Goal: Task Accomplishment & Management: Use online tool/utility

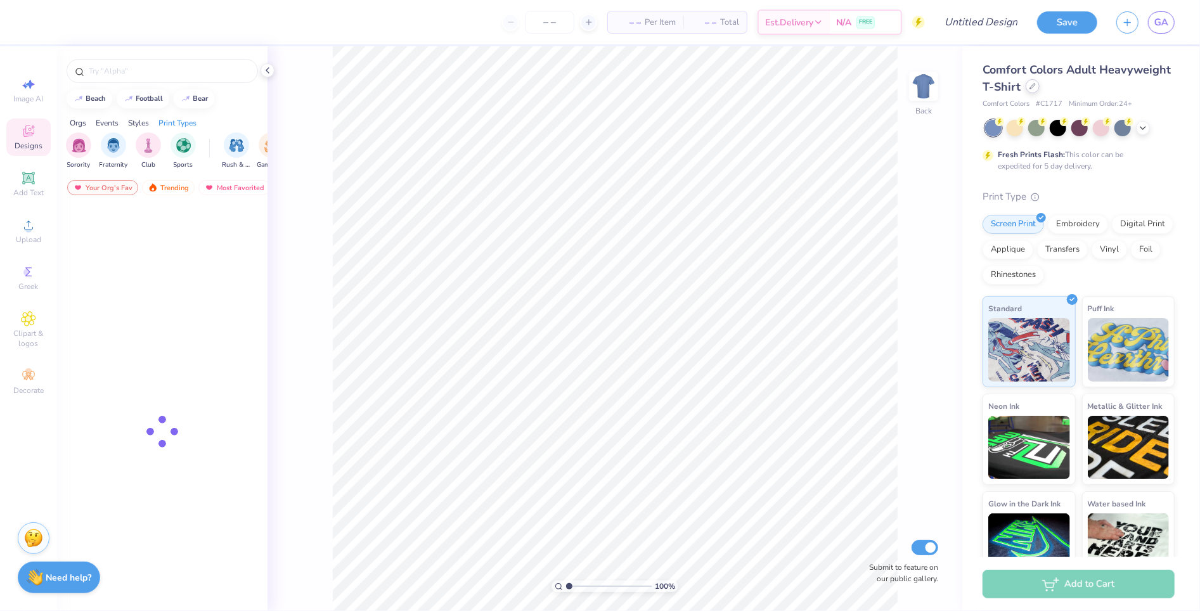
click at [1036, 88] on div at bounding box center [1033, 86] width 14 height 14
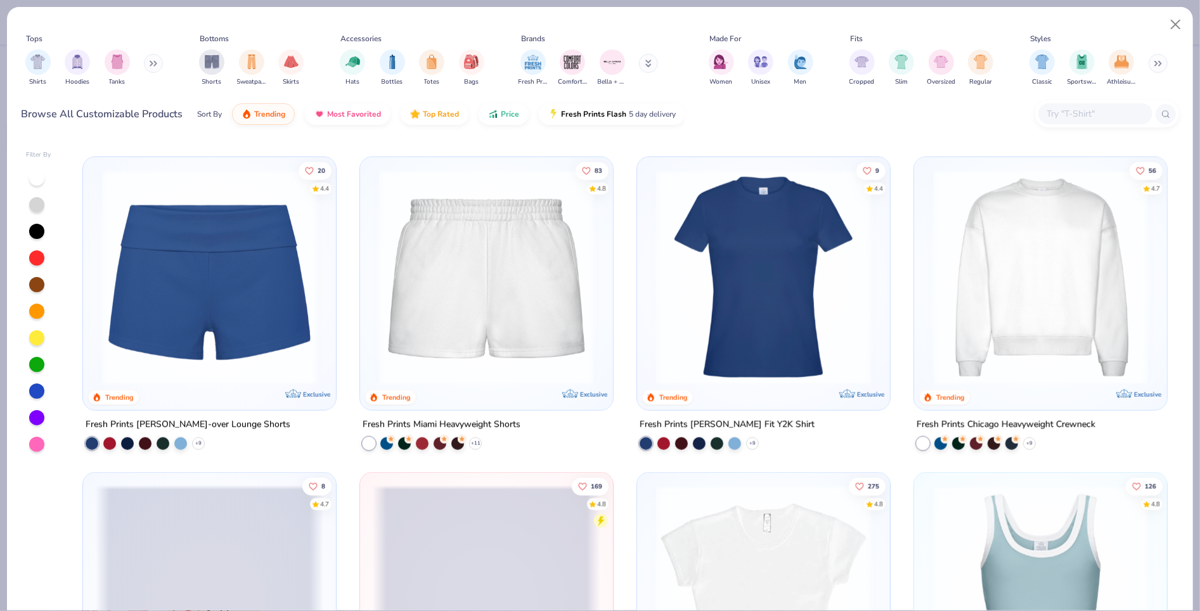
scroll to position [942, 0]
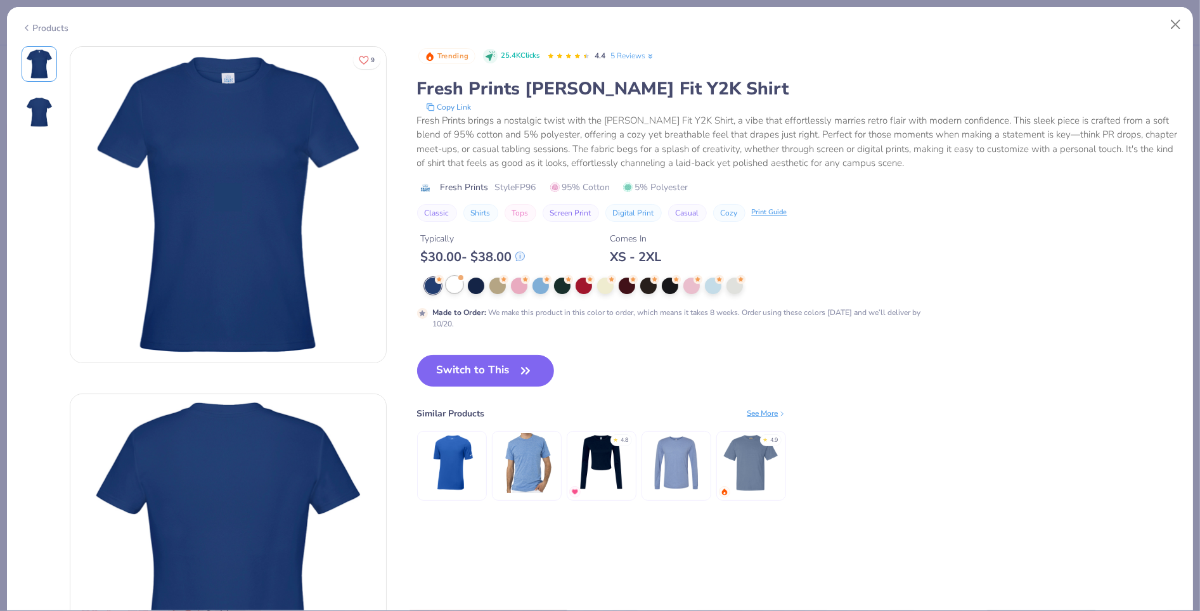
click at [458, 289] on div at bounding box center [454, 284] width 16 height 16
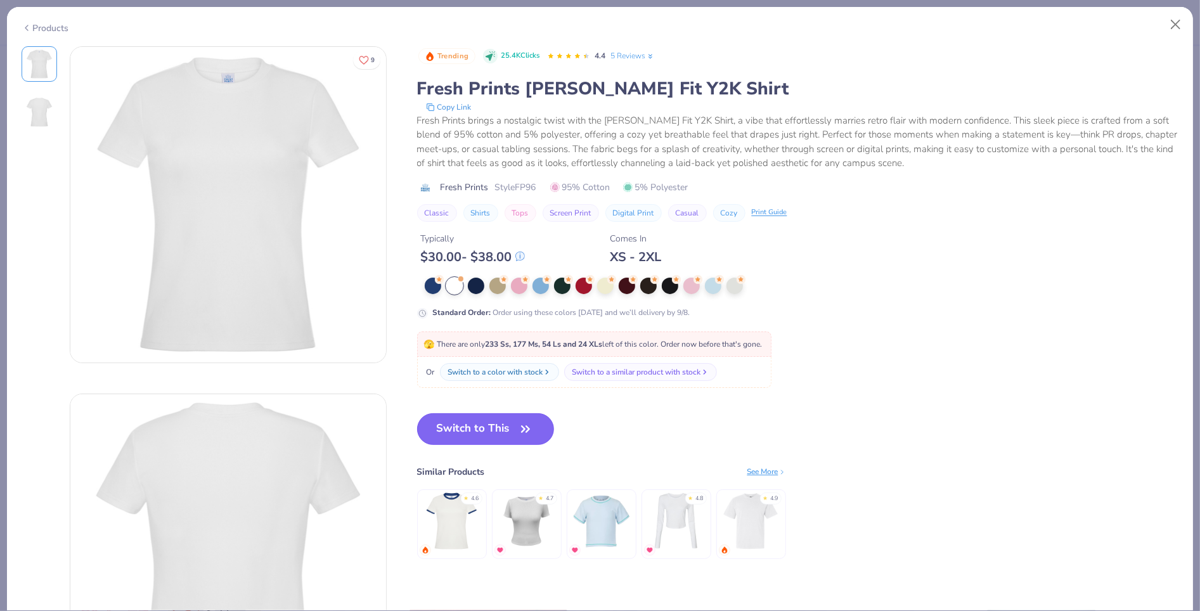
click at [471, 431] on button "Switch to This" at bounding box center [486, 429] width 138 height 32
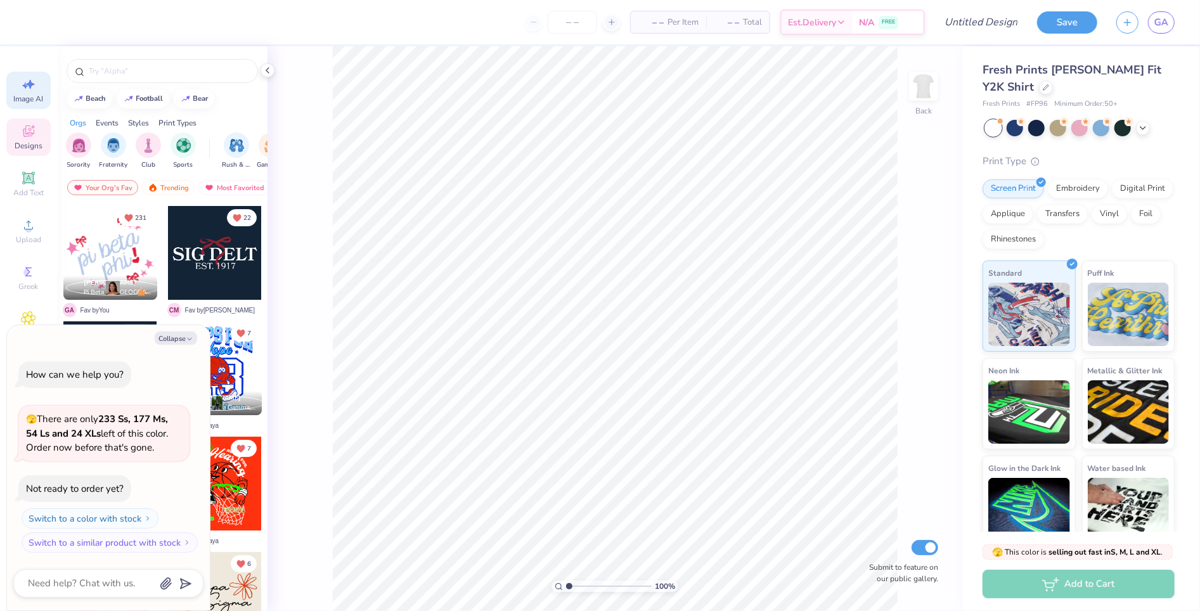
click at [26, 100] on span "Image AI" at bounding box center [29, 99] width 30 height 10
type textarea "x"
select select "4"
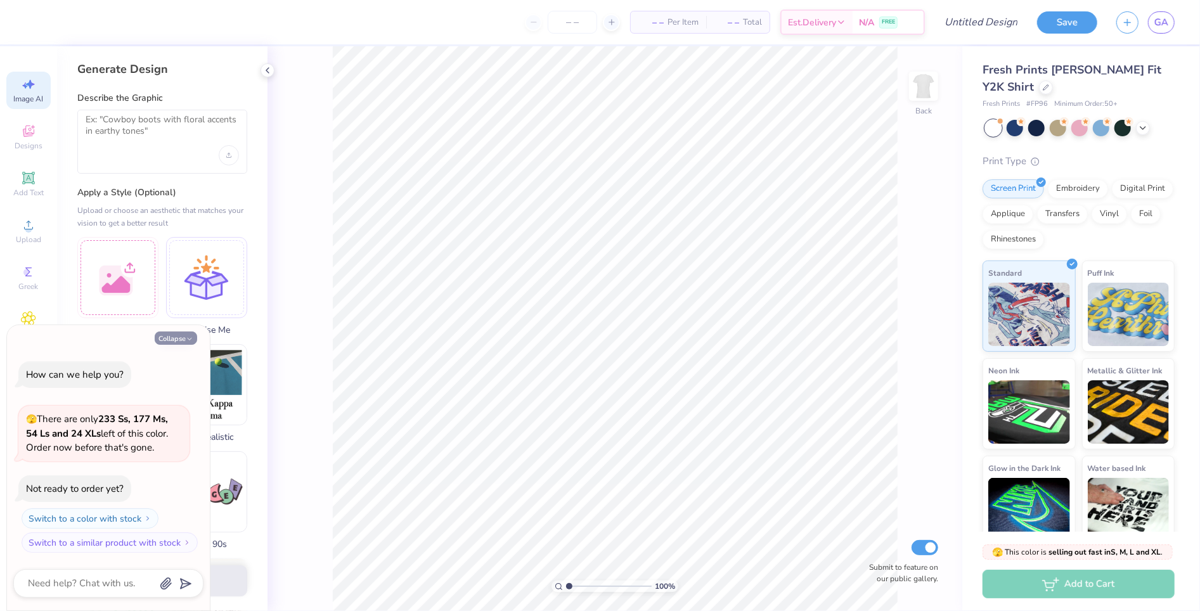
click at [165, 340] on button "Collapse" at bounding box center [176, 337] width 42 height 13
type textarea "x"
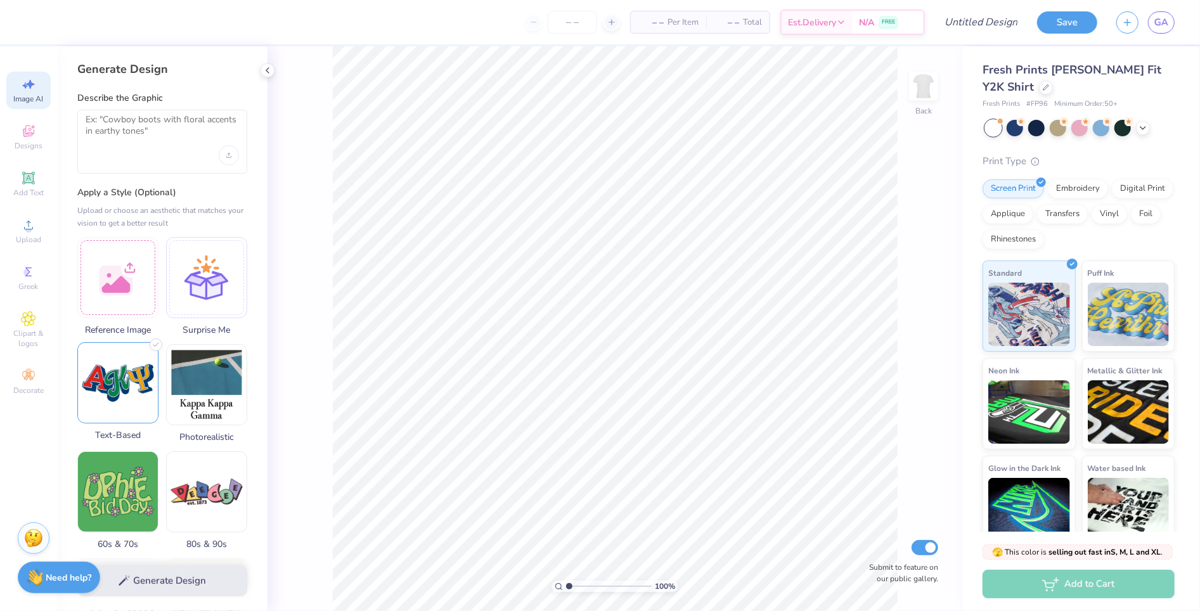
scroll to position [41, 0]
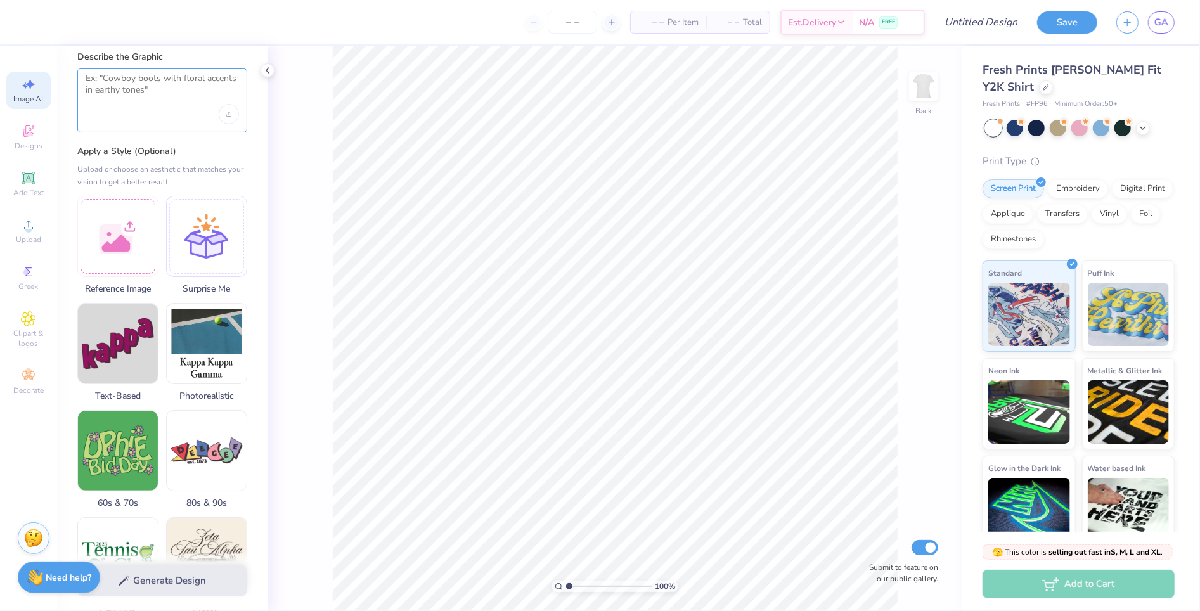
click at [144, 96] on textarea at bounding box center [162, 89] width 153 height 32
type textarea "ballet design"
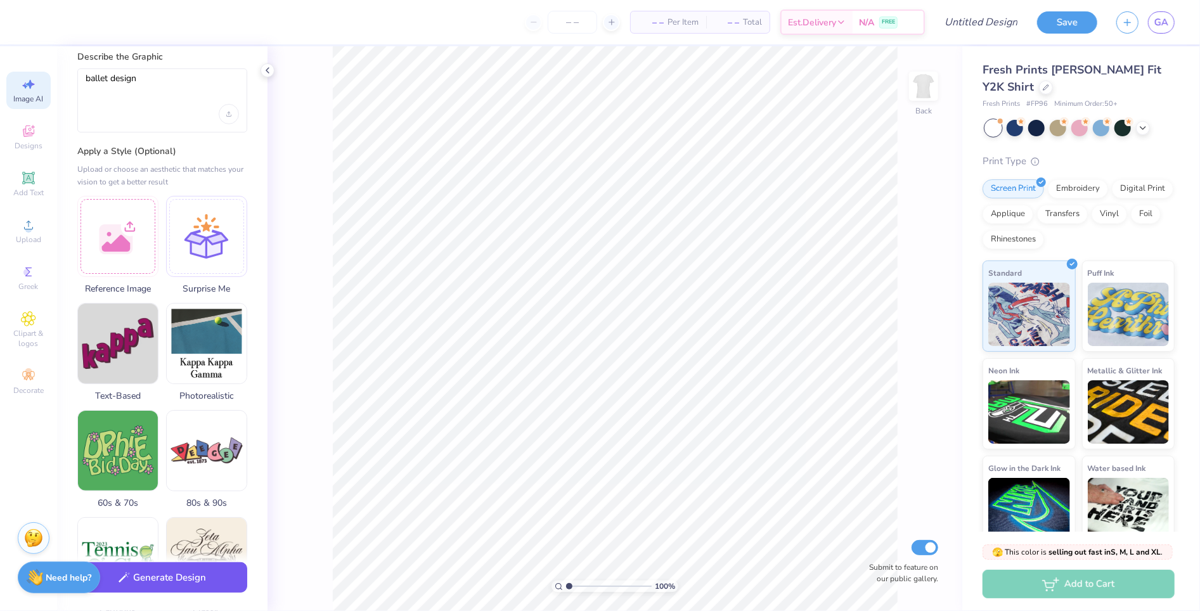
click at [163, 584] on button "Generate Design" at bounding box center [162, 577] width 170 height 31
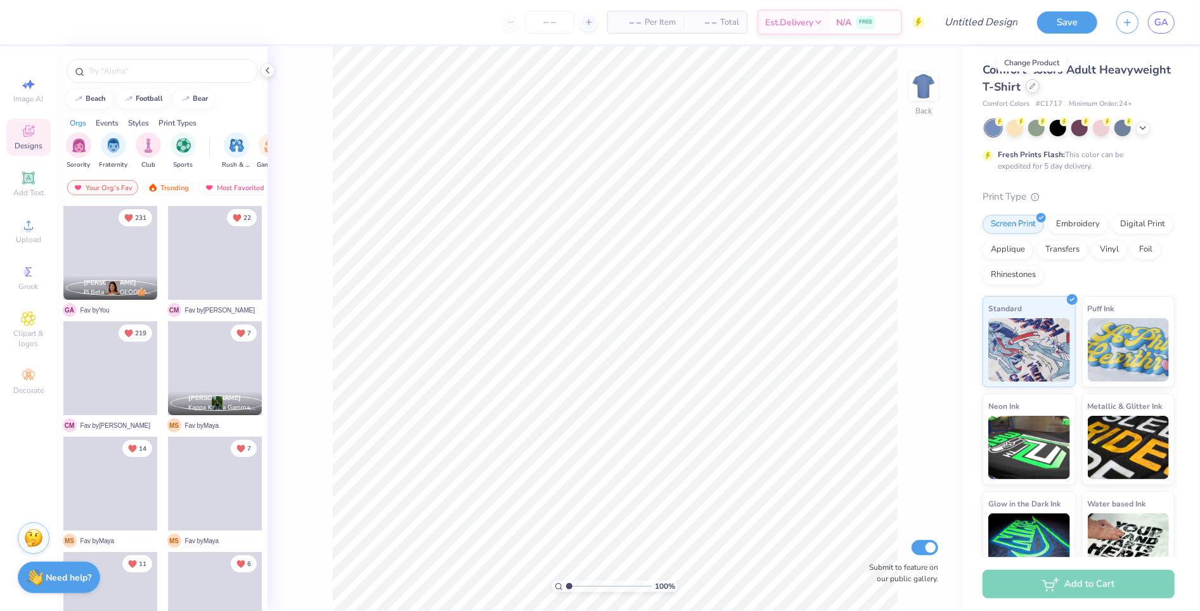
click at [1029, 91] on div at bounding box center [1033, 86] width 14 height 14
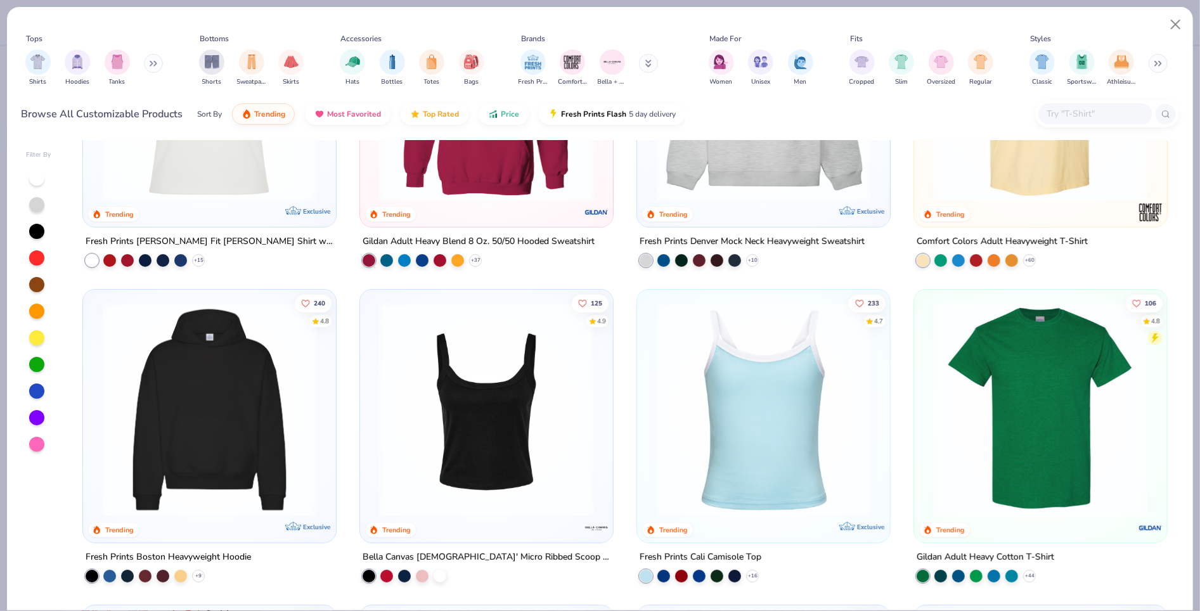
scroll to position [222, 0]
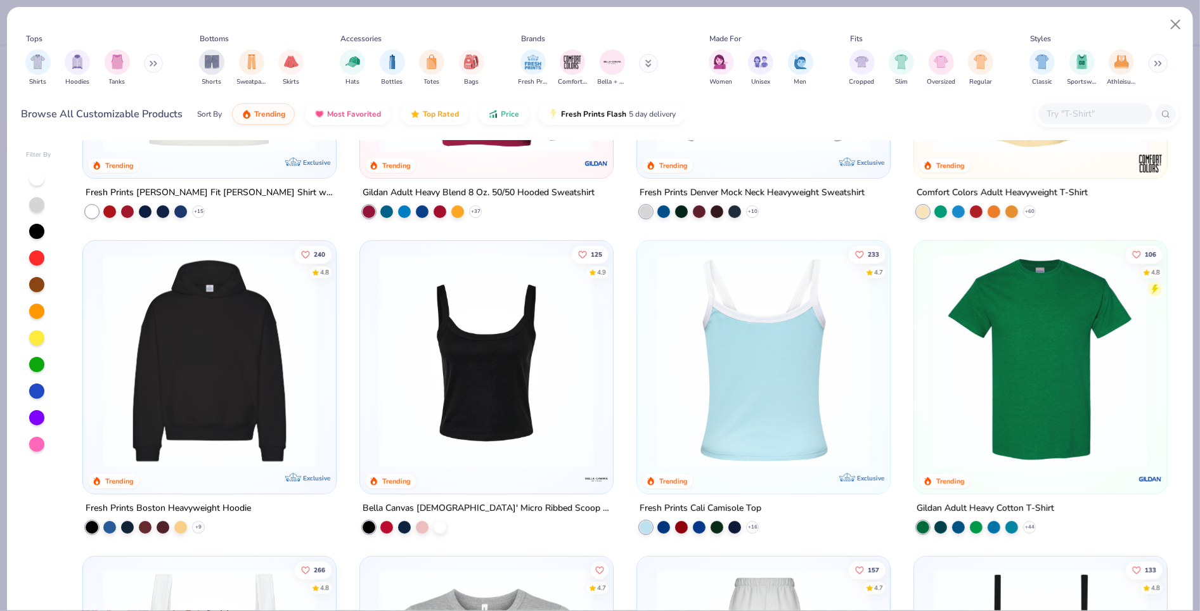
click at [745, 426] on img at bounding box center [764, 361] width 228 height 215
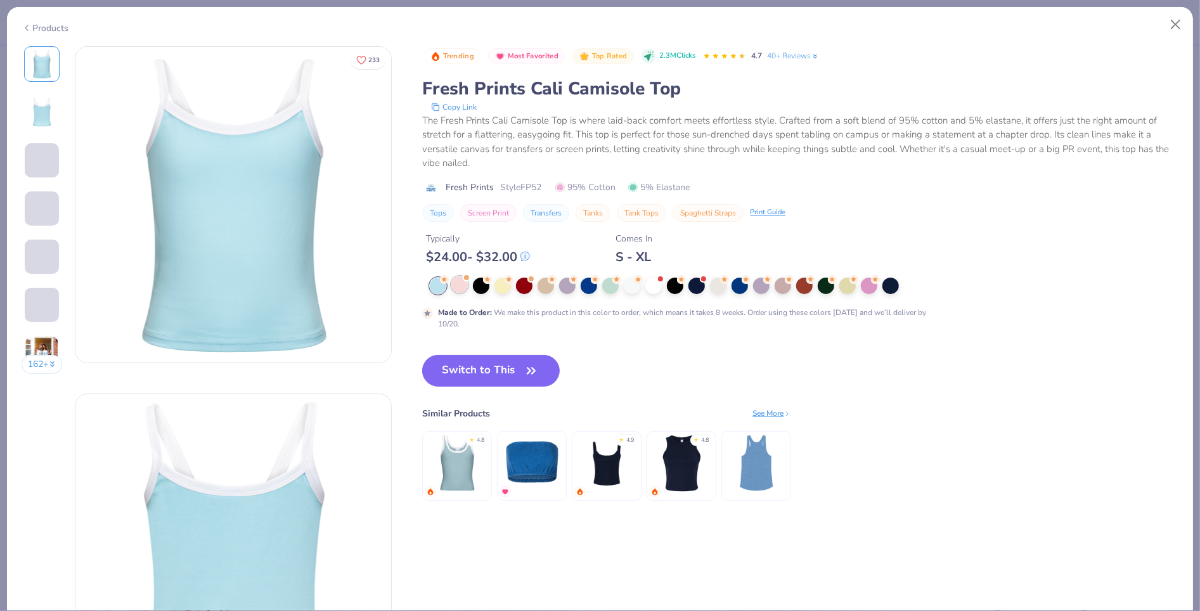
click at [462, 287] on div at bounding box center [459, 284] width 16 height 16
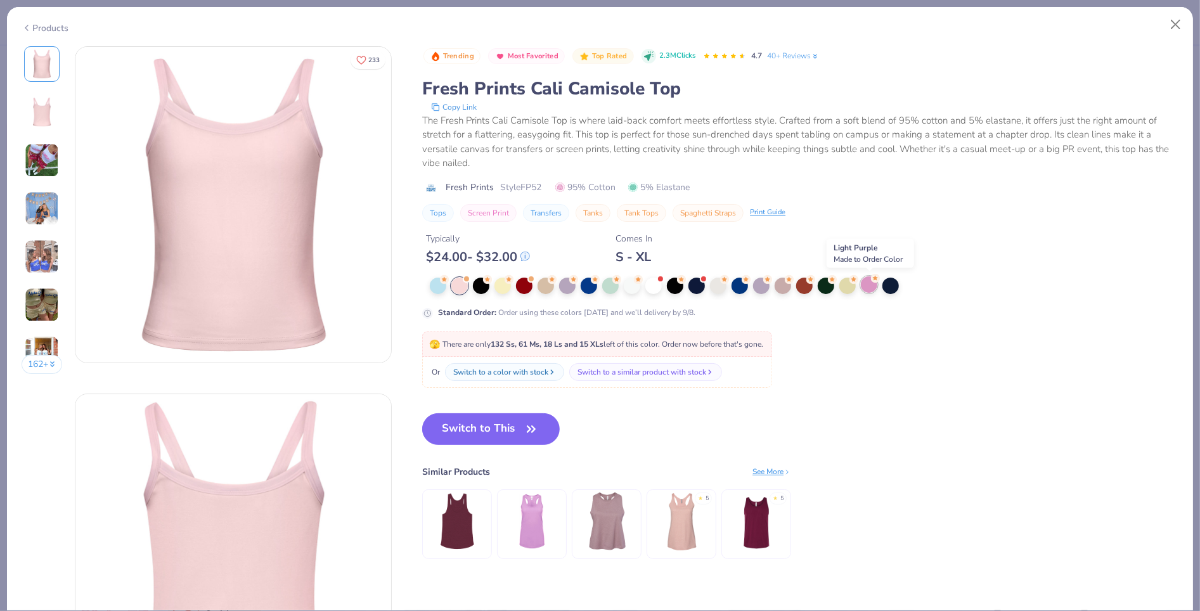
click at [862, 286] on div at bounding box center [869, 284] width 16 height 16
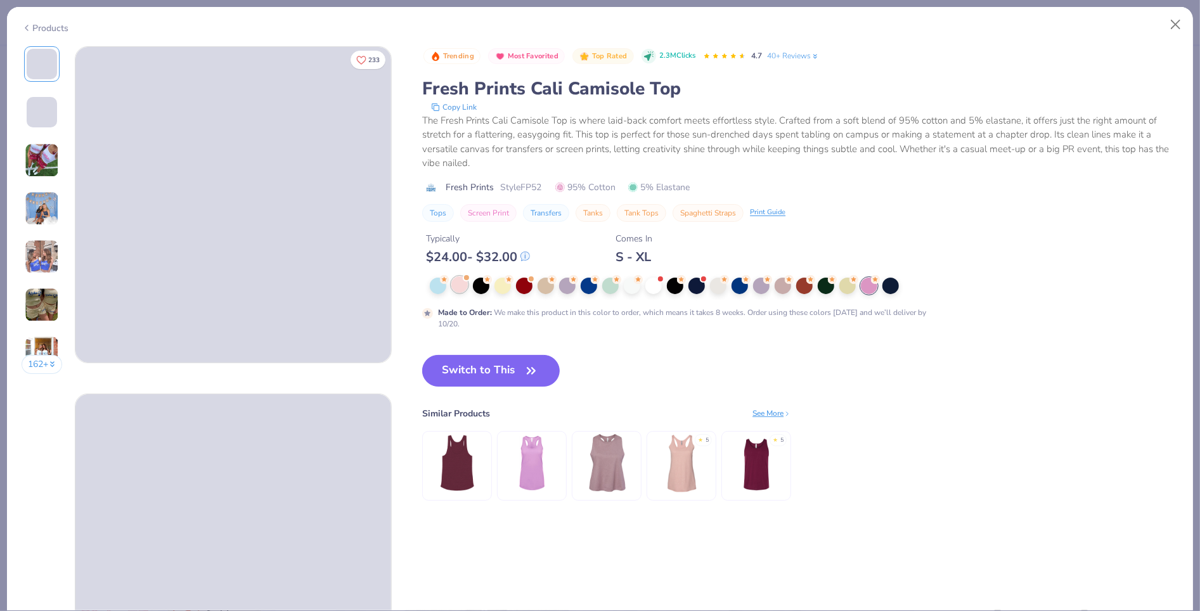
click at [457, 288] on div at bounding box center [459, 284] width 16 height 16
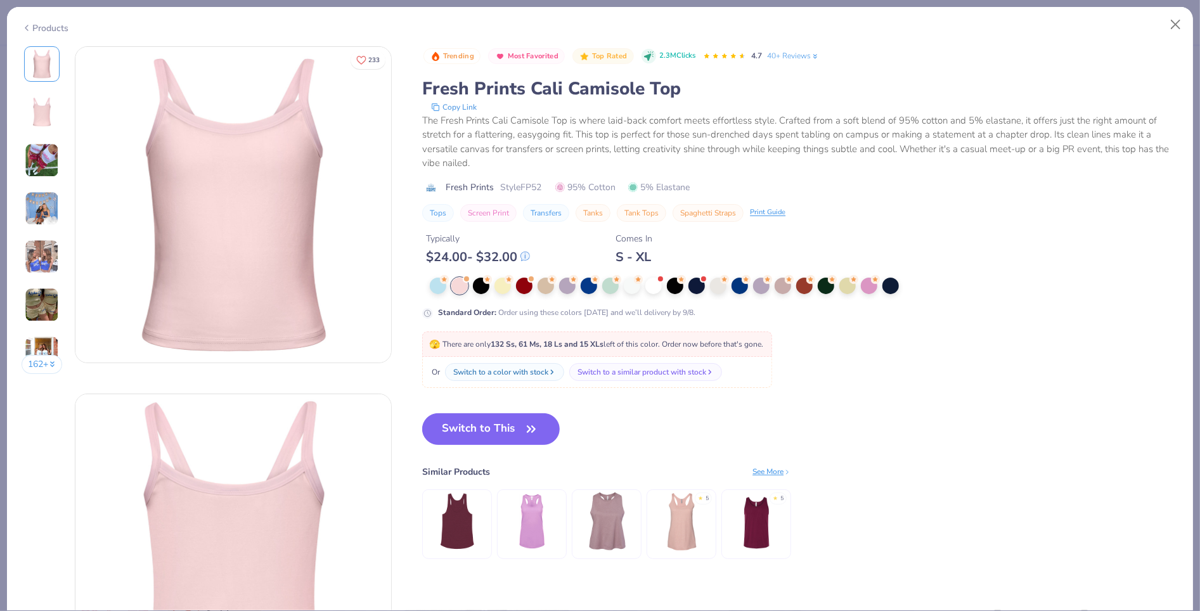
scroll to position [348, 0]
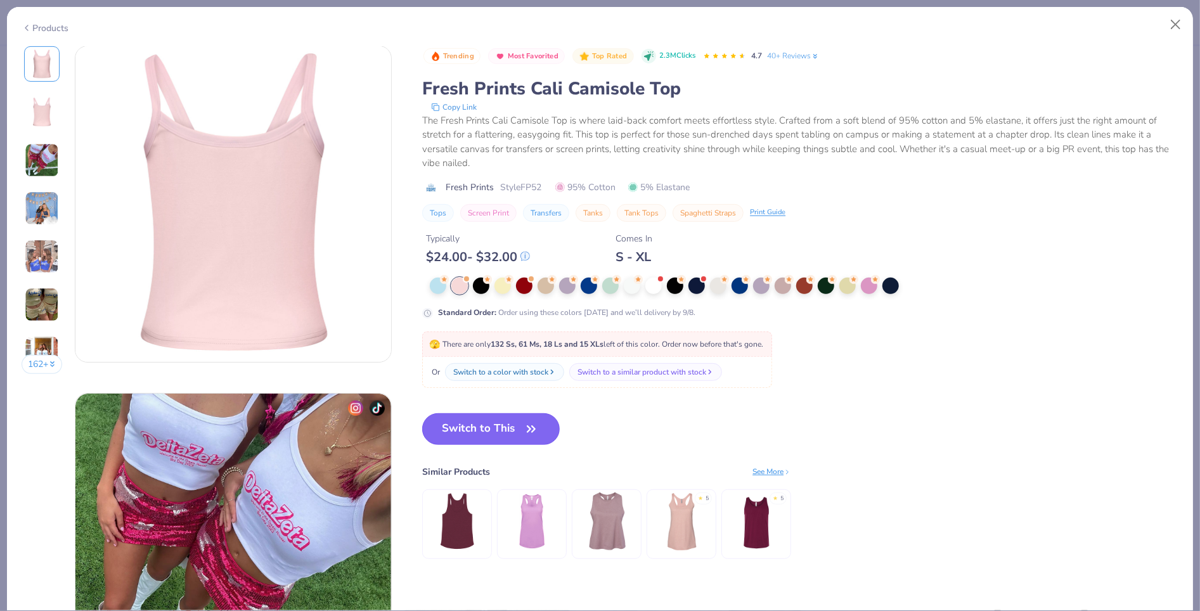
click at [486, 431] on button "Switch to This" at bounding box center [491, 429] width 138 height 32
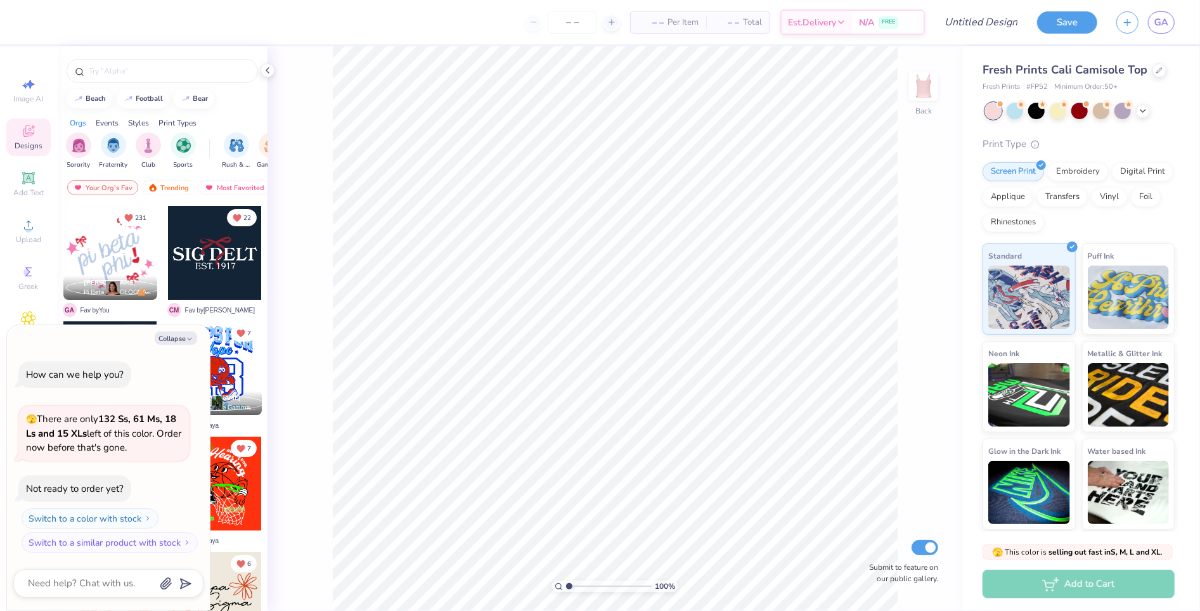
click at [226, 259] on div at bounding box center [215, 253] width 94 height 94
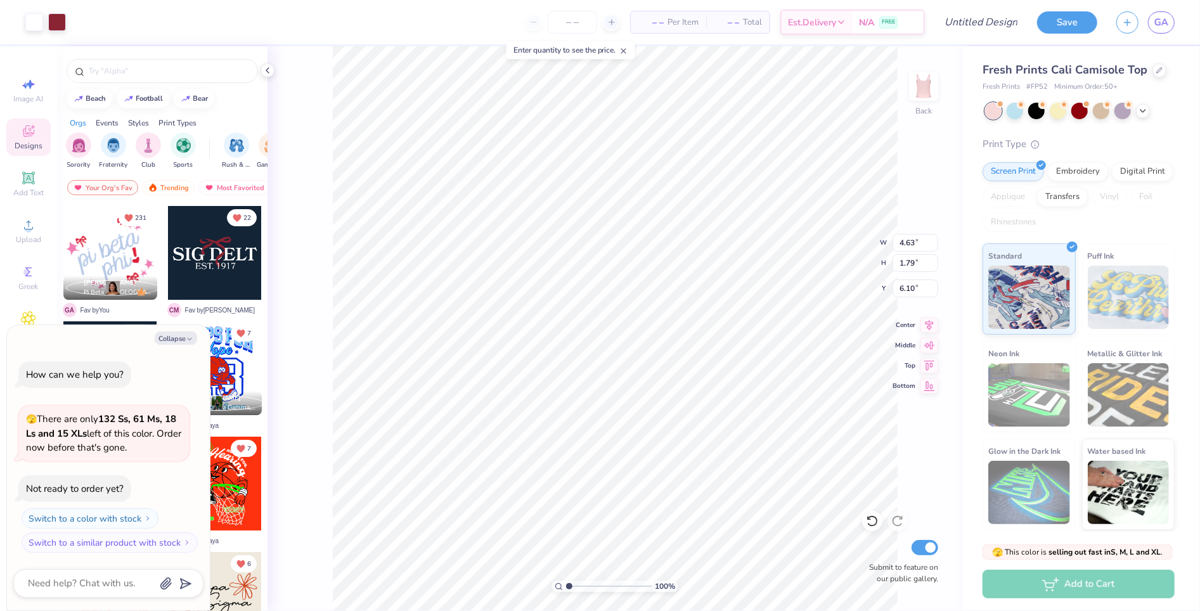
type textarea "x"
type input "1.40"
type textarea "x"
type input "5.71"
type input "2.21"
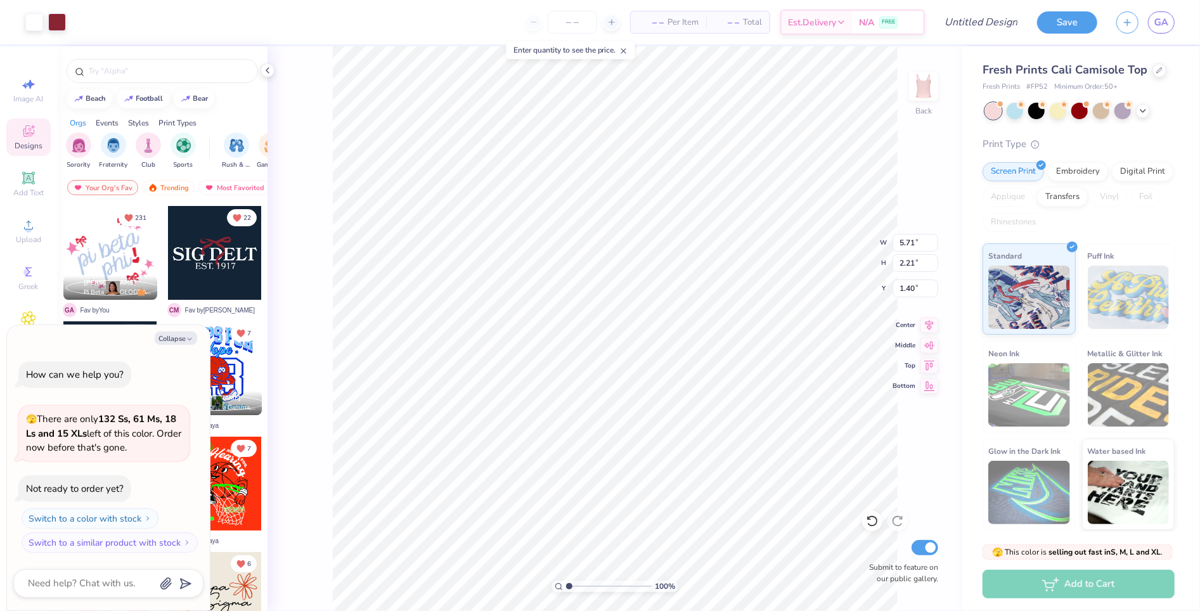
type textarea "x"
type input "1.47"
type textarea "x"
type input "6.50"
type input "2.52"
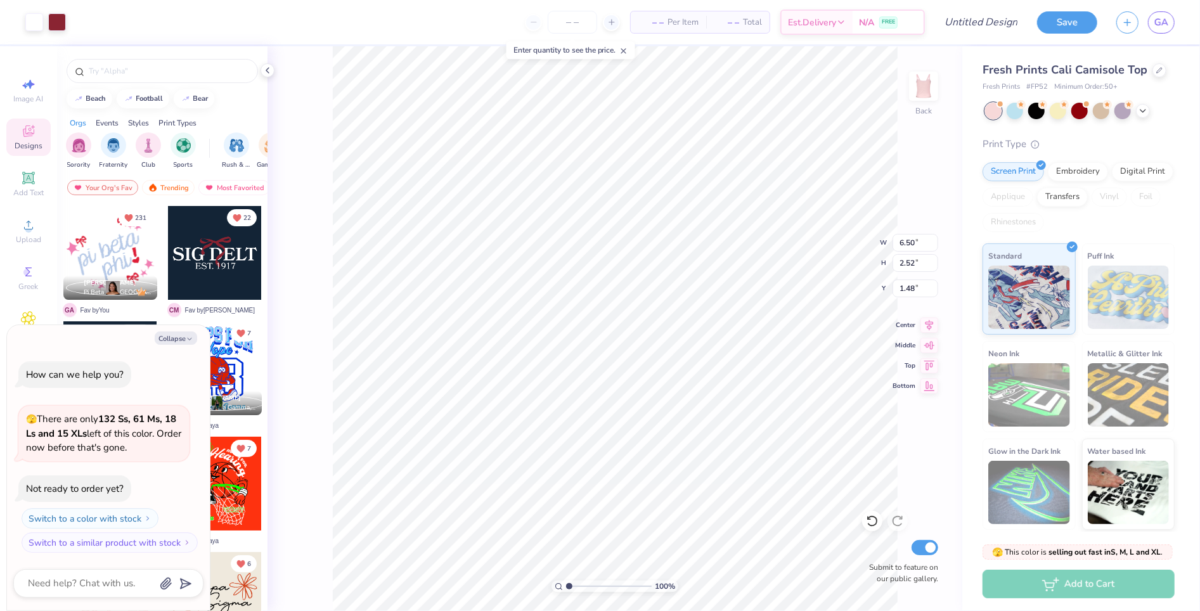
type textarea "x"
type input "7.02"
type input "2.72"
type input "1.27"
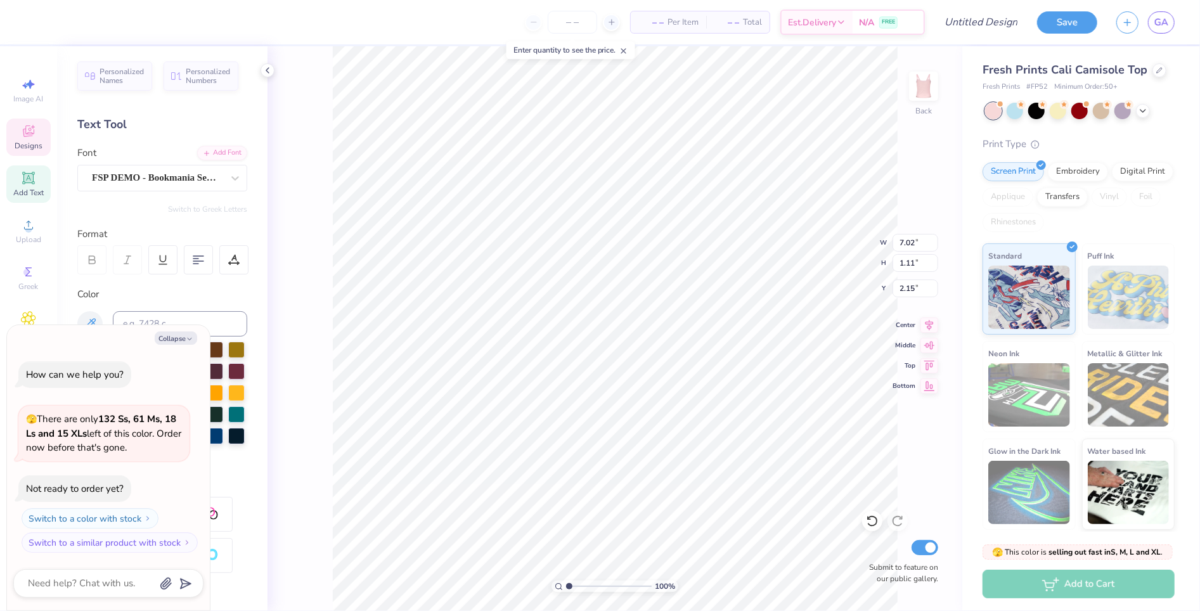
scroll to position [0, 1]
type textarea "x"
type textarea "ASIG DELT"
type textarea "x"
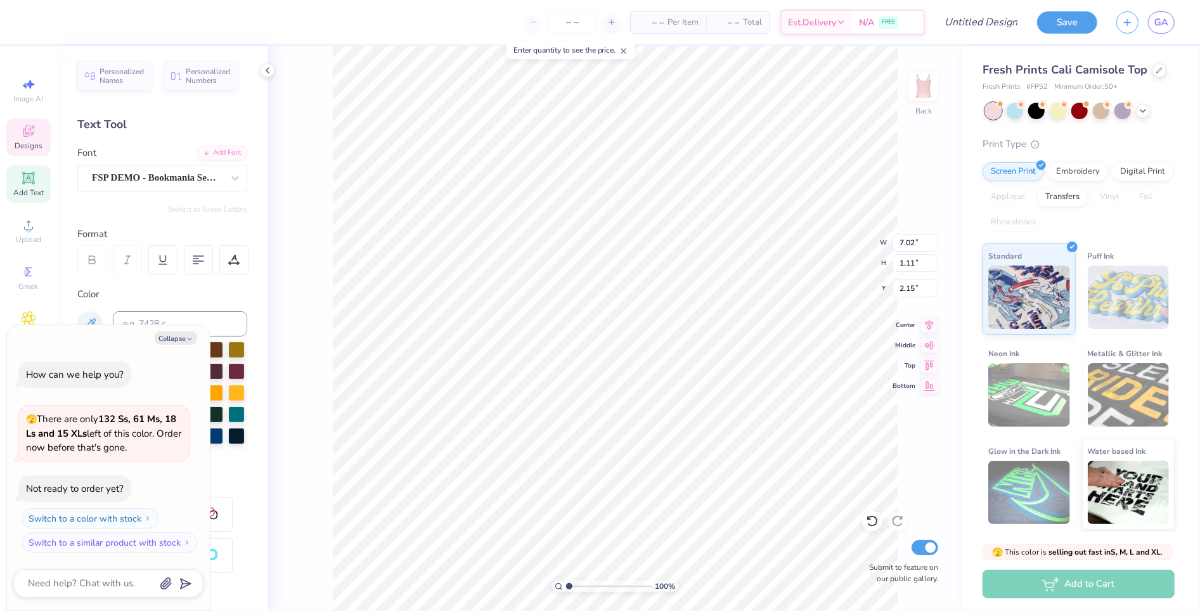
type textarea "AEPSIG DELT"
type textarea "x"
type textarea "AEPHSIG DELT"
type textarea "x"
type textarea "AEPHISIG DELT"
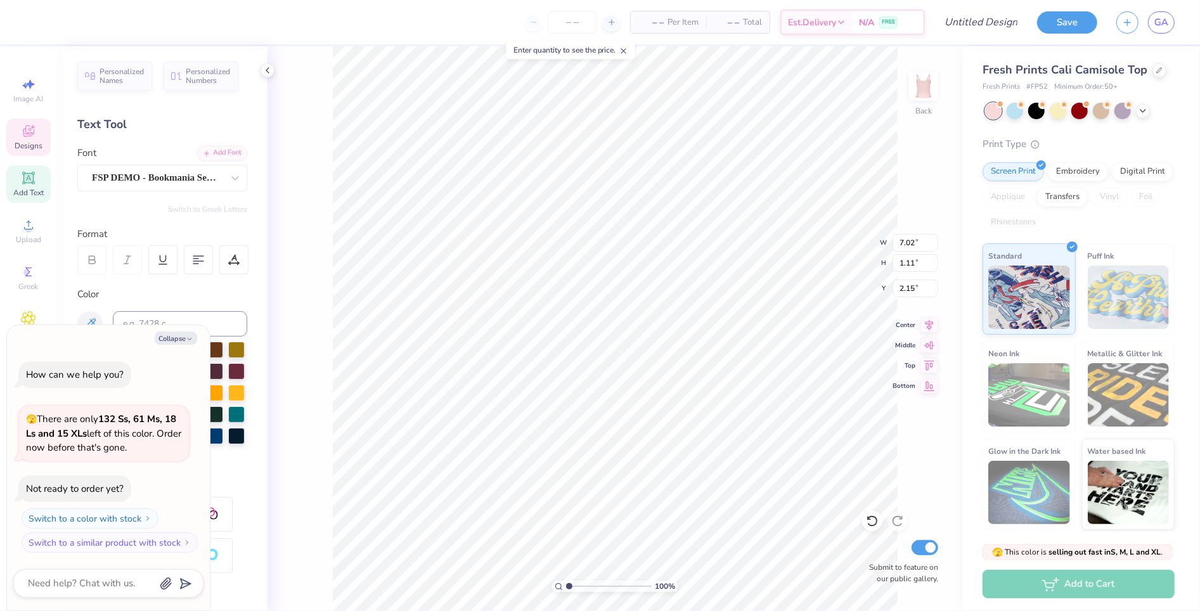
type textarea "x"
type input "2.60"
type input "2.56"
type input "1.27"
type textarea "x"
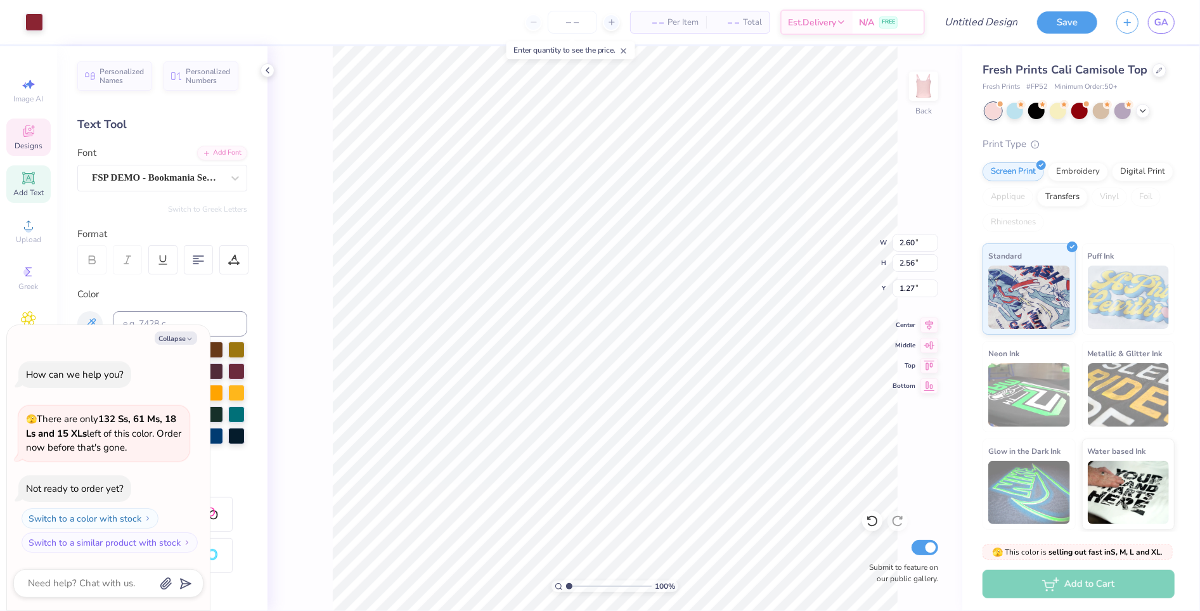
type input "9.19"
type input "0.85"
type input "2.27"
type textarea "x"
type textarea "AEPHISIG"
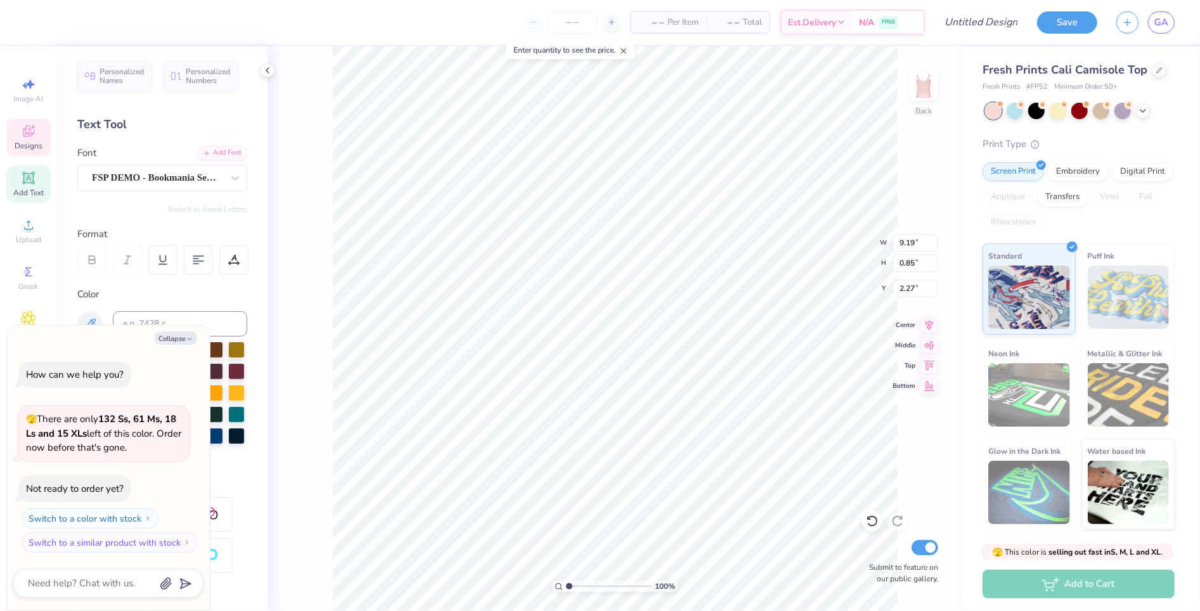
type textarea "x"
type textarea "AEPHISIG"
type textarea "x"
type textarea "AEPHISI"
type textarea "x"
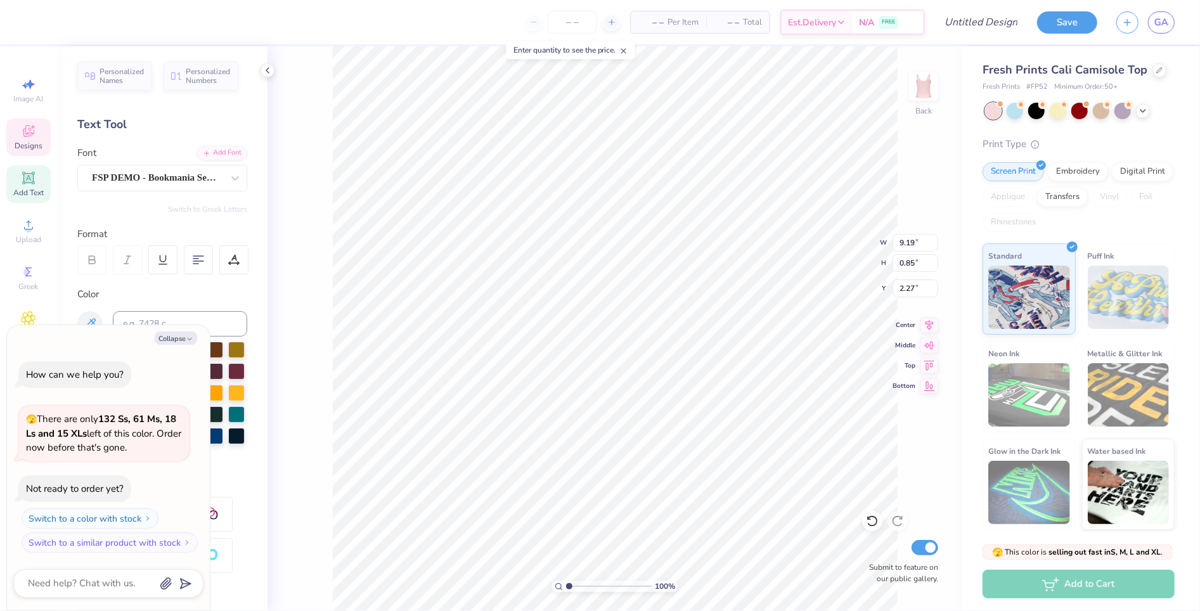
type textarea "AEPHIS"
type textarea "x"
type textarea "AEPHI"
type textarea "x"
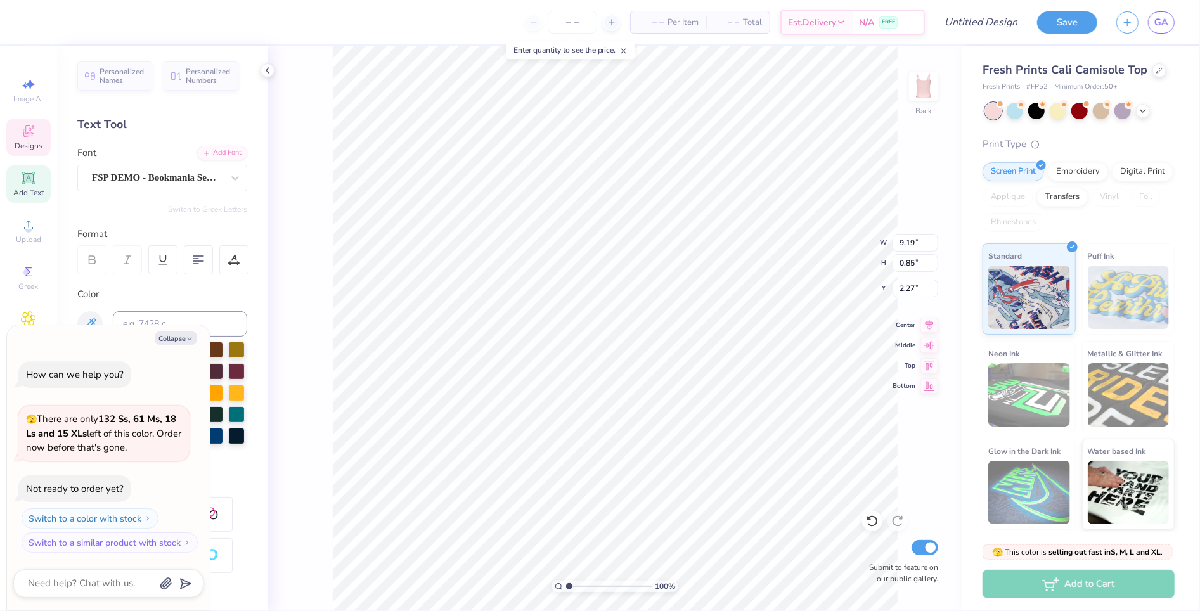
type textarea "AEPH"
type textarea "x"
type textarea "AEPHI"
type textarea "x"
type textarea "AEPH"
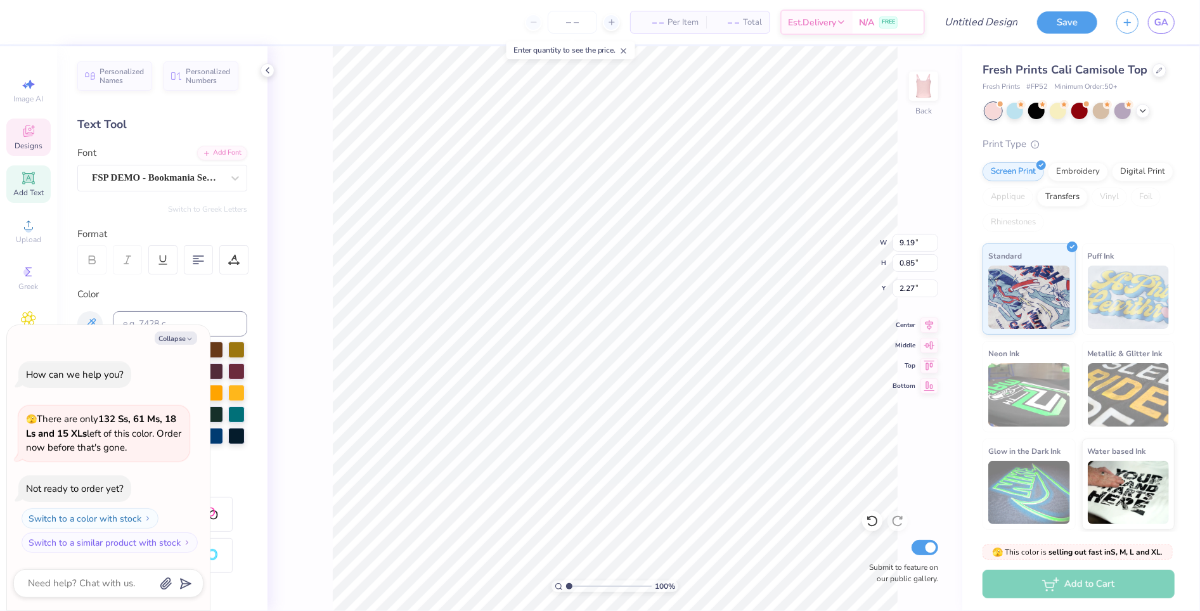
type textarea "x"
type textarea "AEP"
type textarea "x"
type textarea "AE"
type textarea "x"
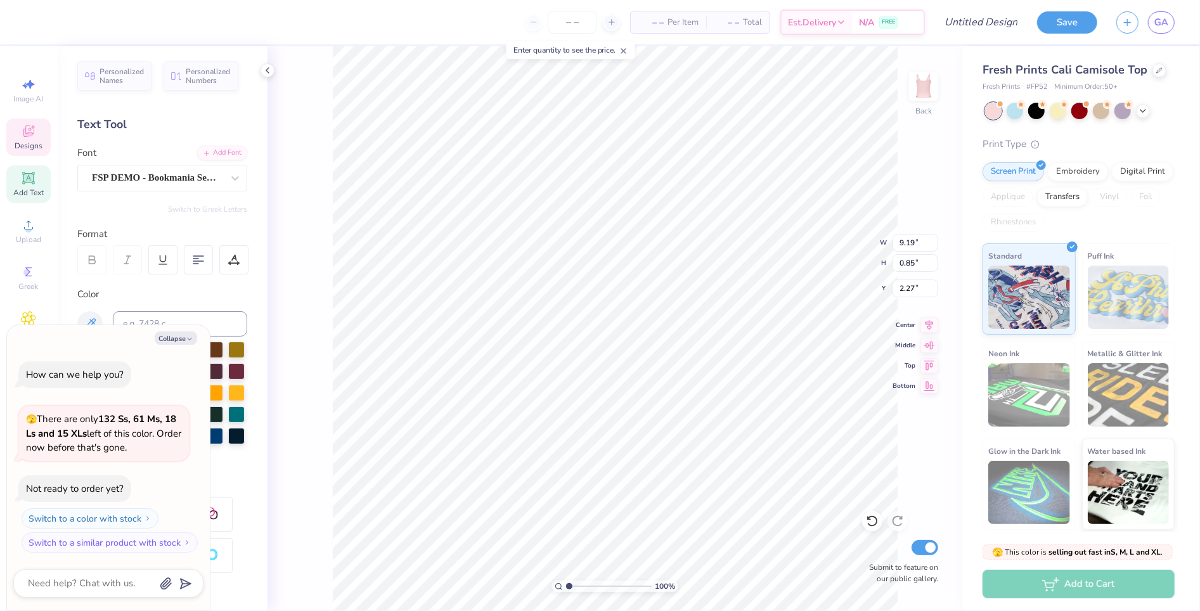
type textarea "A"
type textarea "x"
type textarea "Al"
type textarea "x"
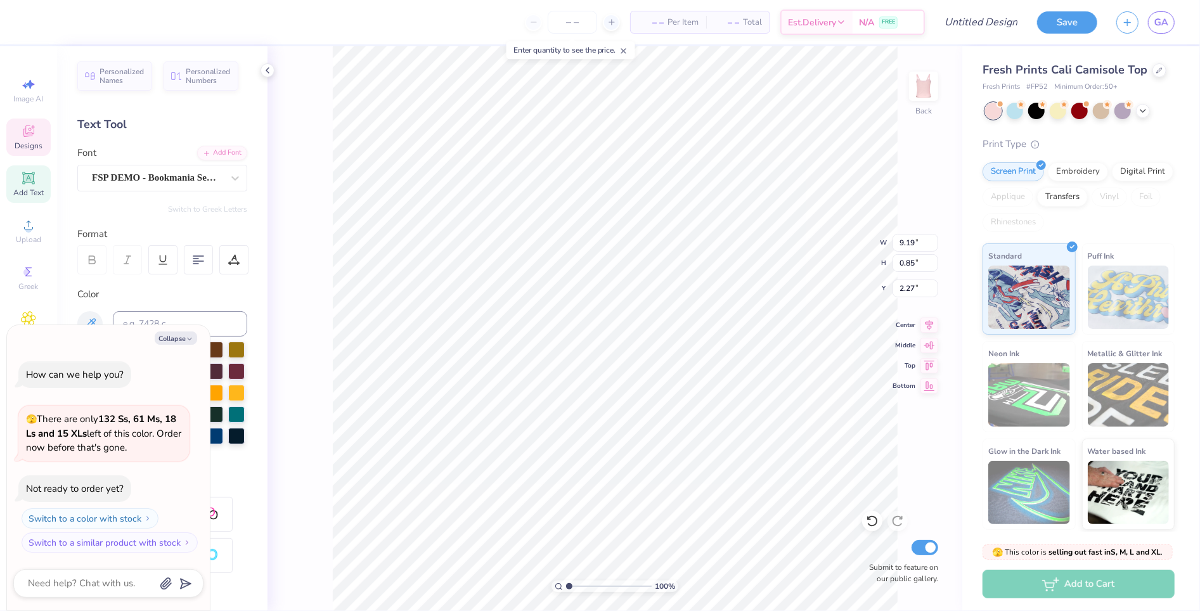
type textarea "Alp"
type textarea "x"
type textarea "Alph"
type textarea "x"
type textarea "Alpha"
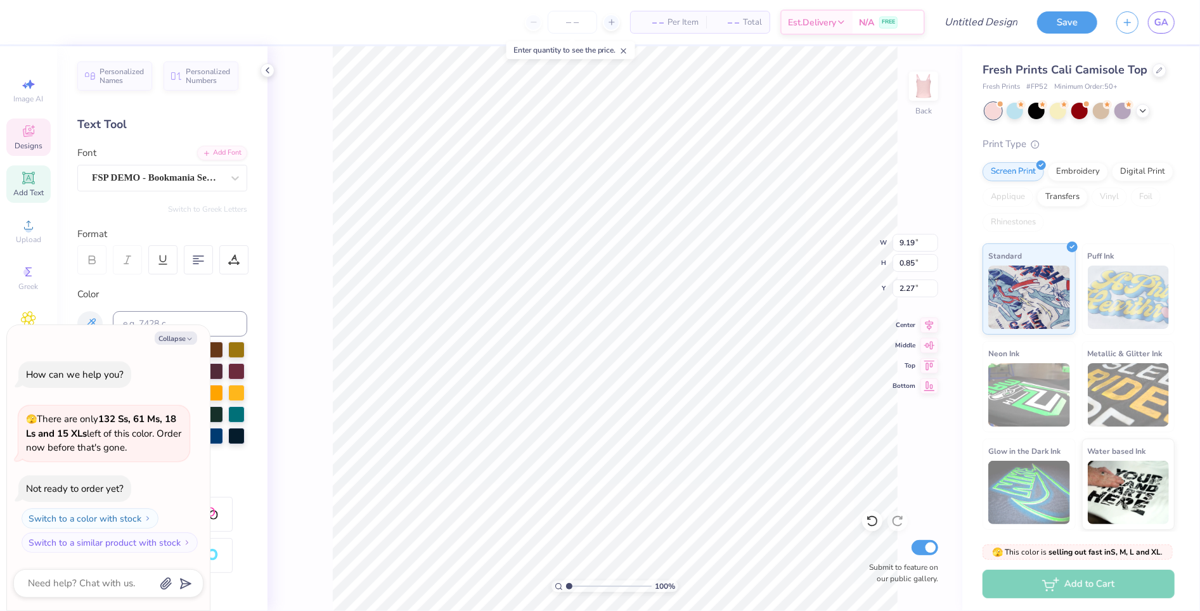
type textarea "x"
type textarea "Alpha"
type textarea "x"
type textarea "Alpha A"
type textarea "x"
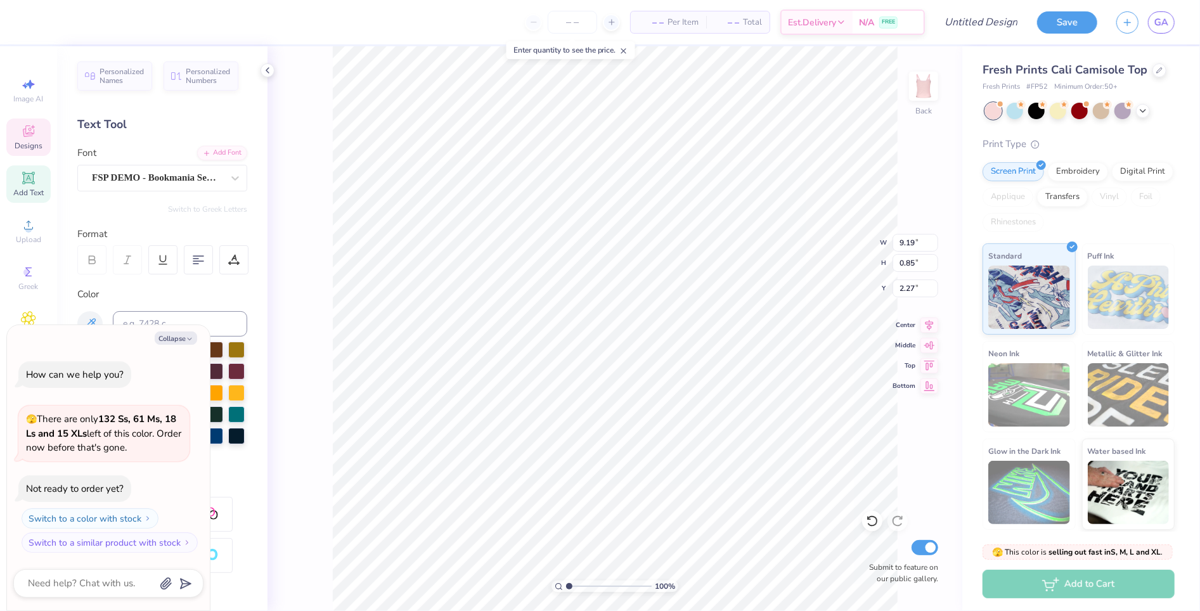
type textarea "Alpha"
type textarea "x"
type textarea "Alpha E"
type textarea "x"
type textarea "Alpha Es"
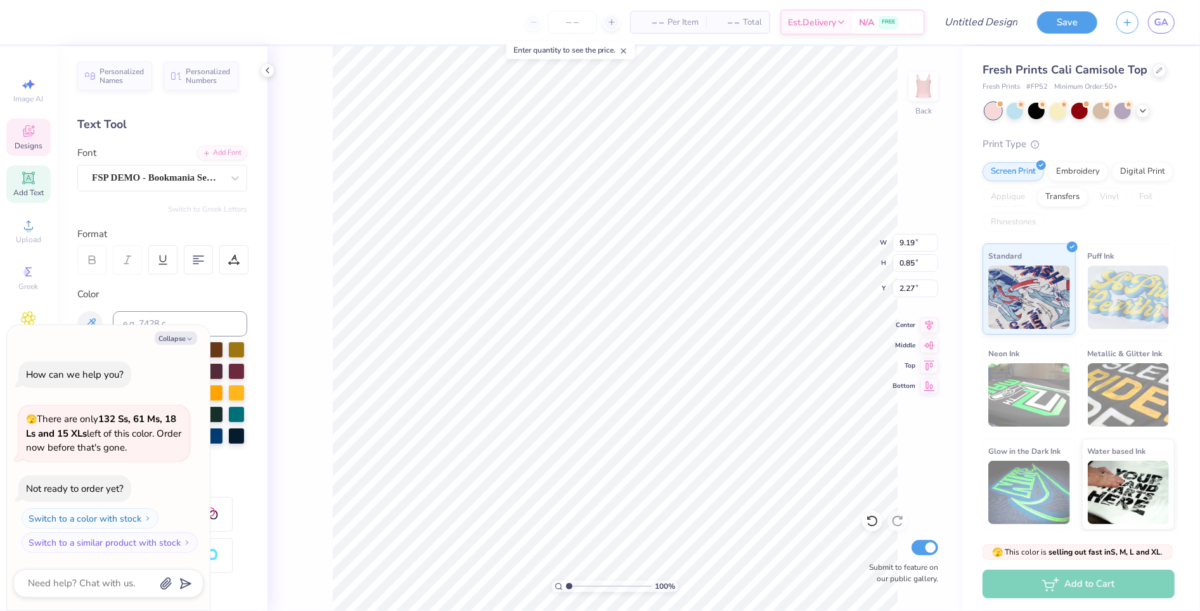
type textarea "x"
type textarea "Alpha E"
type textarea "x"
type textarea "Alpha Ep"
type textarea "x"
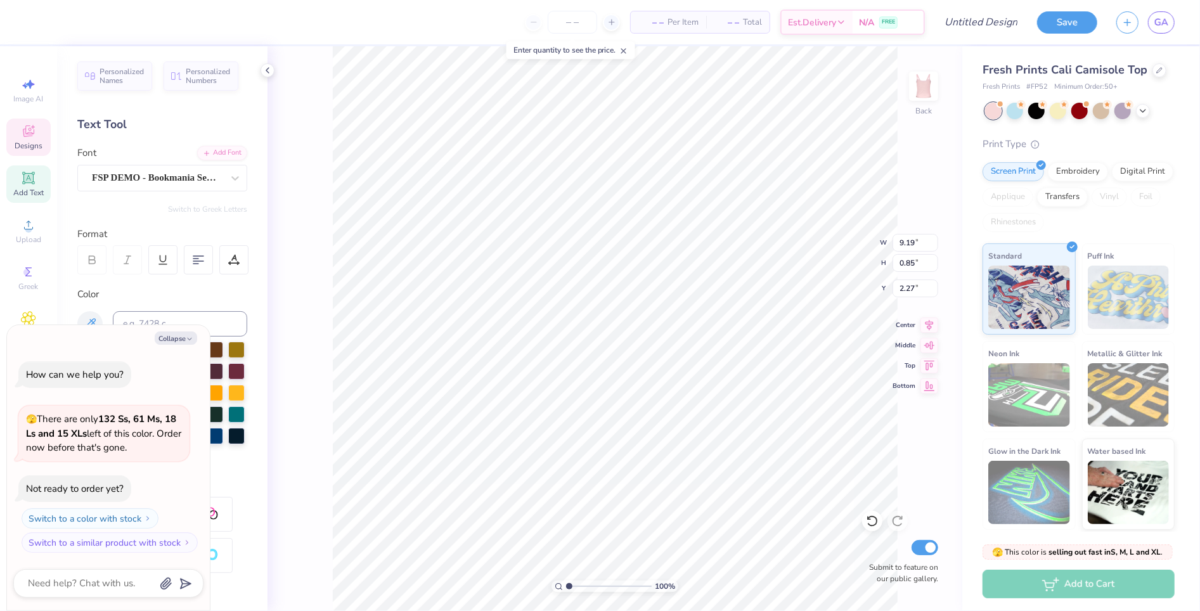
type textarea "Alpha Eps"
type textarea "x"
type textarea "Alpha Epsi"
type textarea "x"
type textarea "Alpha Epsil"
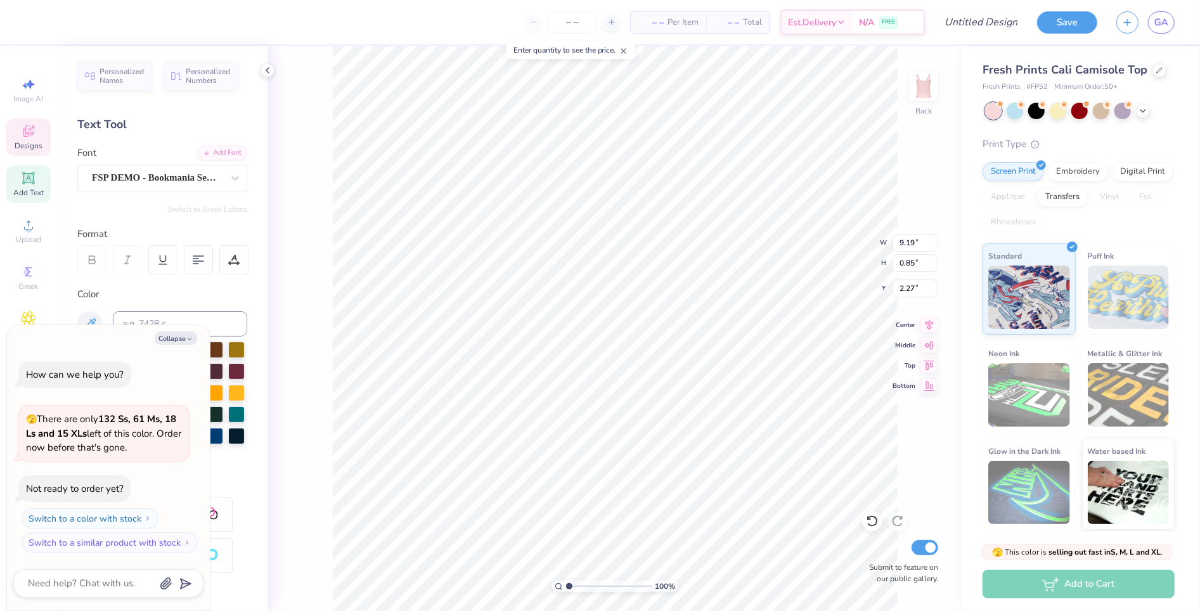
type textarea "x"
type textarea "Alpha Epsilo"
type textarea "x"
type textarea "Alpha Epsilon"
type textarea "x"
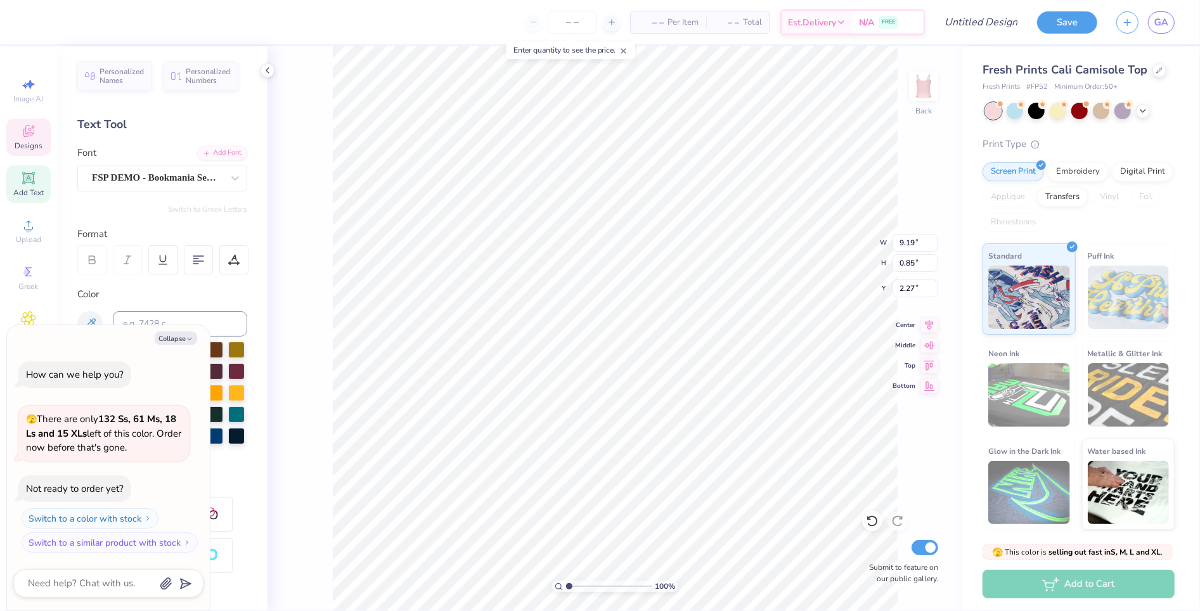
type textarea "Alpha Epsilon"
type textarea "x"
type textarea "Alpha Epsilon P"
type textarea "x"
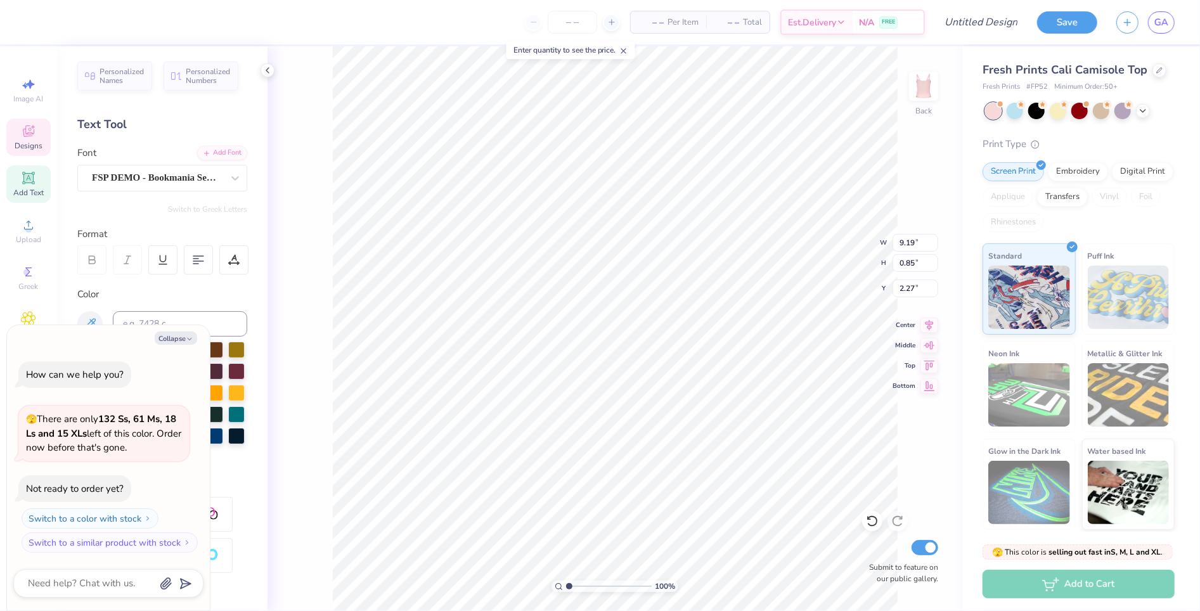
type textarea "Alpha Epsilon Ph"
type textarea "x"
type textarea "Alpha Epsilon Phi"
click at [21, 134] on icon at bounding box center [28, 131] width 15 height 15
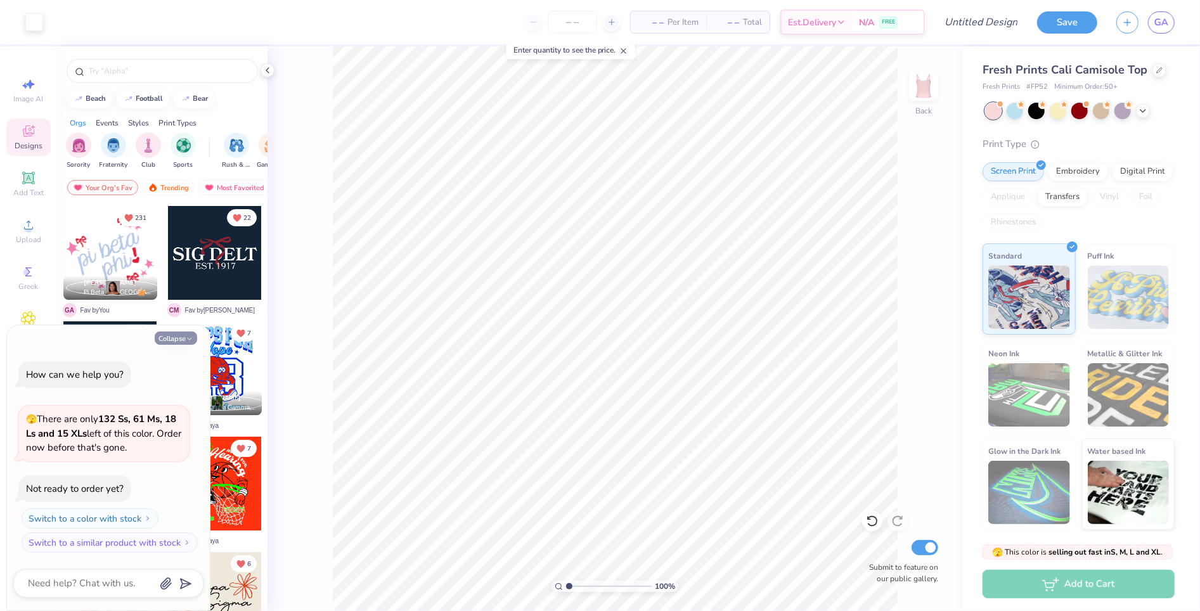
click at [180, 341] on button "Collapse" at bounding box center [176, 337] width 42 height 13
type textarea "x"
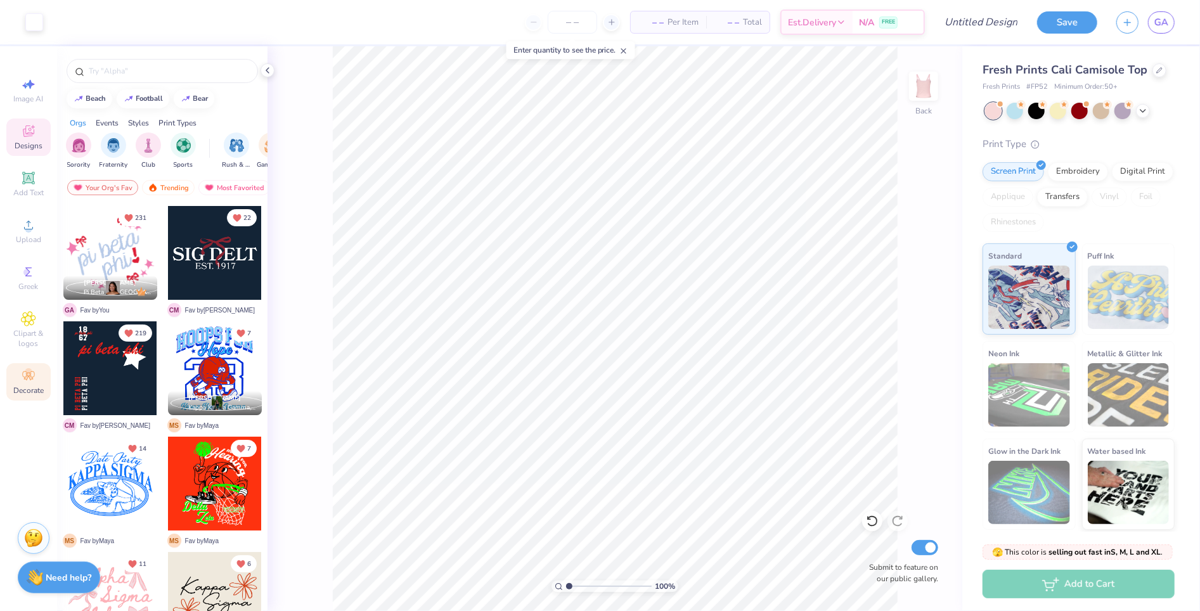
click at [28, 373] on icon at bounding box center [28, 375] width 15 height 15
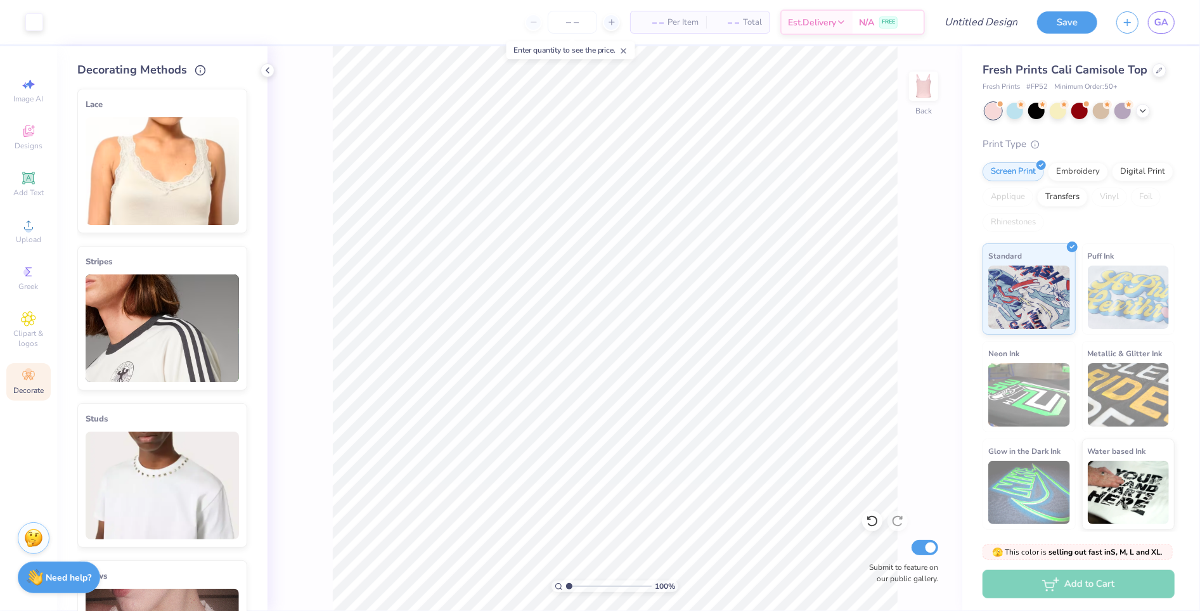
click at [145, 185] on img at bounding box center [162, 171] width 153 height 108
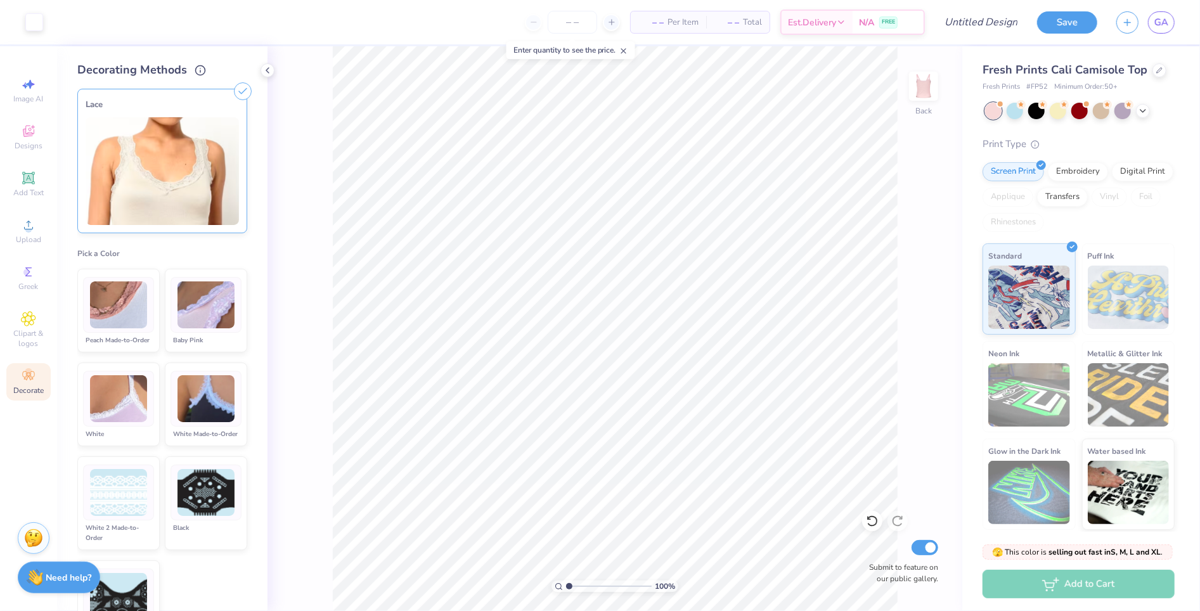
click at [202, 392] on img at bounding box center [205, 399] width 57 height 48
click at [24, 339] on span "Clipart & logos" at bounding box center [28, 338] width 44 height 20
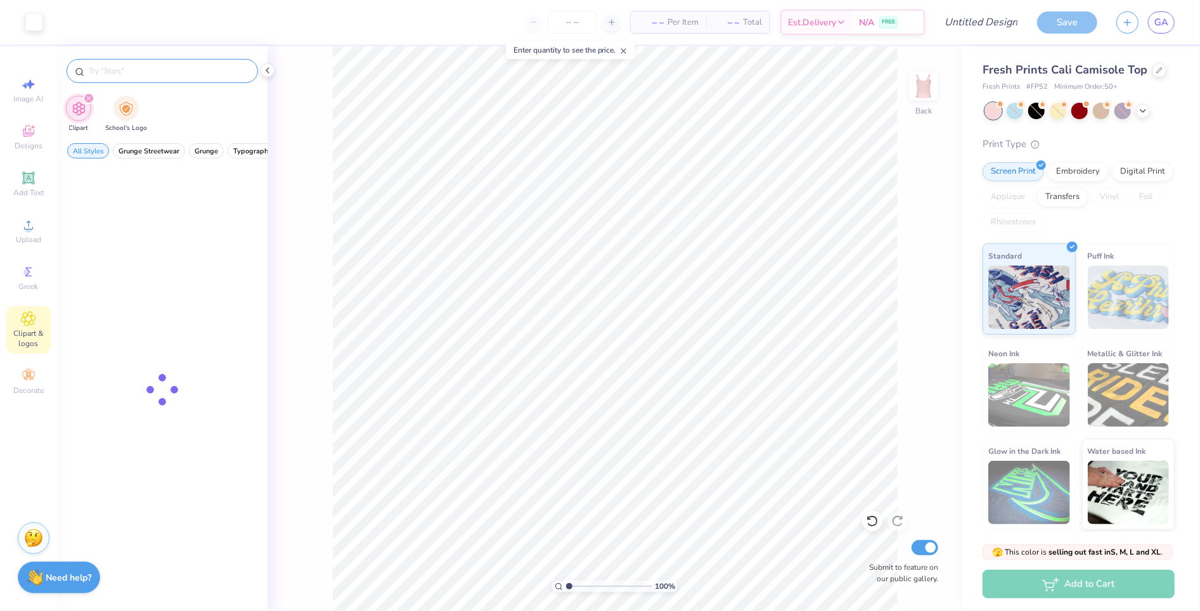
click at [159, 72] on input "text" at bounding box center [168, 71] width 162 height 13
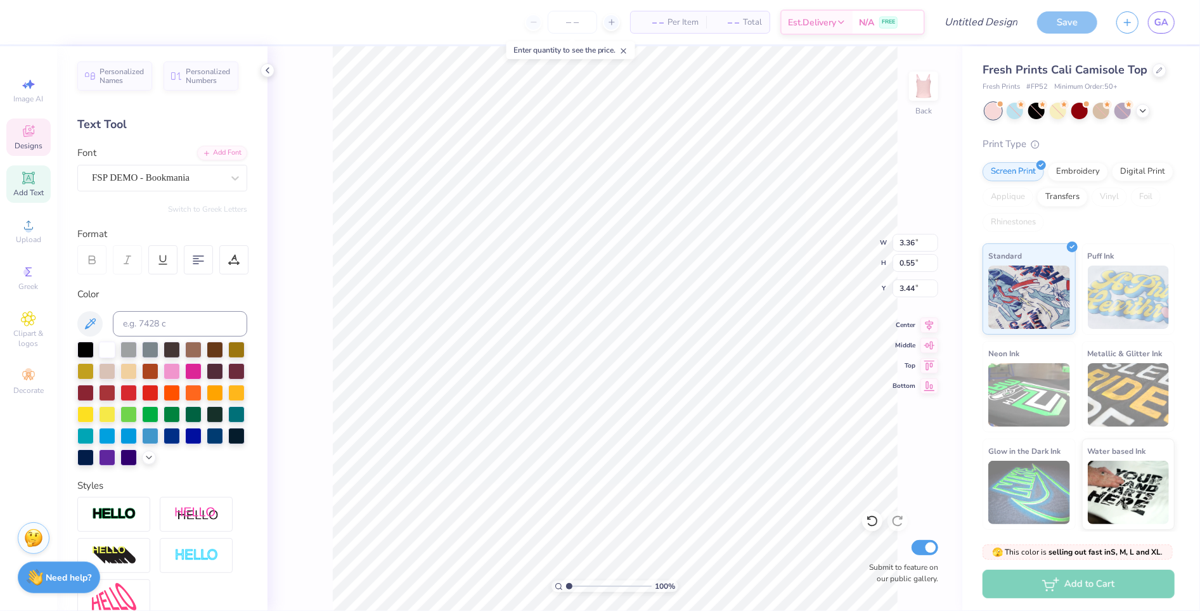
scroll to position [0, 1]
type textarea "EST. 1909"
click at [23, 100] on span "Image AI" at bounding box center [29, 99] width 30 height 10
select select "4"
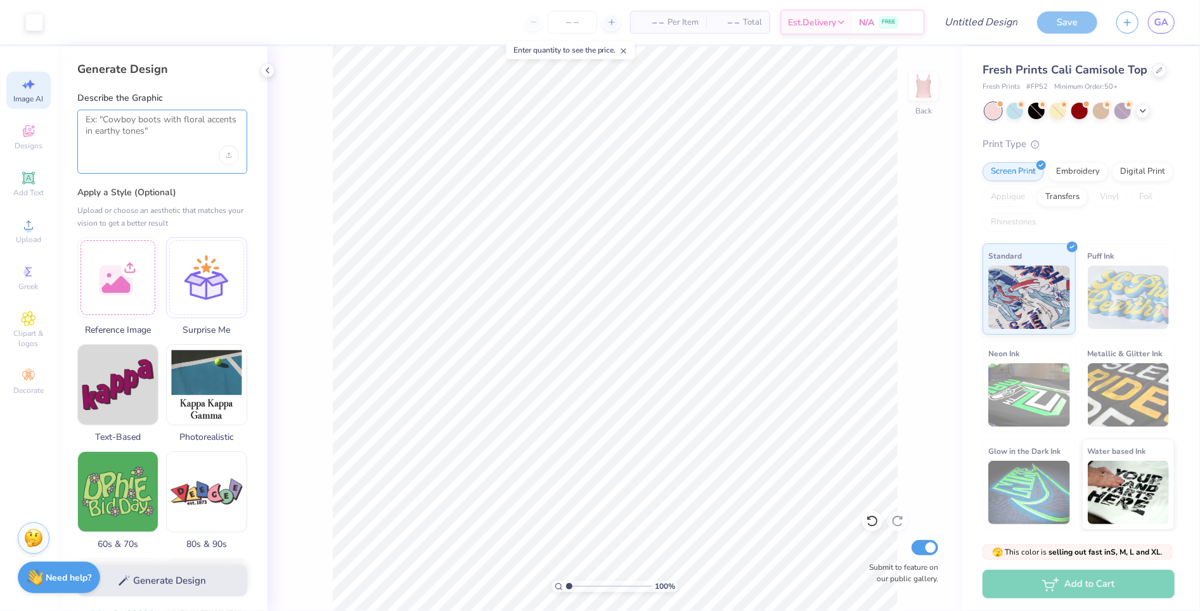
click at [109, 145] on textarea at bounding box center [162, 130] width 153 height 32
type textarea "ballet slippers"
click at [146, 577] on button "Generate Design" at bounding box center [162, 577] width 170 height 31
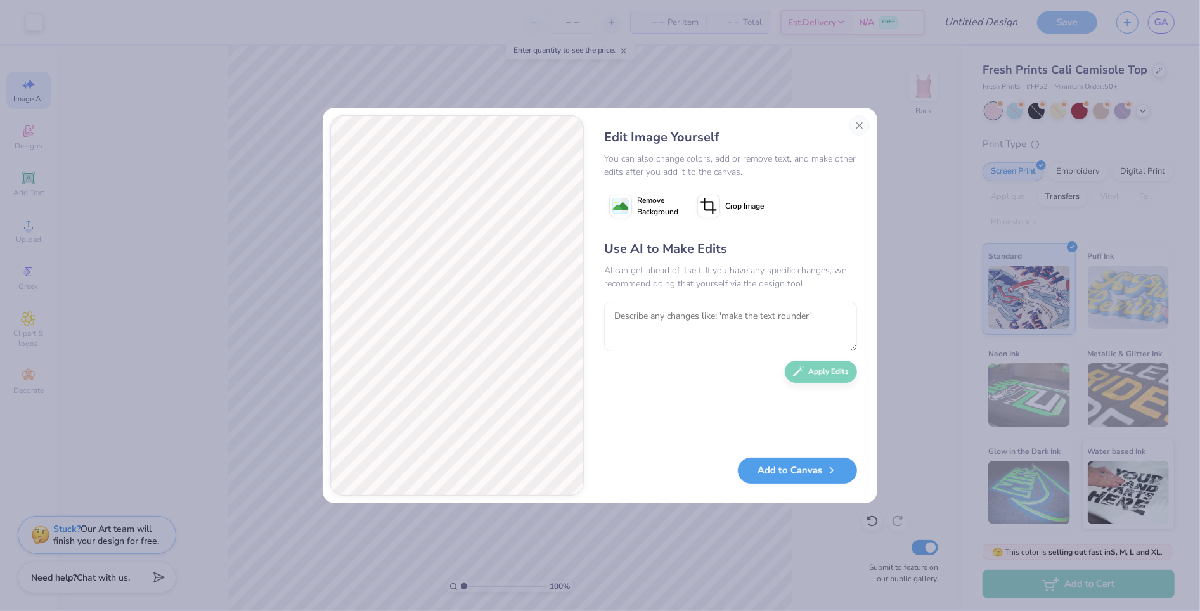
click at [630, 199] on icon at bounding box center [620, 206] width 23 height 23
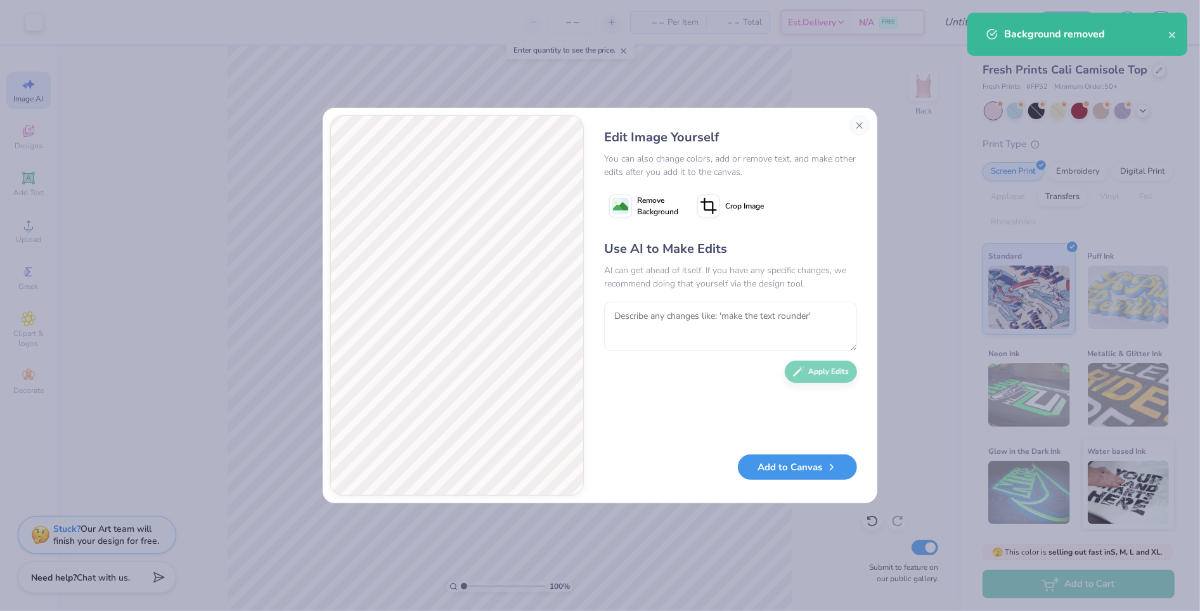
click at [794, 466] on button "Add to Canvas" at bounding box center [797, 467] width 119 height 26
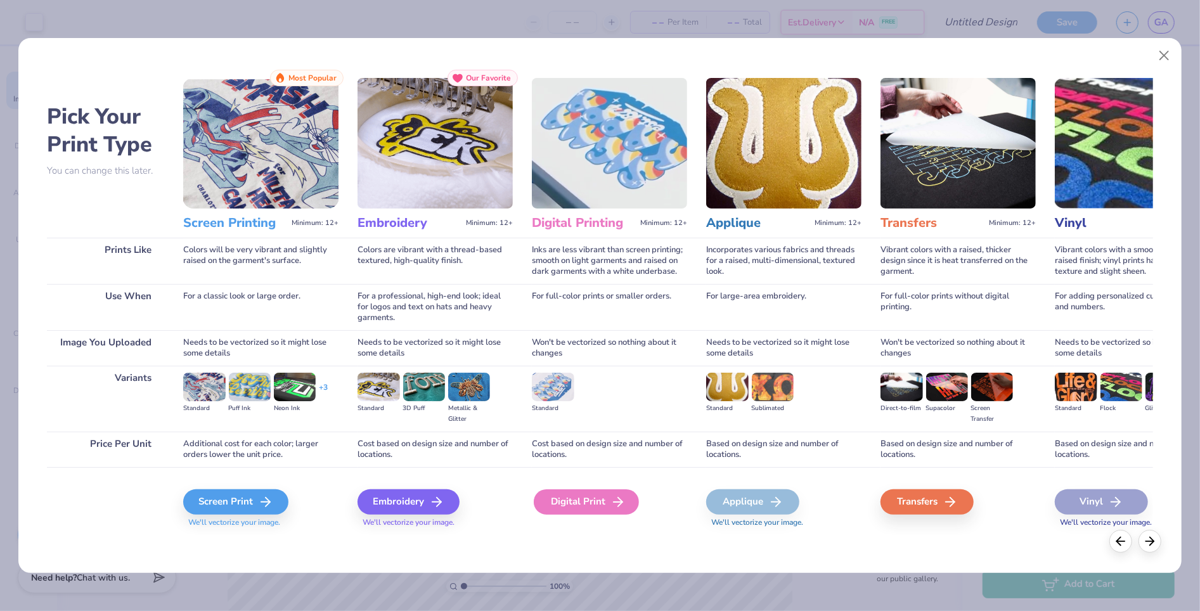
click at [574, 503] on div "Digital Print" at bounding box center [586, 501] width 105 height 25
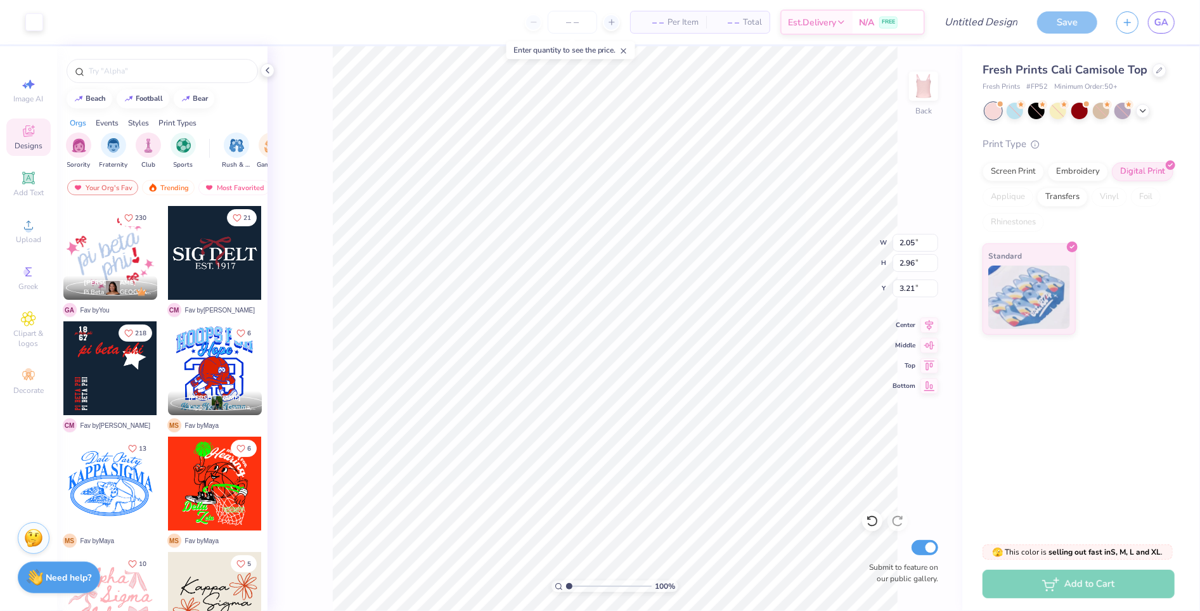
type input "3.36"
type input "0.53"
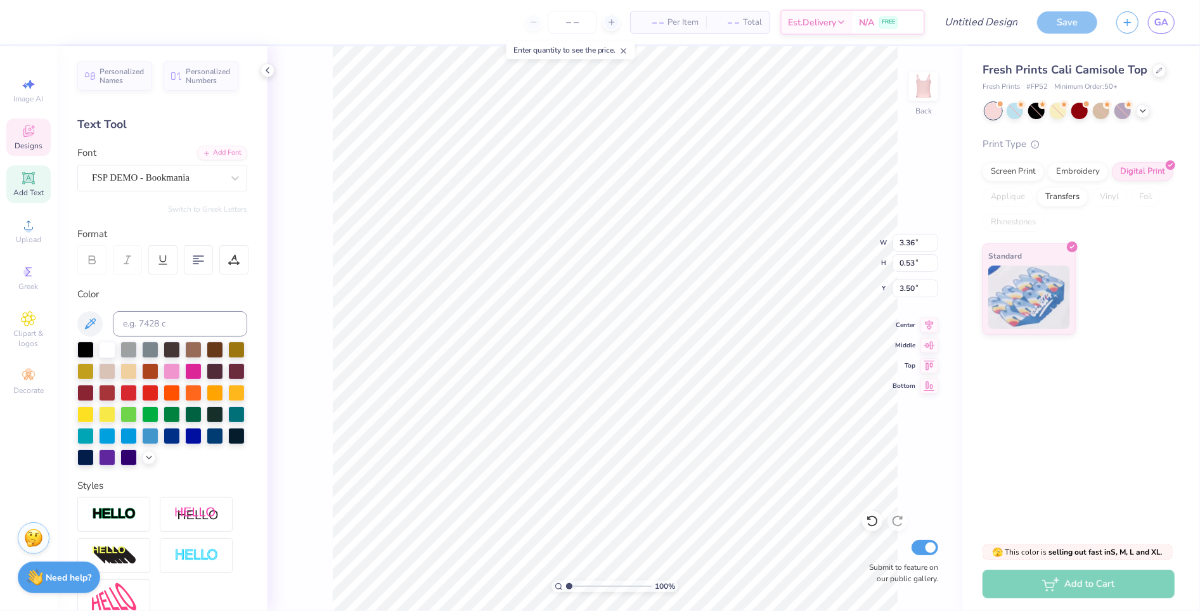
type input "7.26"
type input "1.22"
type input "1.76"
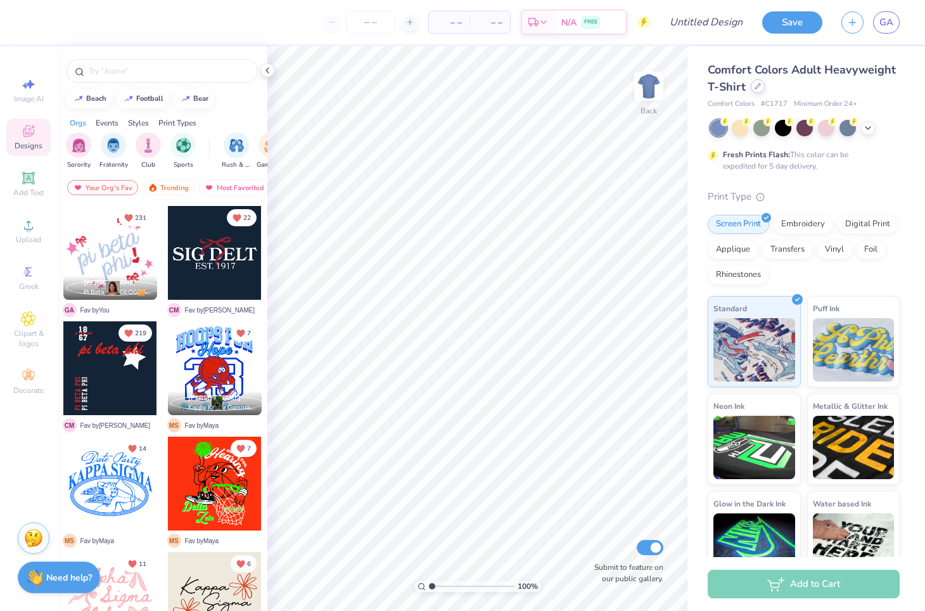
click at [761, 87] on div at bounding box center [758, 86] width 14 height 14
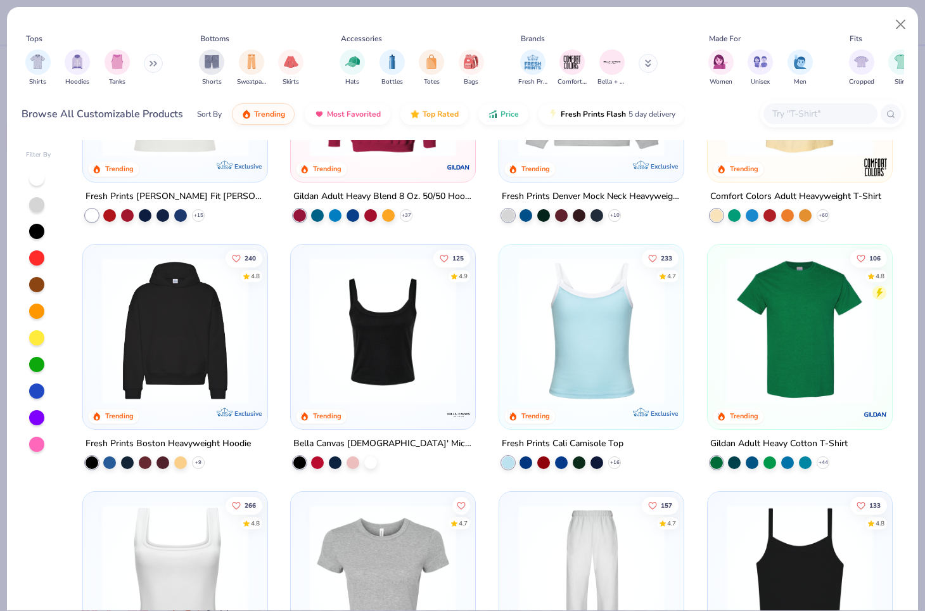
scroll to position [164, 0]
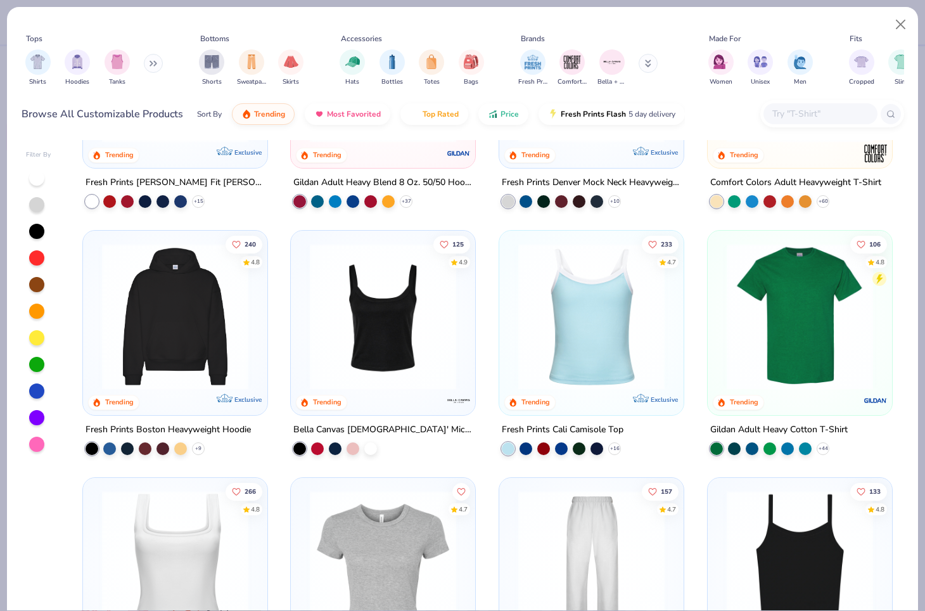
click at [163, 519] on img at bounding box center [175, 563] width 159 height 146
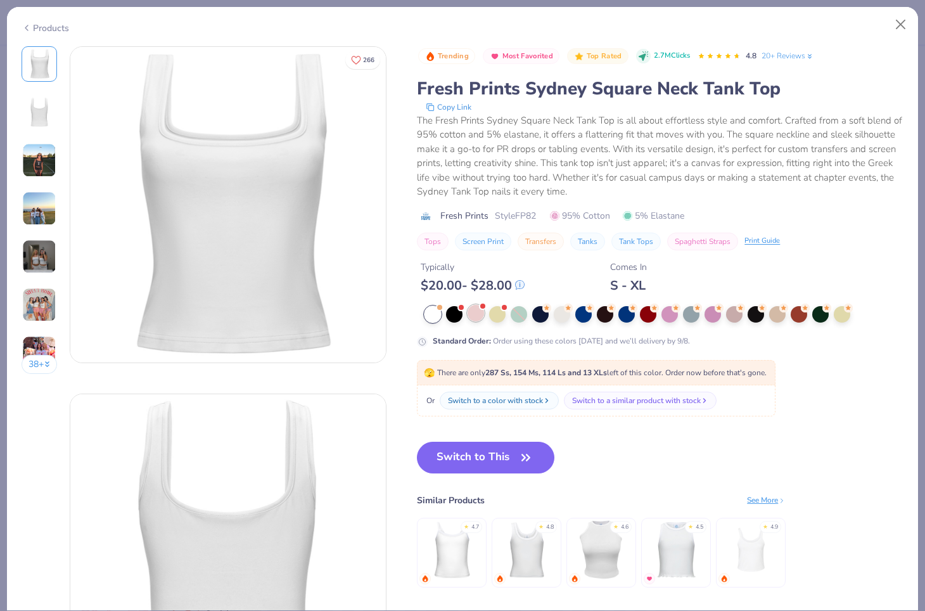
click at [479, 314] on div at bounding box center [476, 313] width 16 height 16
click at [478, 313] on div at bounding box center [476, 313] width 16 height 16
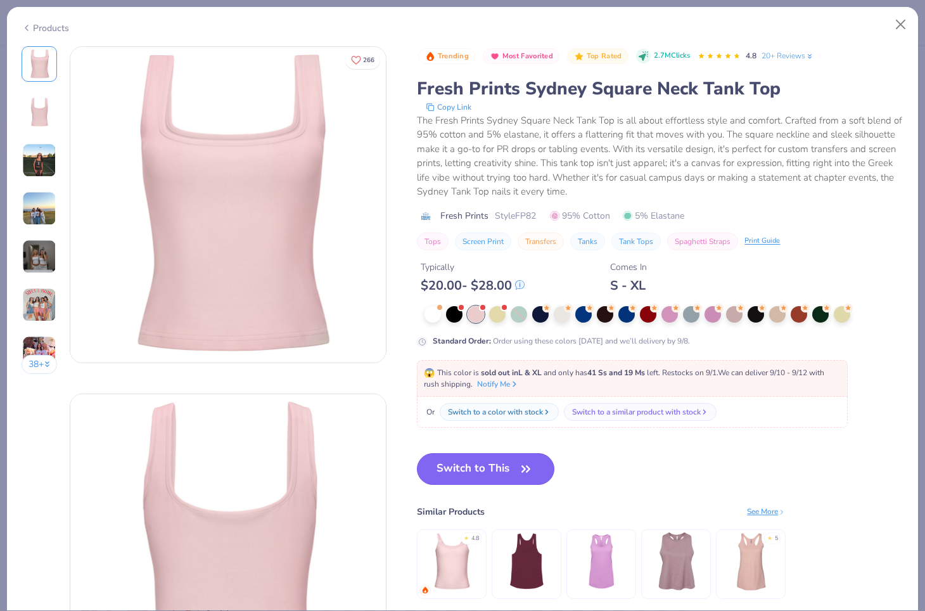
click at [468, 467] on button "Switch to This" at bounding box center [486, 469] width 138 height 32
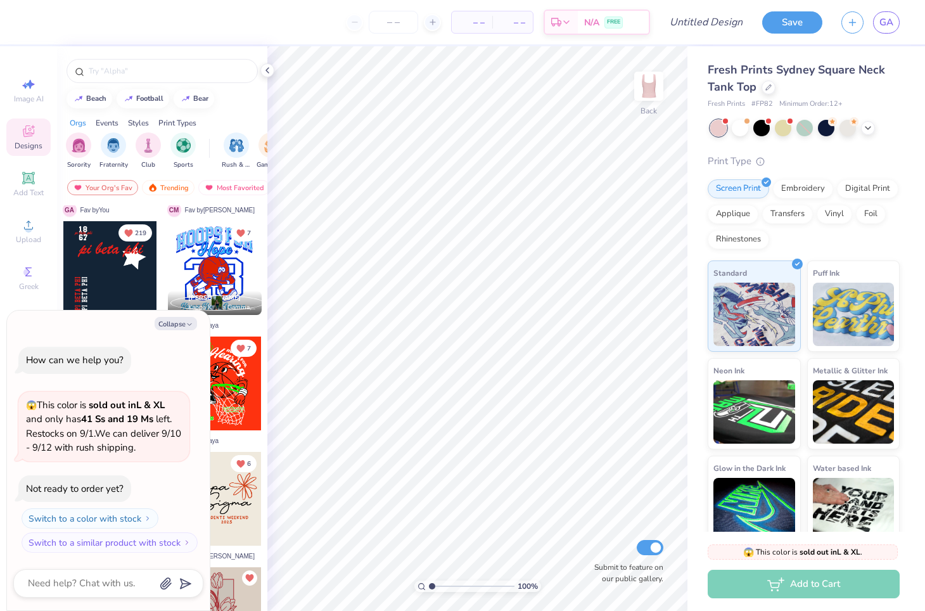
scroll to position [136, 0]
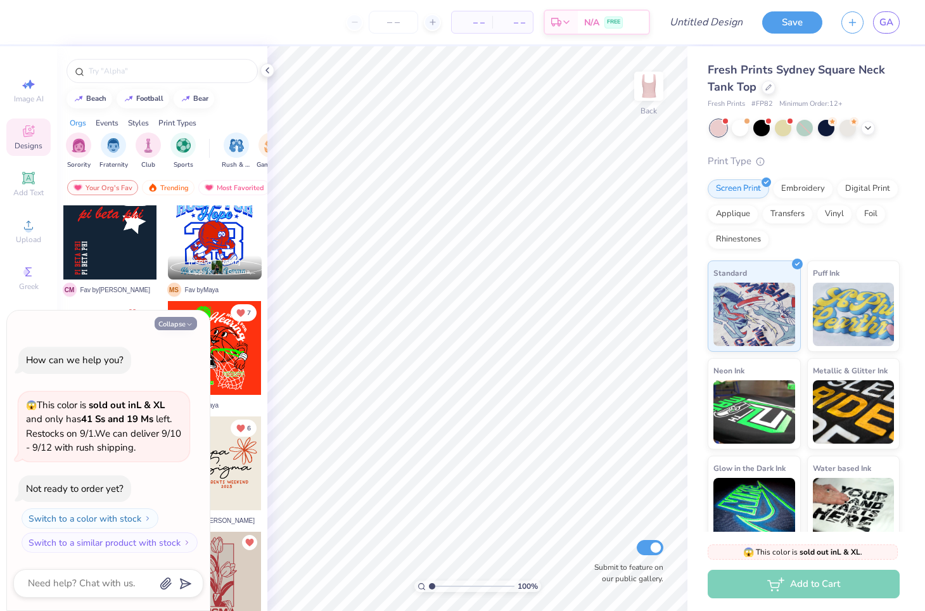
click at [180, 325] on button "Collapse" at bounding box center [176, 323] width 42 height 13
type textarea "x"
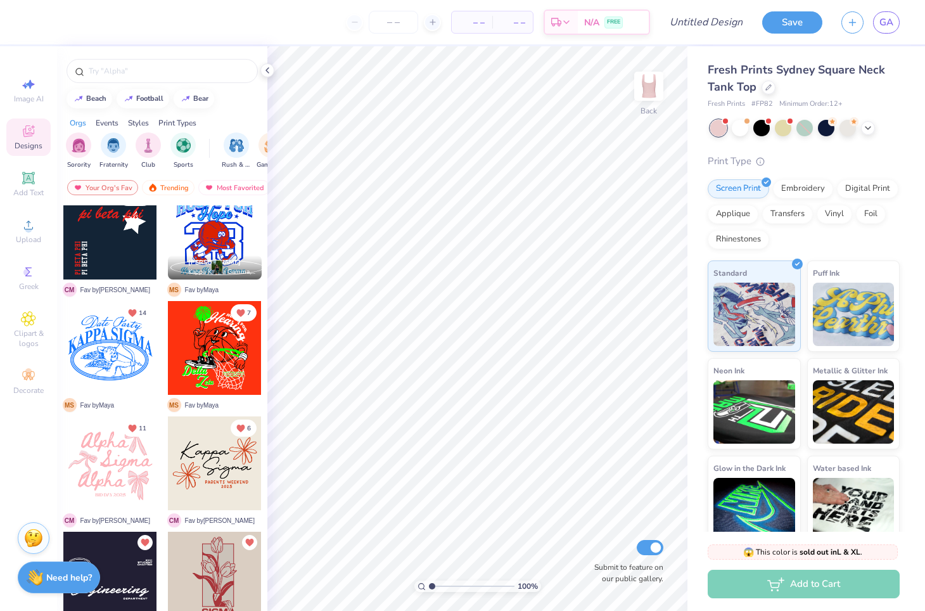
click at [110, 456] on div at bounding box center [110, 463] width 94 height 94
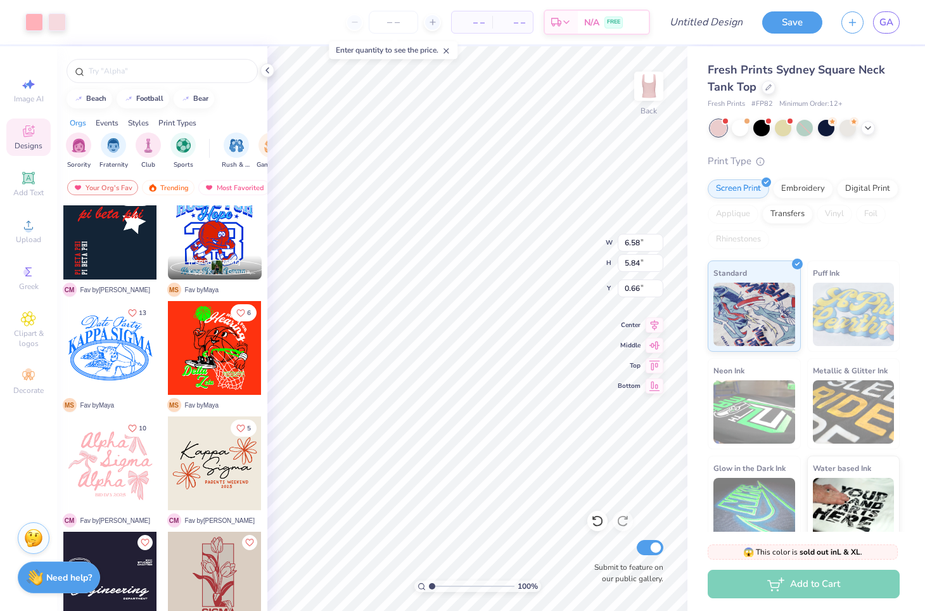
type input "0.66"
click at [37, 24] on div at bounding box center [34, 21] width 18 height 18
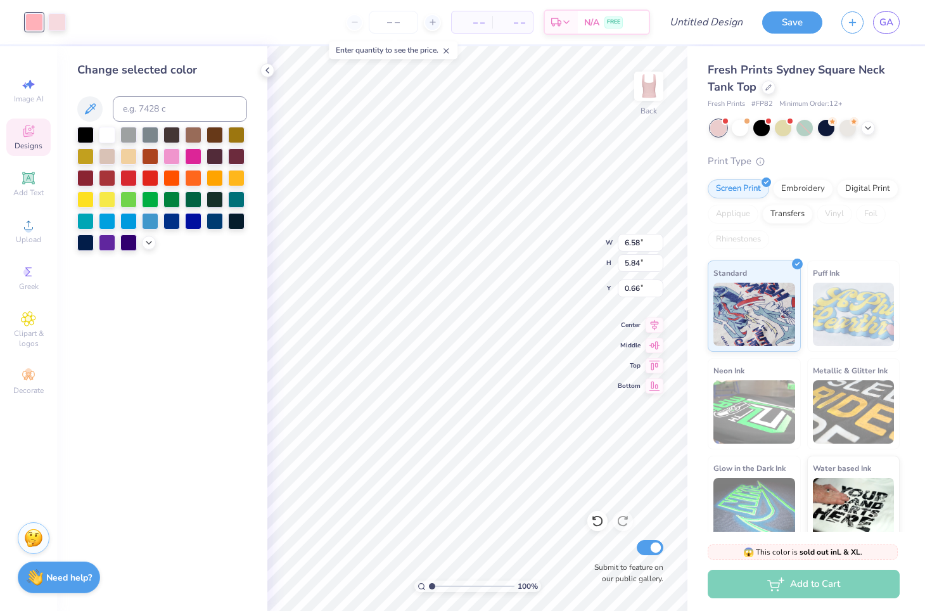
click at [29, 132] on icon at bounding box center [28, 131] width 15 height 15
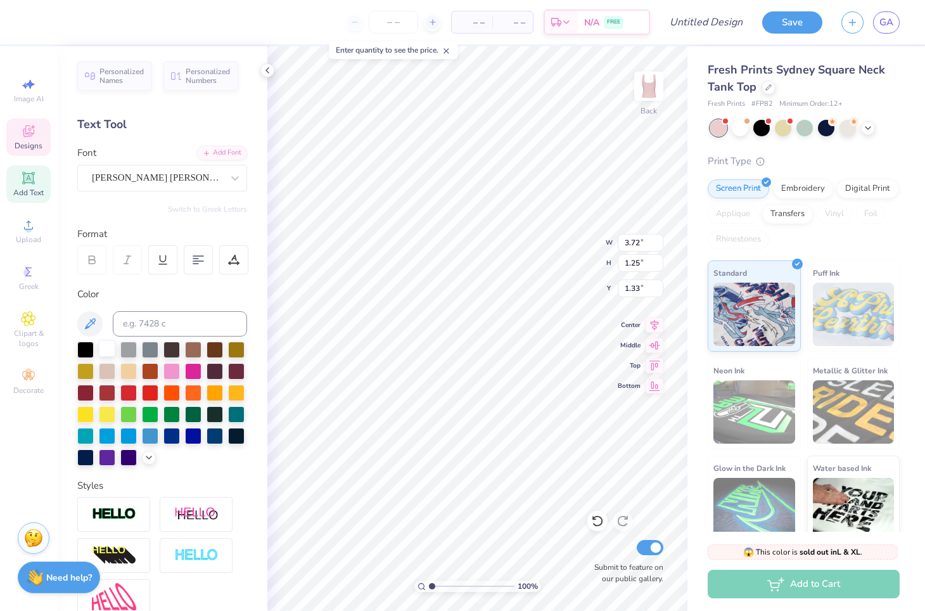
click at [109, 349] on div at bounding box center [107, 348] width 16 height 16
type input "3.78"
type input "1.60"
type input "1.15"
type input "4.05"
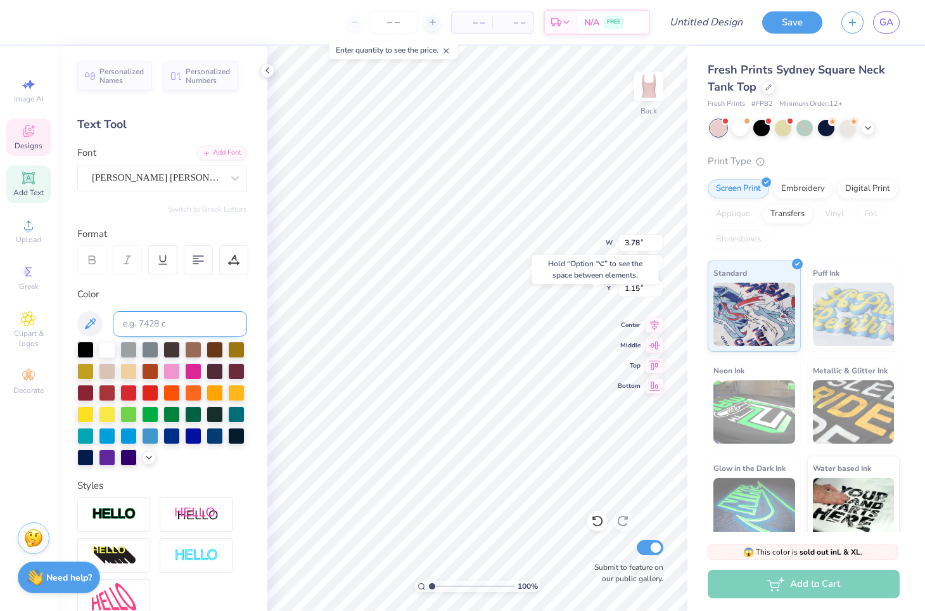
type input "1.25"
type input "2.75"
click at [106, 354] on div at bounding box center [107, 348] width 16 height 16
type input "4.12"
type input "1.78"
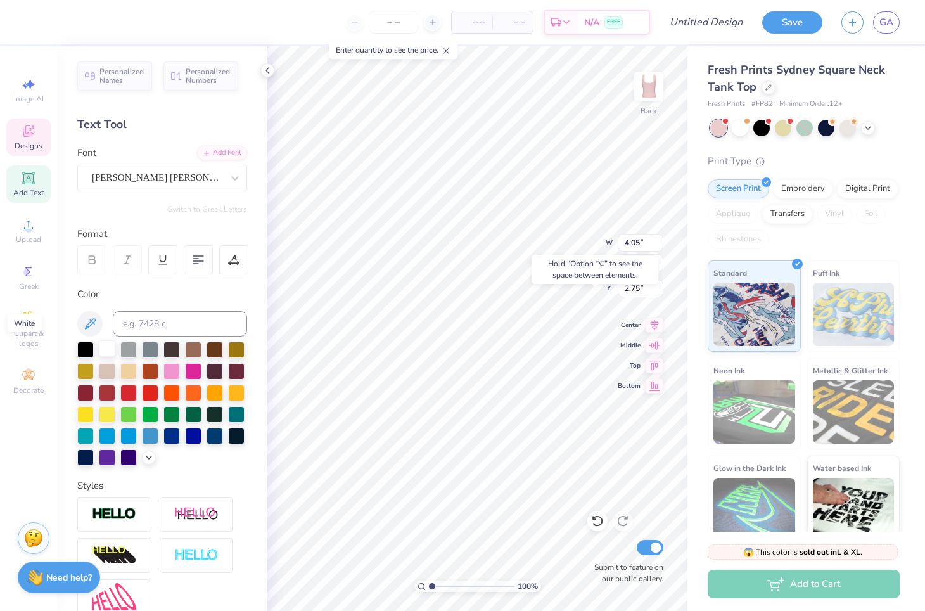
type input "2.49"
type input "3.72"
type input "1.25"
type input "4.43"
click at [104, 347] on div at bounding box center [107, 348] width 16 height 16
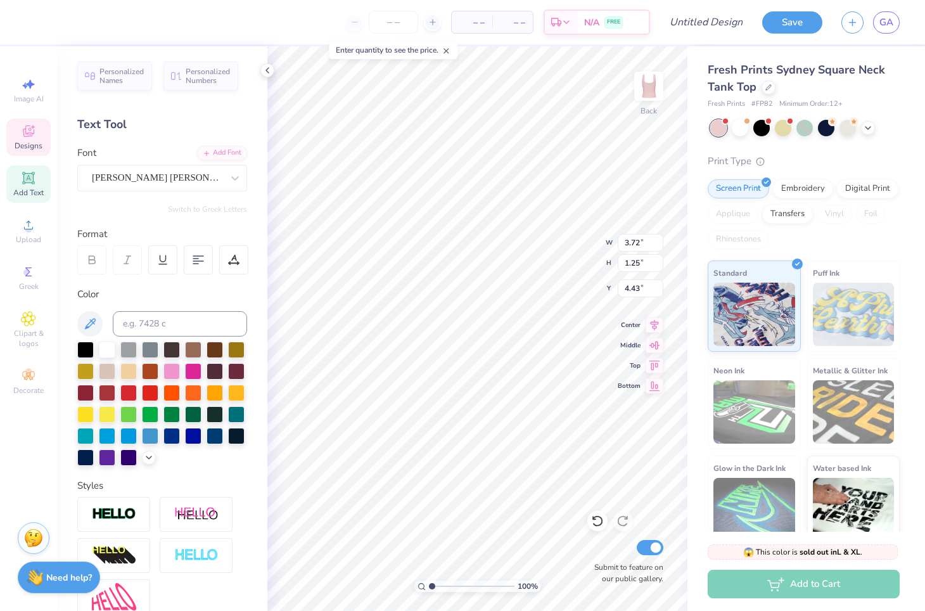
type input "3.78"
type input "1.60"
type input "4.25"
click at [106, 349] on div at bounding box center [107, 348] width 16 height 16
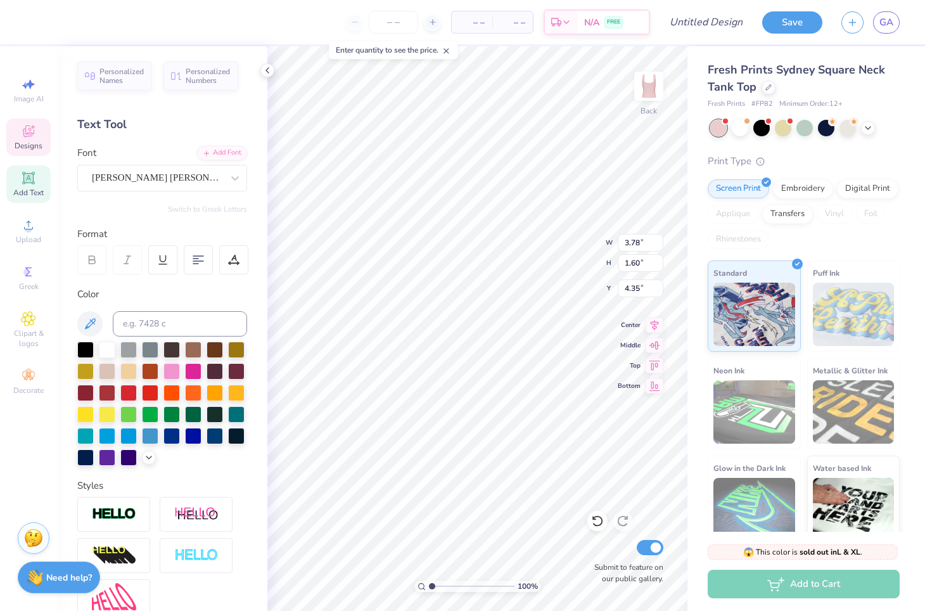
type textarea "Phi"
type input "4.12"
type input "1.78"
type input "2.49"
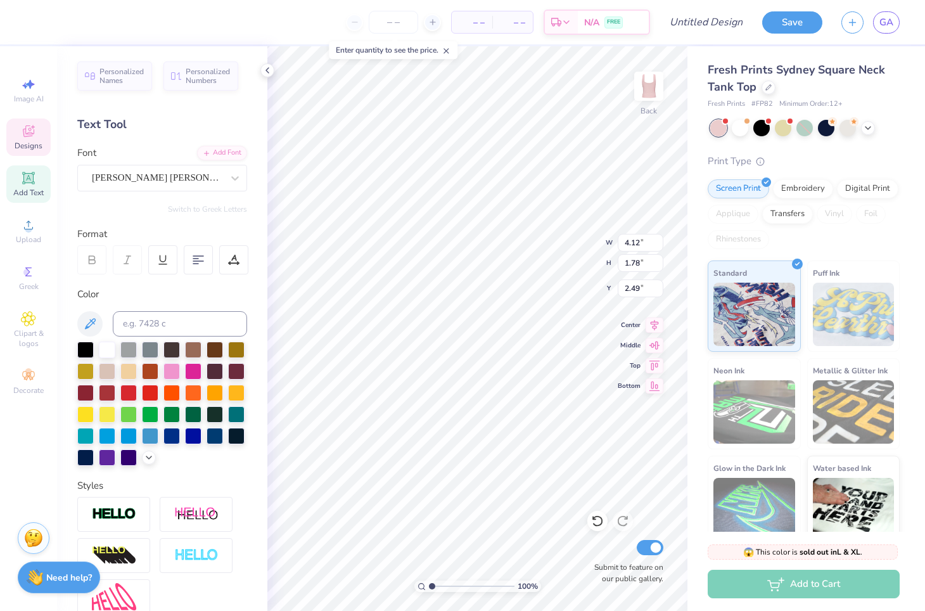
type textarea "Epsilon"
type input "2.75"
type input "2.37"
type input "0.25"
type input "6.06"
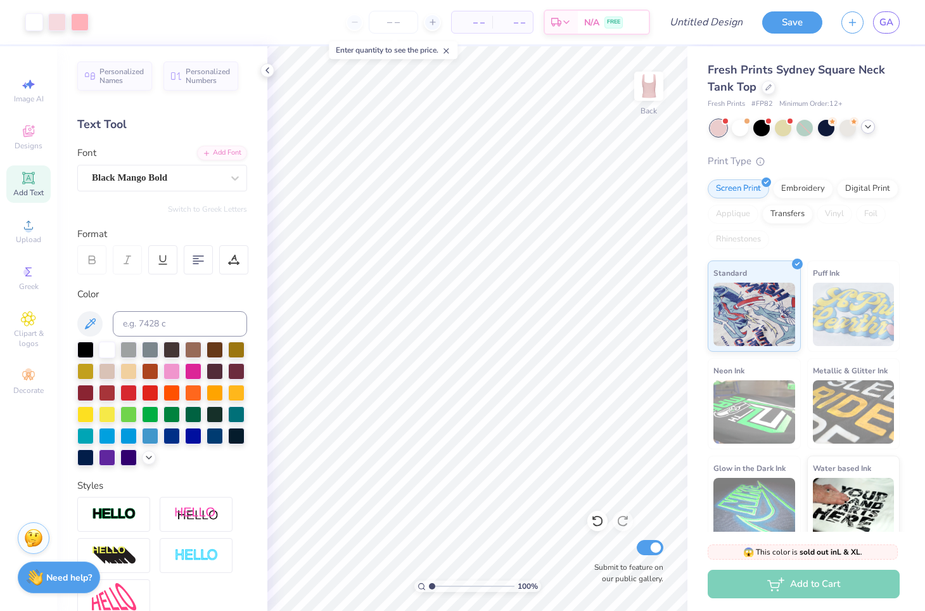
click at [874, 127] on div at bounding box center [868, 127] width 14 height 14
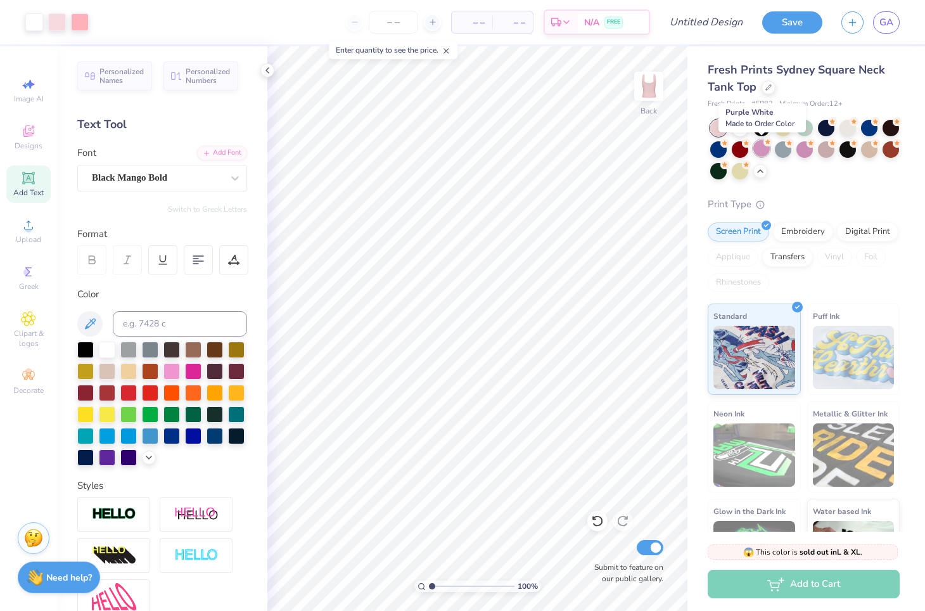
click at [762, 150] on div at bounding box center [762, 148] width 16 height 16
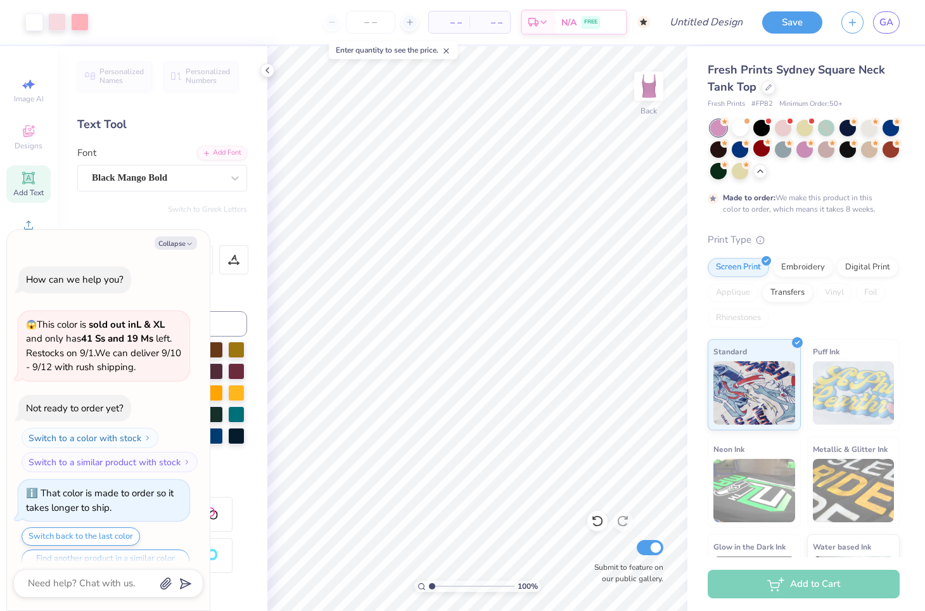
scroll to position [23, 0]
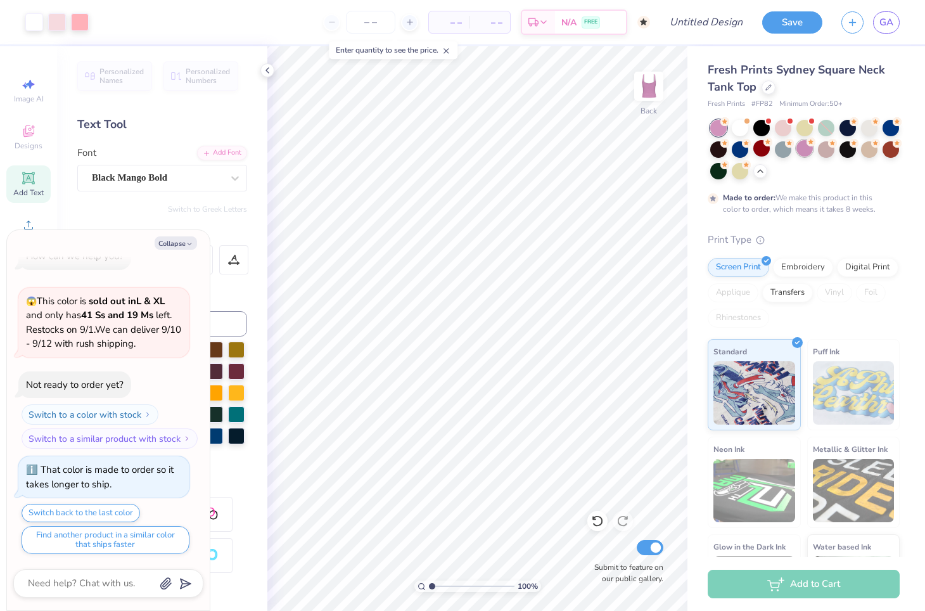
click at [803, 146] on div at bounding box center [805, 148] width 16 height 16
click at [778, 127] on div at bounding box center [783, 127] width 16 height 16
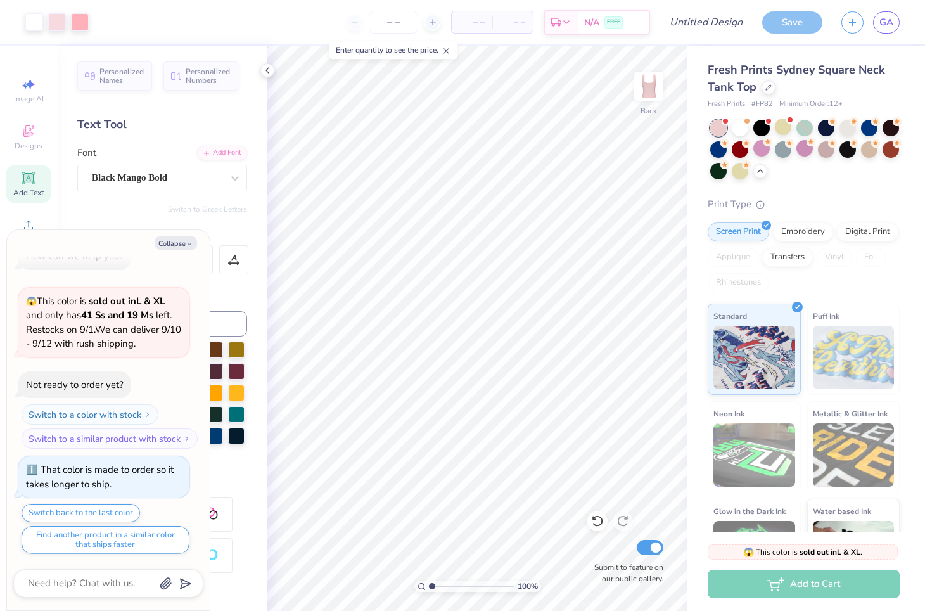
scroll to position [266, 0]
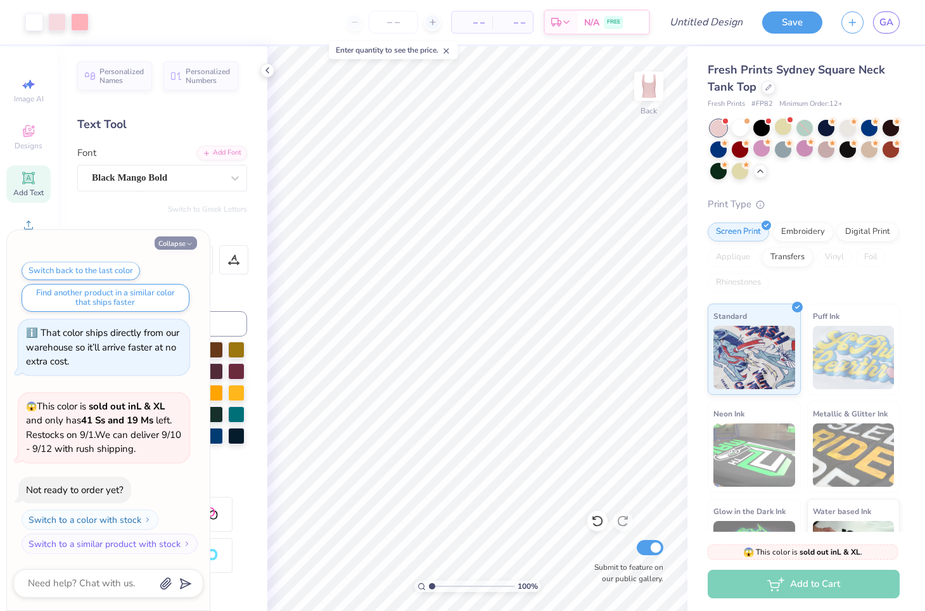
click at [180, 241] on button "Collapse" at bounding box center [176, 242] width 42 height 13
type textarea "x"
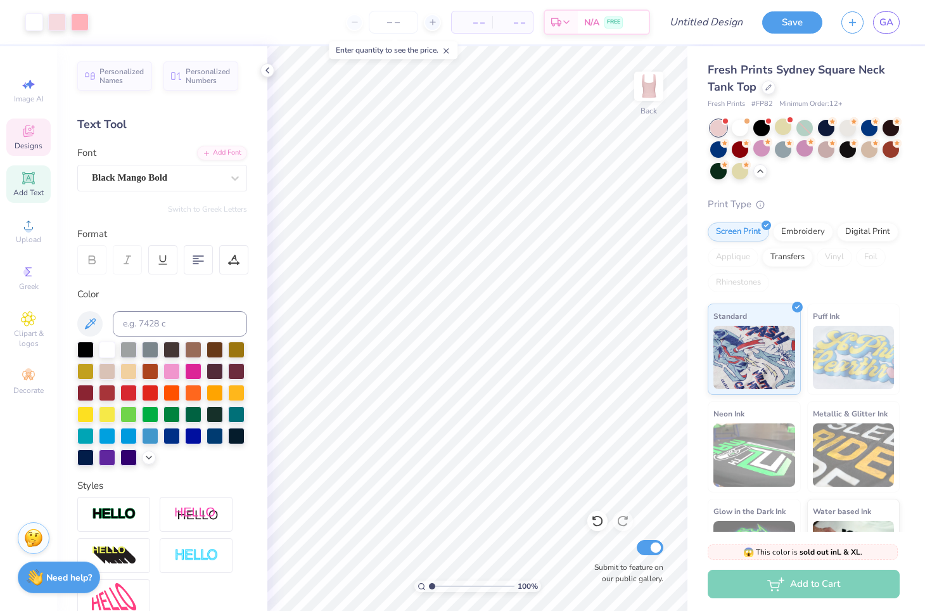
click at [25, 138] on icon at bounding box center [28, 131] width 15 height 15
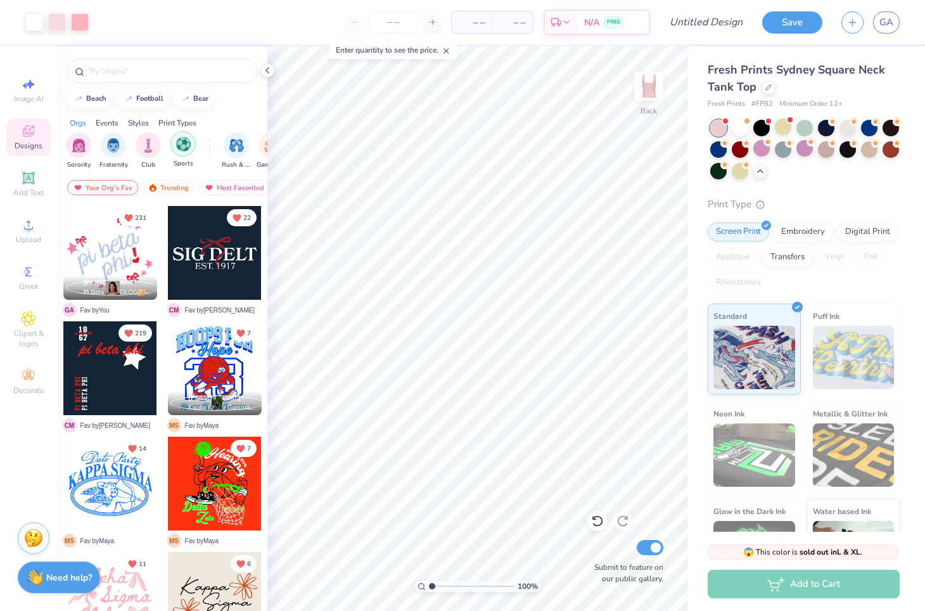
click at [191, 151] on div "filter for Sports" at bounding box center [182, 143] width 25 height 25
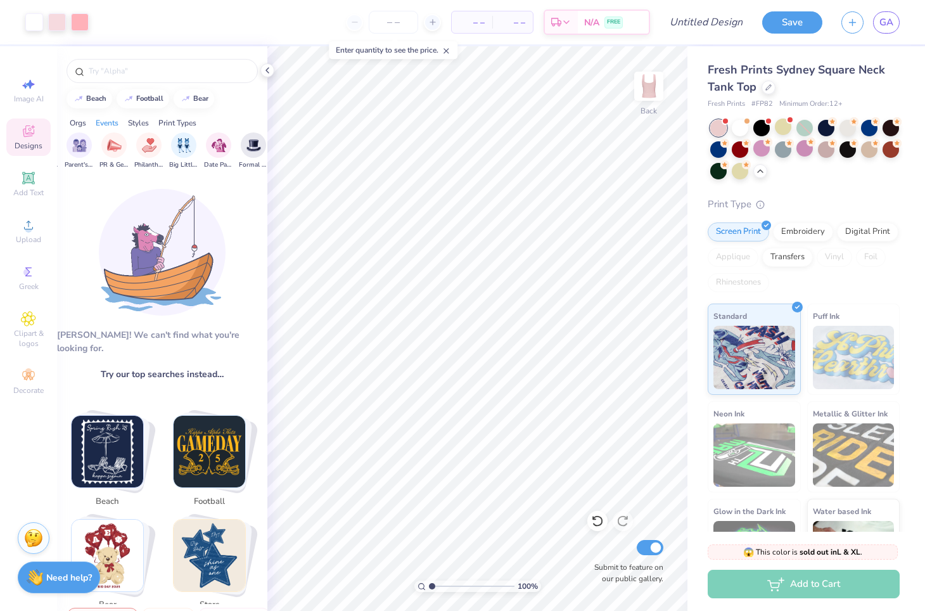
scroll to position [0, 252]
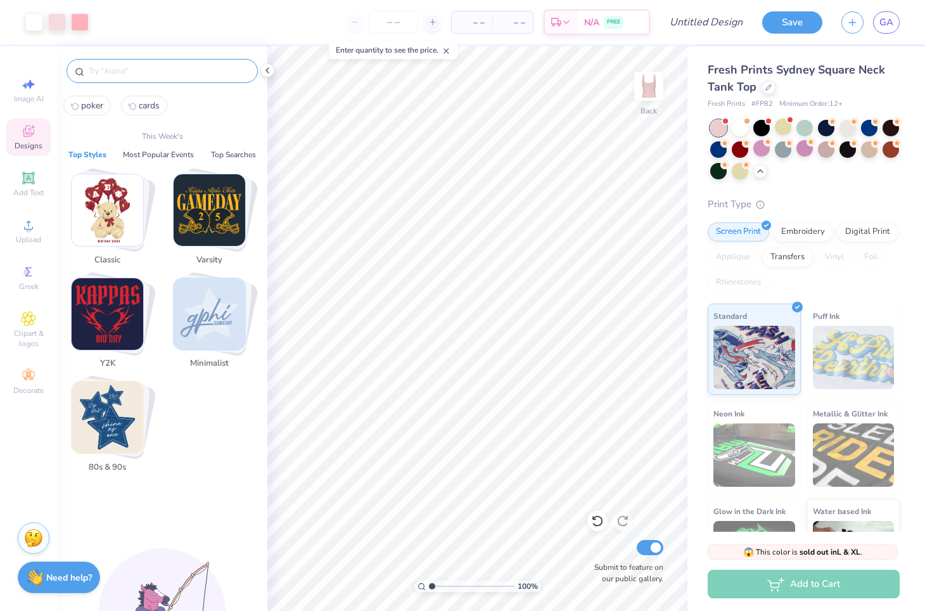
click at [119, 72] on input "text" at bounding box center [168, 71] width 162 height 13
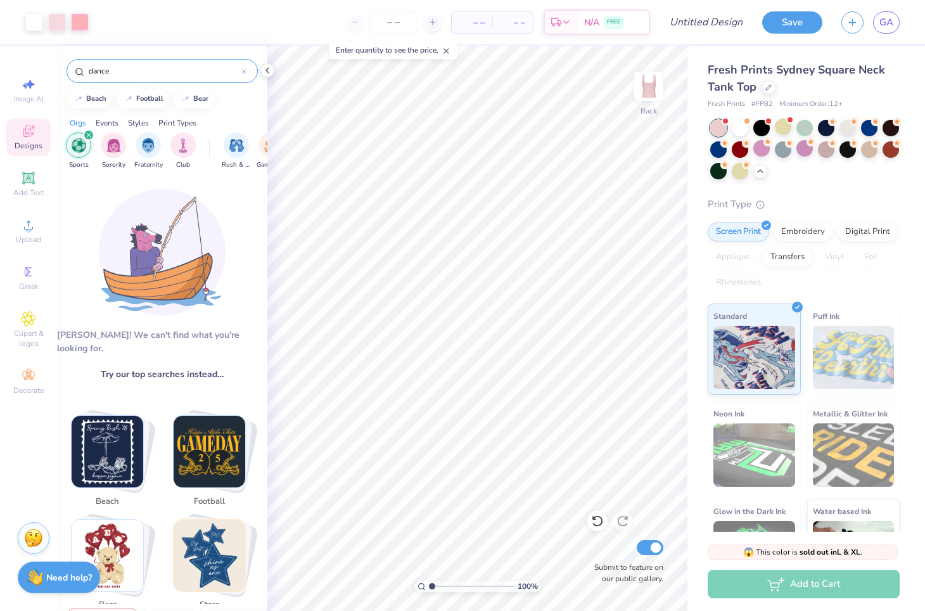
type input "dance"
click at [122, 66] on input "dance" at bounding box center [164, 71] width 154 height 13
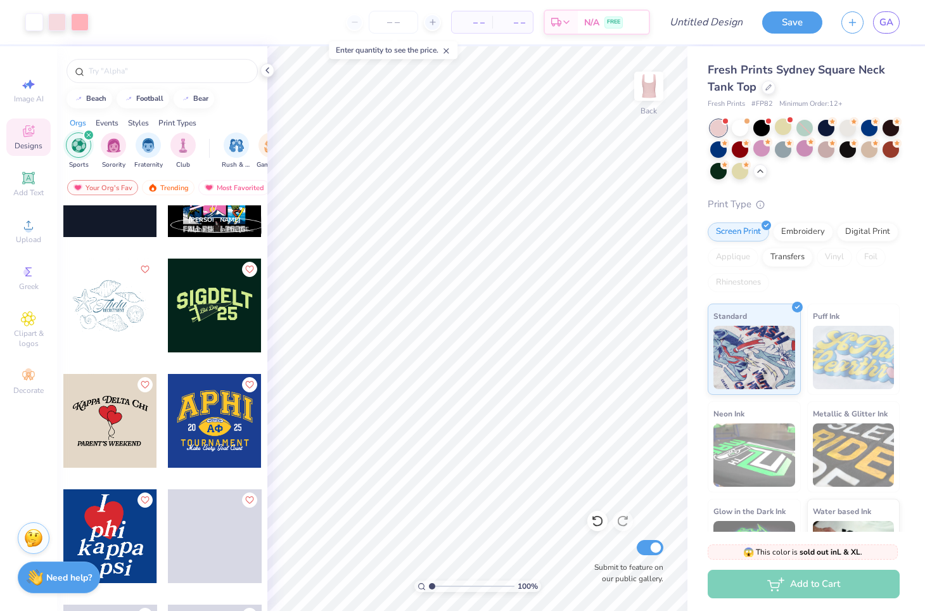
scroll to position [3720, 0]
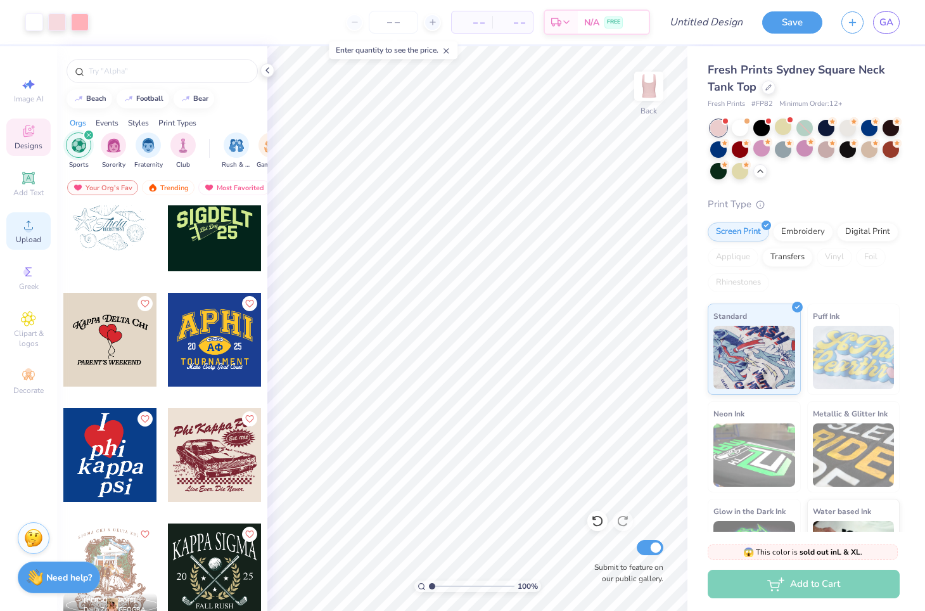
click at [32, 240] on span "Upload" at bounding box center [28, 240] width 25 height 10
click at [30, 235] on span "Upload" at bounding box center [28, 240] width 25 height 10
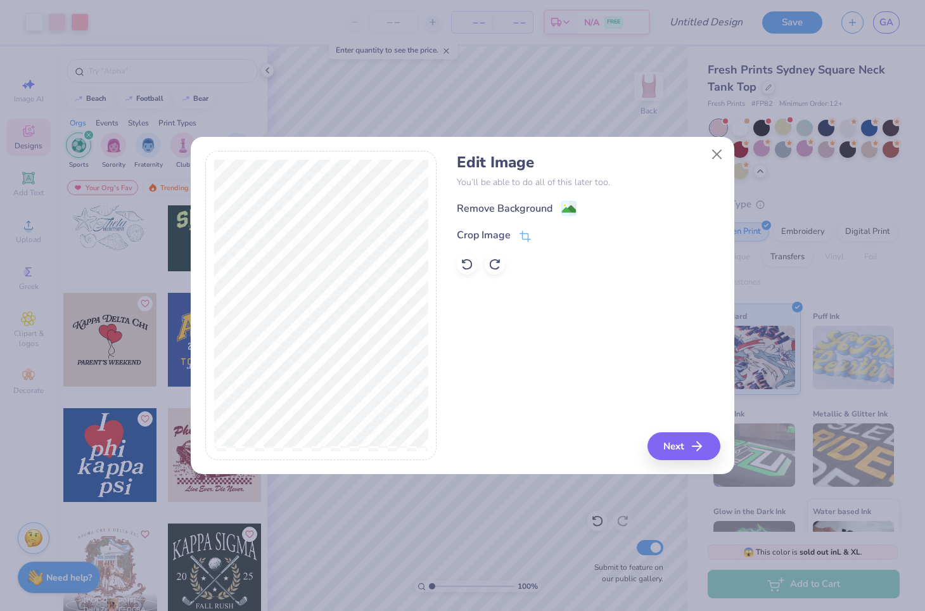
click at [568, 198] on div "Edit Image You’ll be able to do all of this later too. Remove Background Crop I…" at bounding box center [588, 213] width 263 height 121
click at [568, 203] on image at bounding box center [569, 210] width 14 height 14
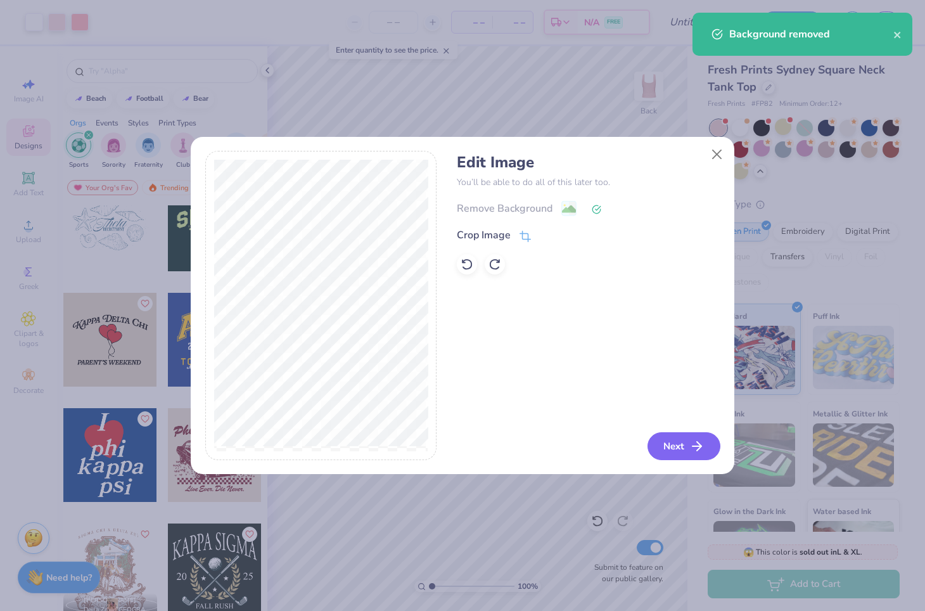
click at [676, 447] on button "Next" at bounding box center [684, 446] width 73 height 28
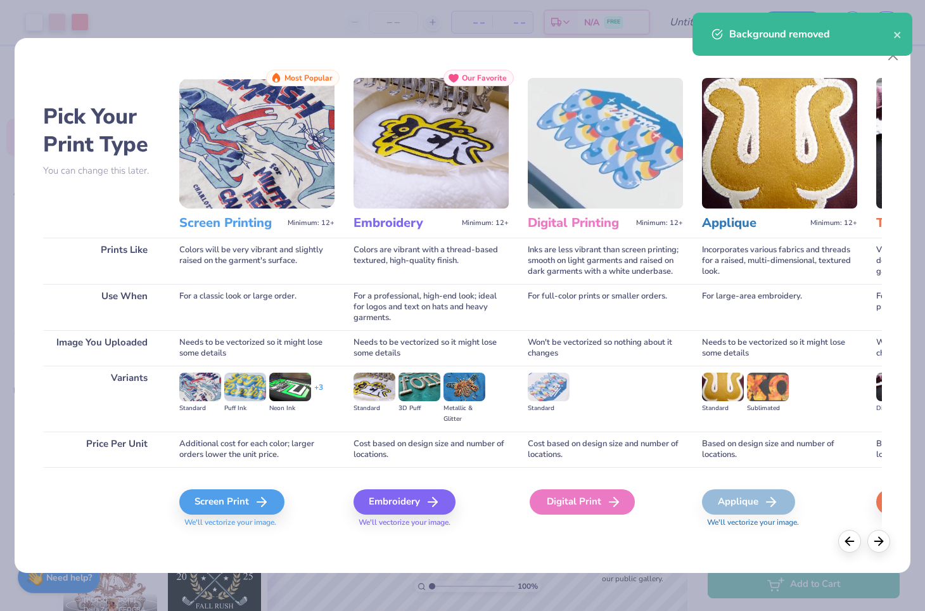
click at [587, 508] on div "Digital Print" at bounding box center [582, 501] width 105 height 25
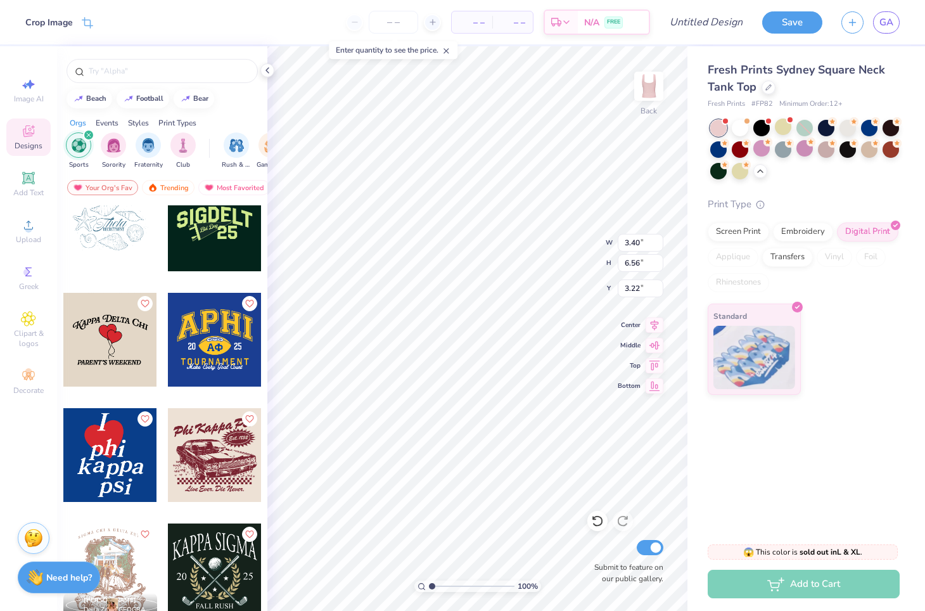
type input "5.30"
type input "2.31"
type input "2.24"
type input "2.55"
type input "1.55"
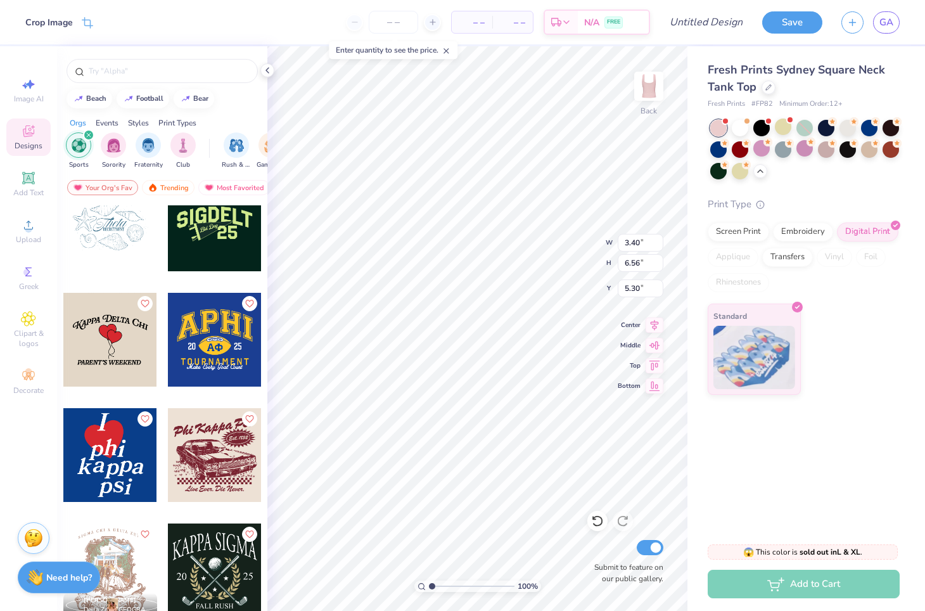
type input "2.98"
type input "2.75"
type input "2.43"
type input "1.30"
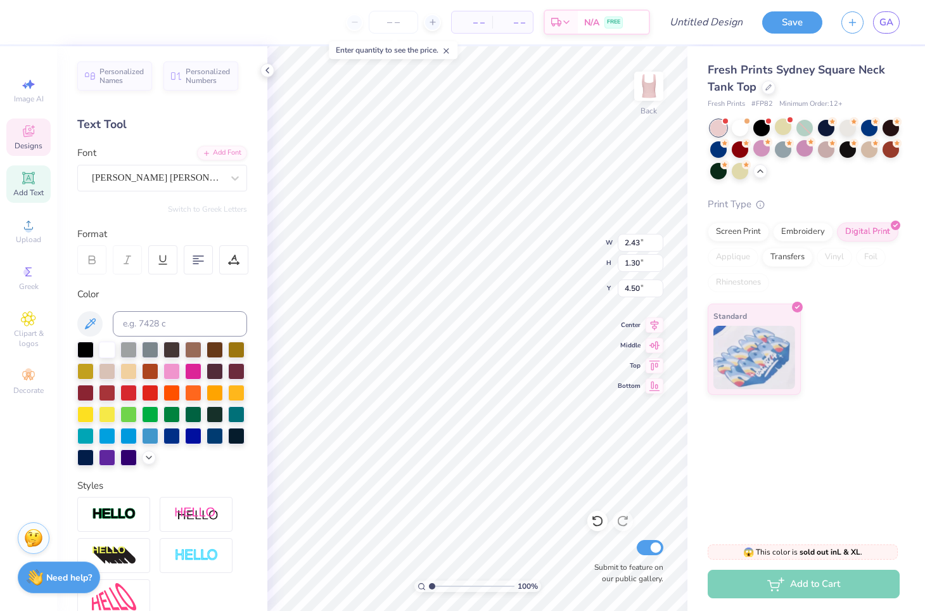
type input "4.65"
type input "1.55"
type input "2.98"
type input "2.75"
type input "1.70"
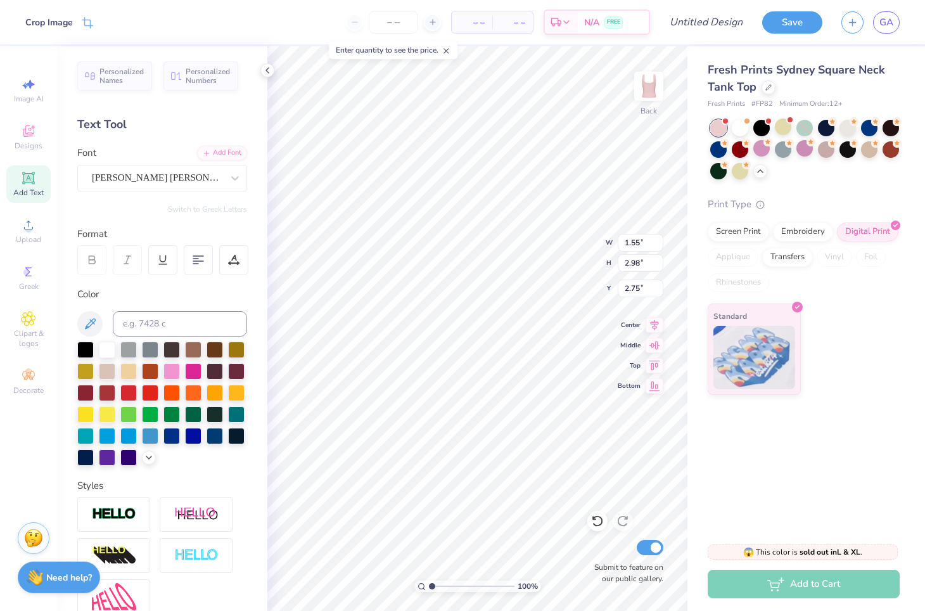
type input "3.28"
type input "2.45"
type input "2.52"
click at [33, 143] on span "Designs" at bounding box center [29, 146] width 28 height 10
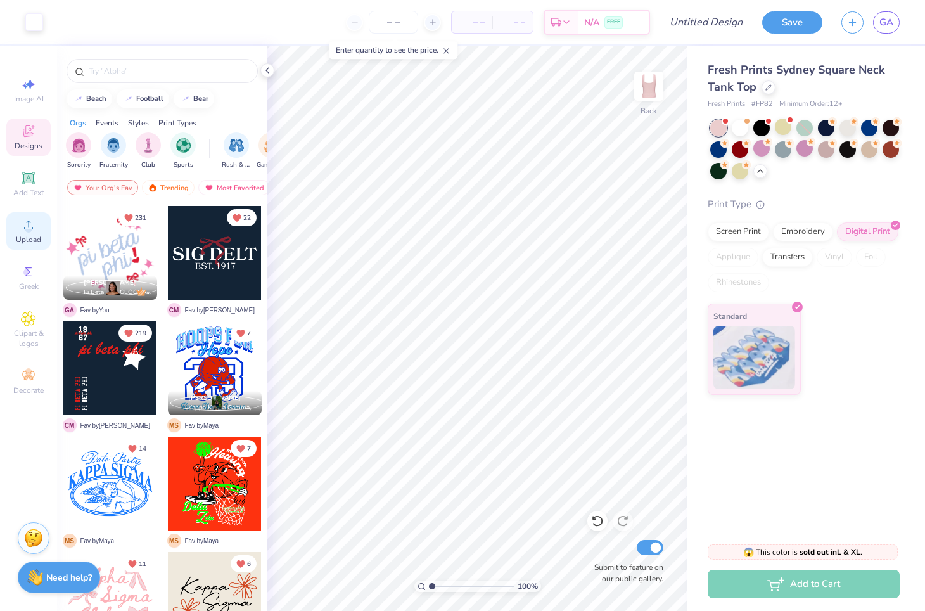
click at [30, 235] on span "Upload" at bounding box center [28, 240] width 25 height 10
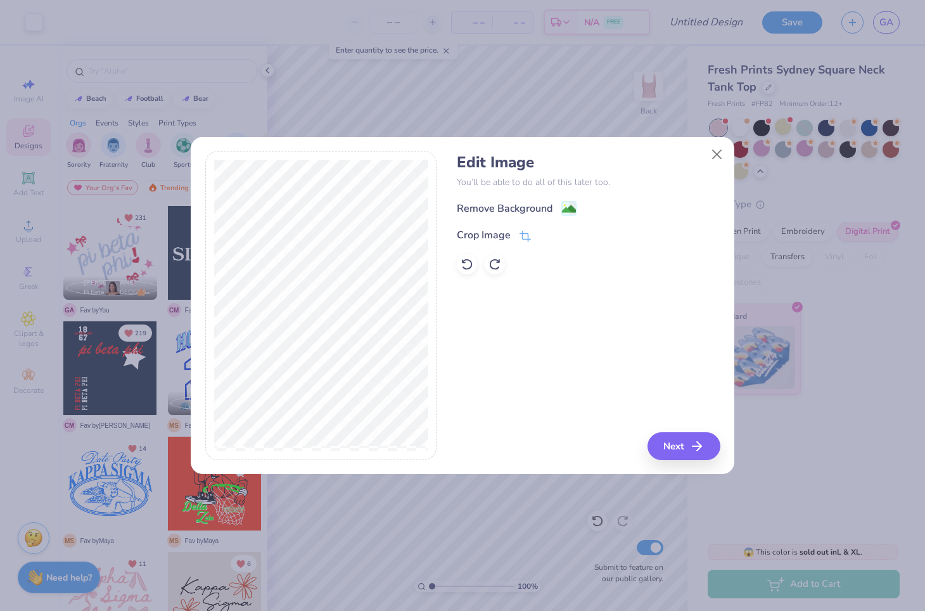
click at [576, 199] on div "Edit Image You’ll be able to do all of this later too. Remove Background Crop I…" at bounding box center [588, 213] width 263 height 121
click at [568, 202] on icon at bounding box center [569, 209] width 15 height 15
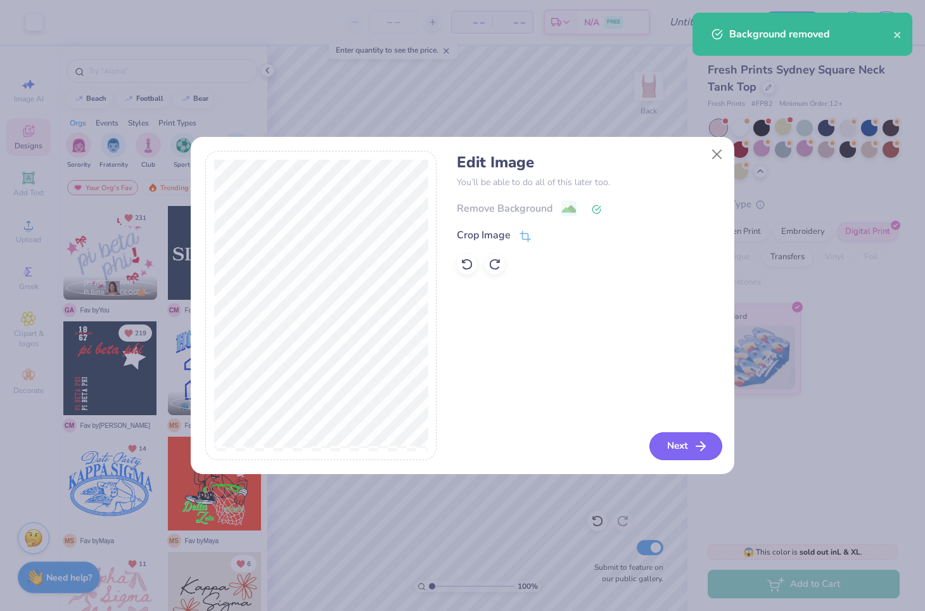
click at [681, 452] on button "Next" at bounding box center [686, 446] width 73 height 28
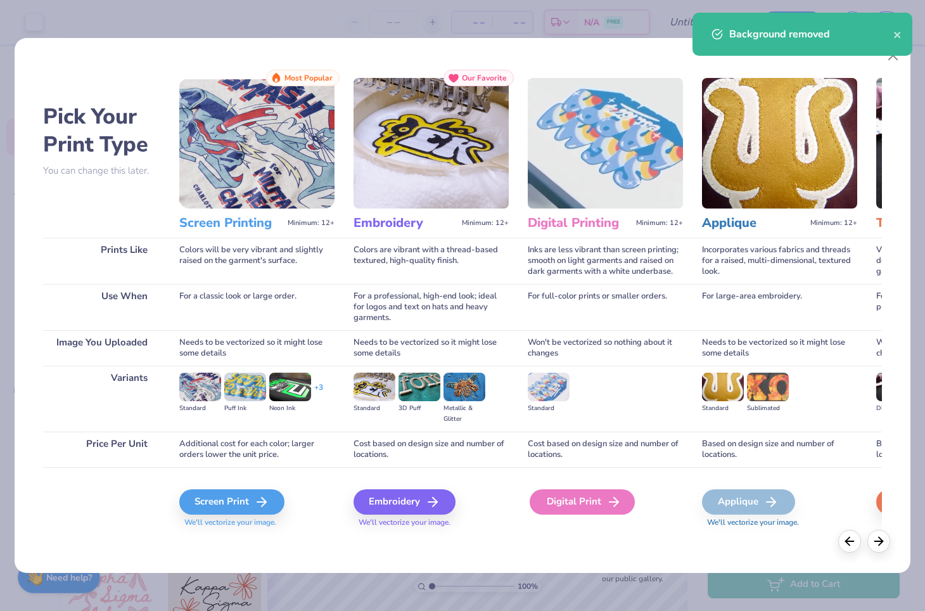
click at [560, 496] on div "Digital Print" at bounding box center [582, 501] width 105 height 25
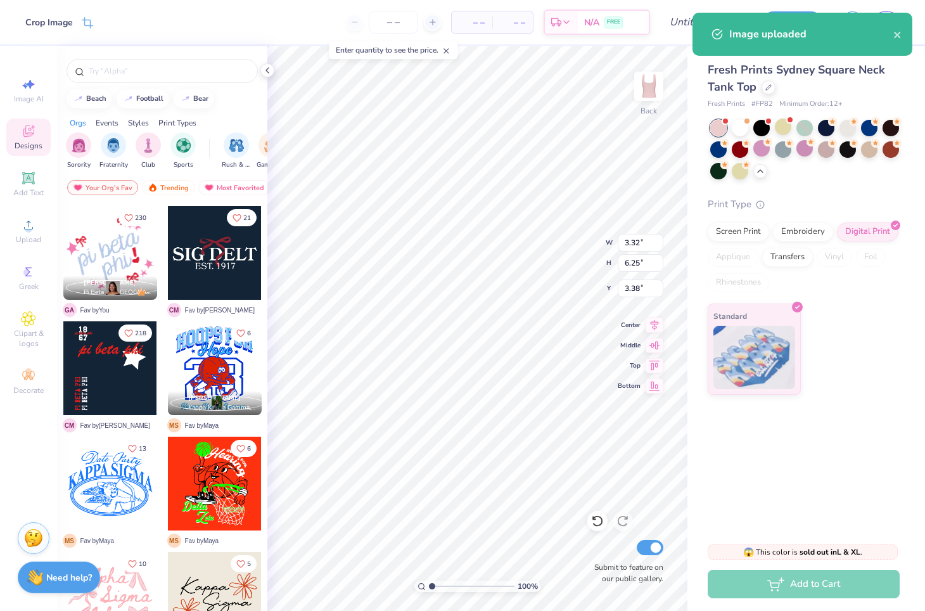
type input "1.21"
type input "2.28"
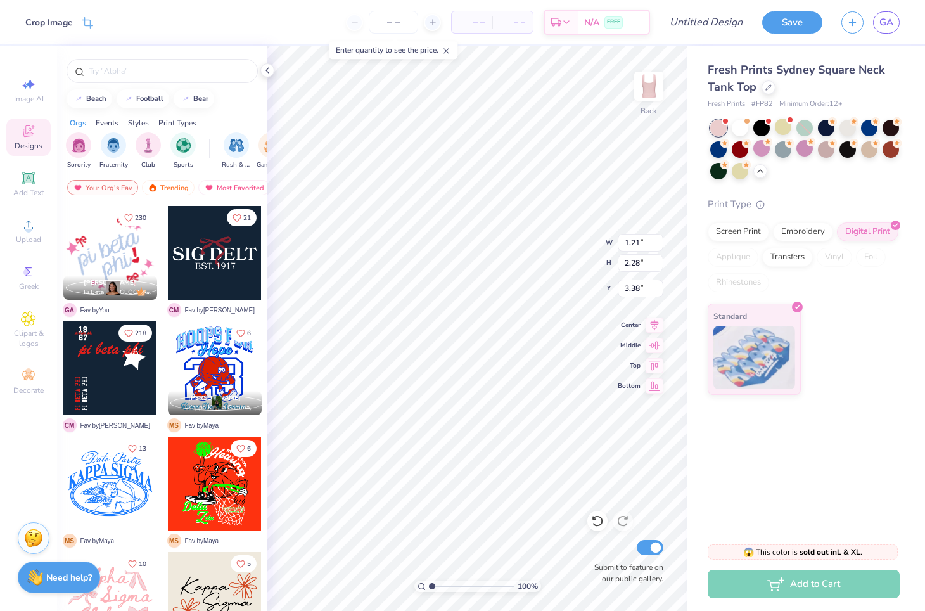
type input "0.50"
type input "1.70"
type input "3.28"
type input "4.42"
type input "1.21"
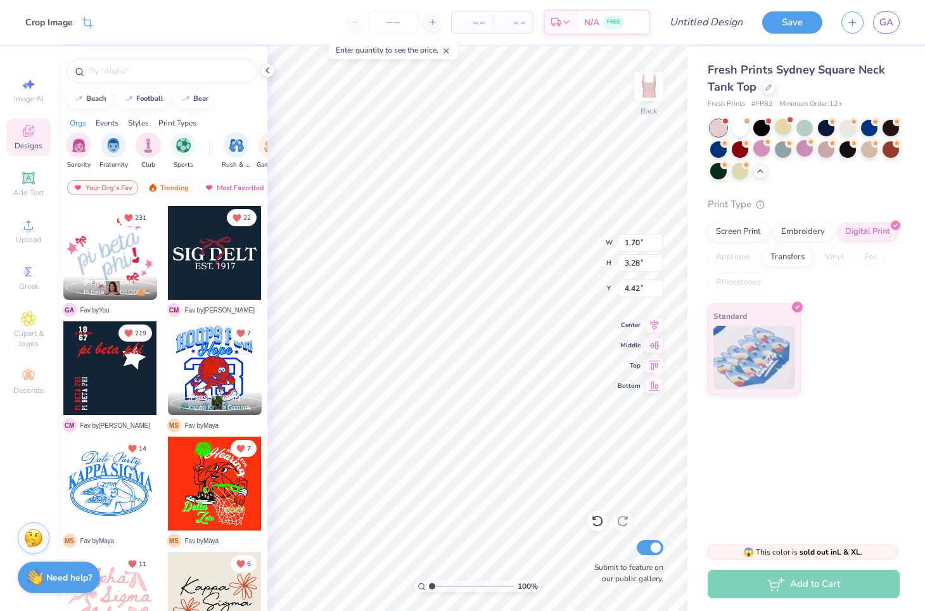
type input "2.28"
type input "2.87"
click at [266, 71] on icon at bounding box center [267, 70] width 10 height 10
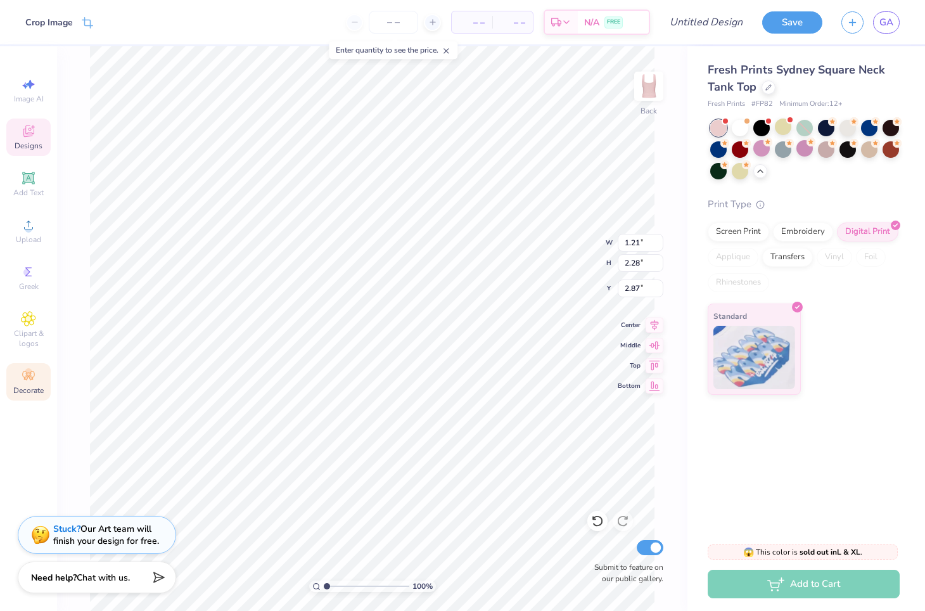
click at [23, 380] on icon at bounding box center [28, 375] width 15 height 15
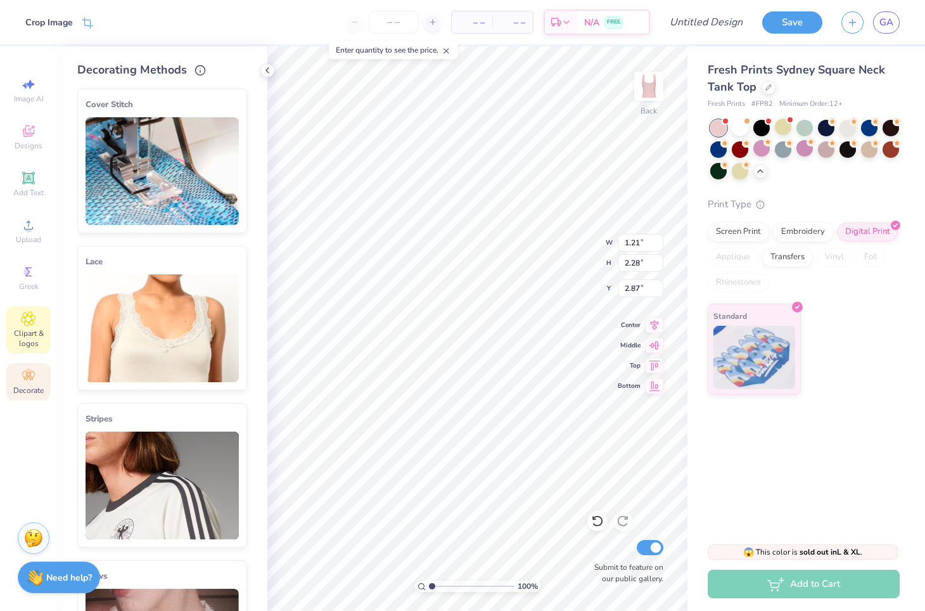
click at [28, 328] on div "Clipart & logos" at bounding box center [28, 330] width 44 height 48
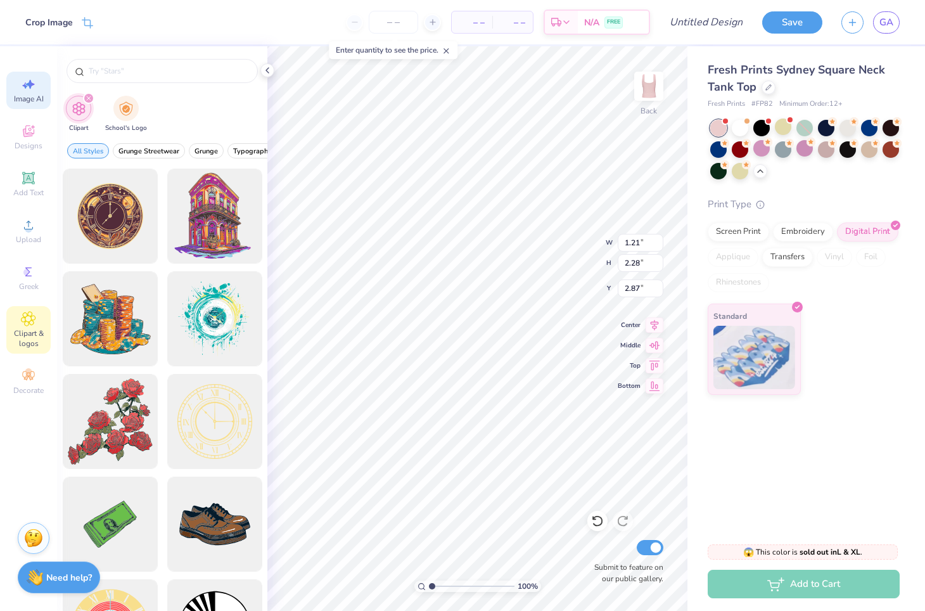
click at [37, 85] on div "Image AI" at bounding box center [28, 90] width 44 height 37
select select "4"
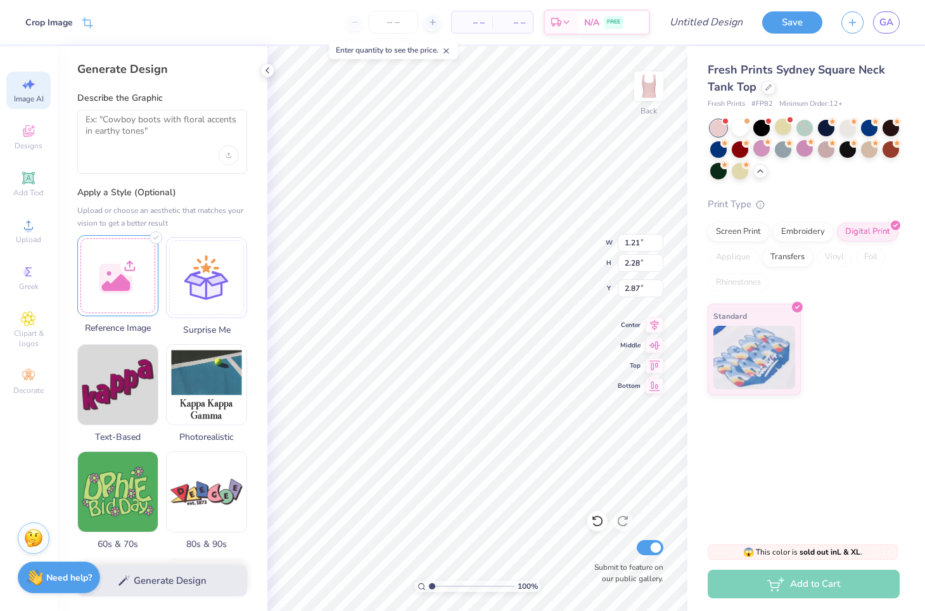
click at [105, 277] on div at bounding box center [117, 275] width 81 height 81
click at [144, 160] on div at bounding box center [162, 142] width 170 height 64
click at [140, 144] on textarea at bounding box center [162, 130] width 153 height 32
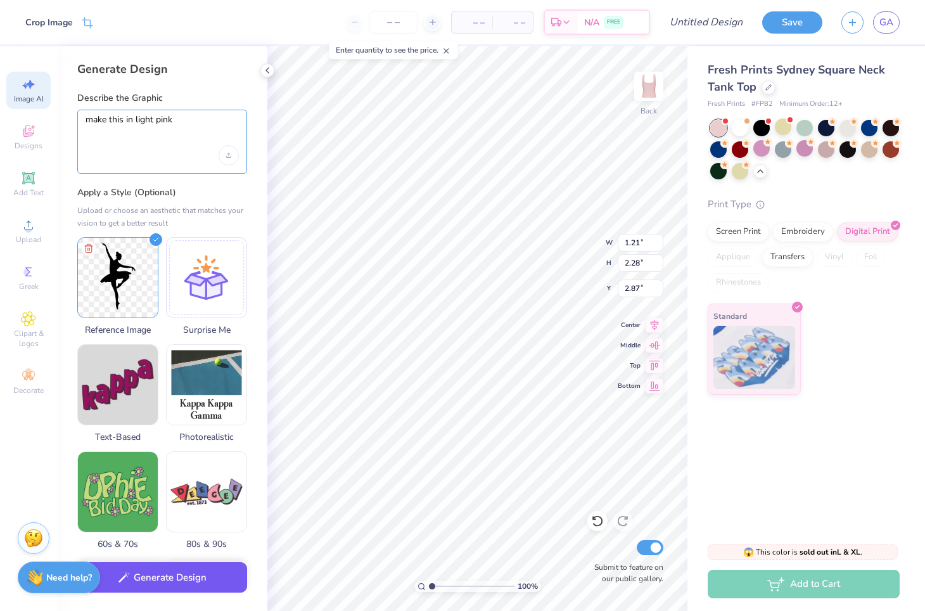
type textarea "make this in light pink"
click at [179, 577] on button "Generate Design" at bounding box center [162, 577] width 170 height 31
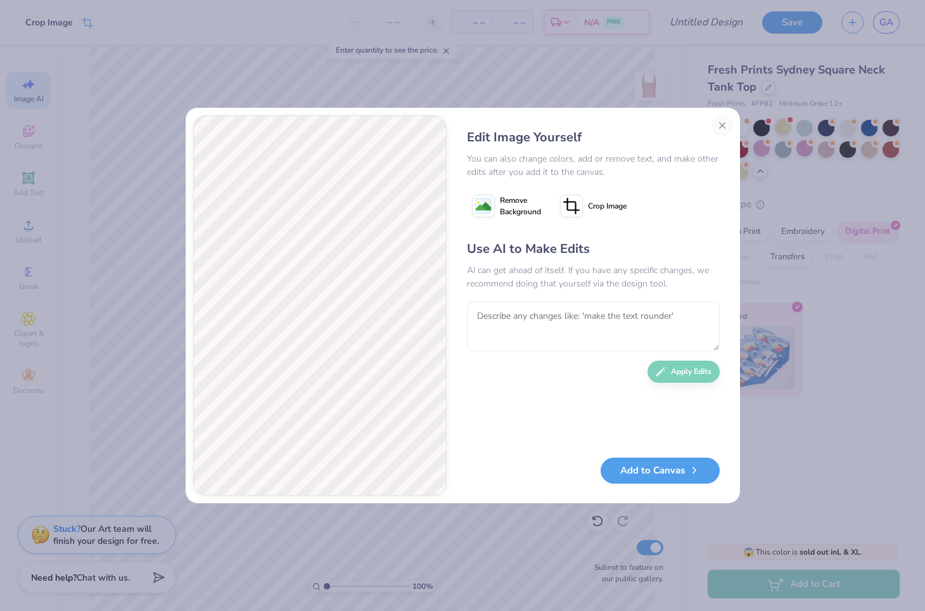
click at [516, 211] on span "Remove Background" at bounding box center [520, 206] width 41 height 23
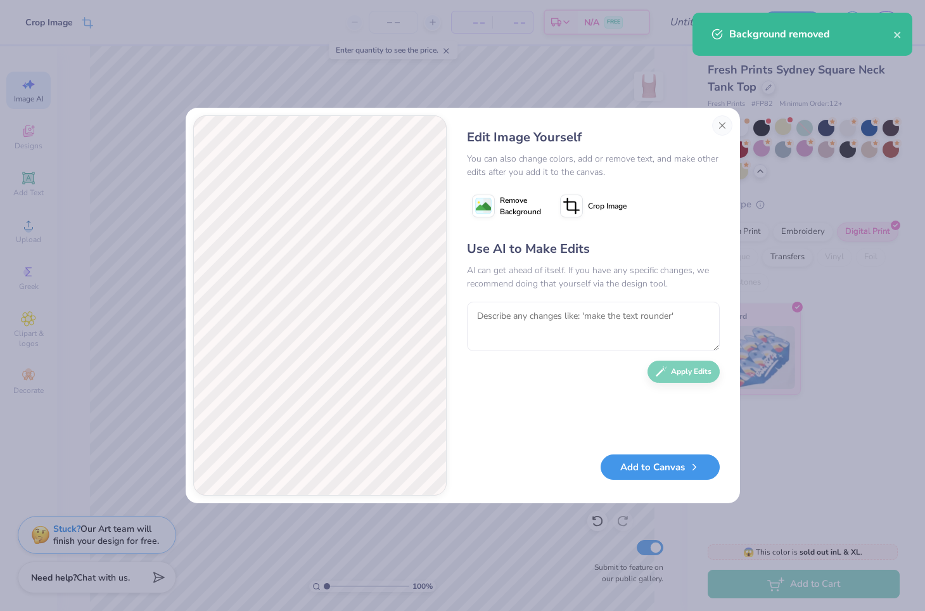
click at [650, 470] on button "Add to Canvas" at bounding box center [660, 467] width 119 height 26
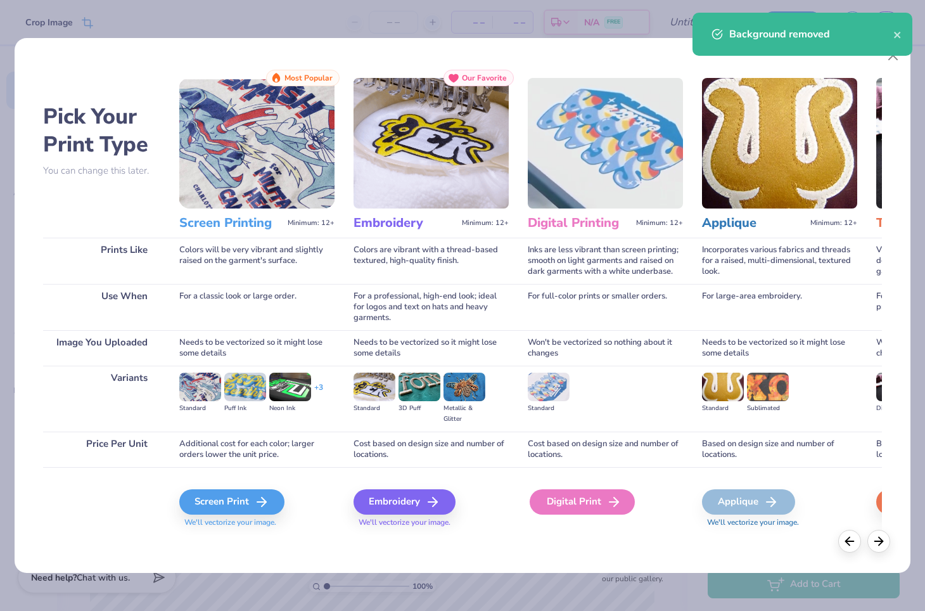
click at [581, 507] on div "Digital Print" at bounding box center [582, 501] width 105 height 25
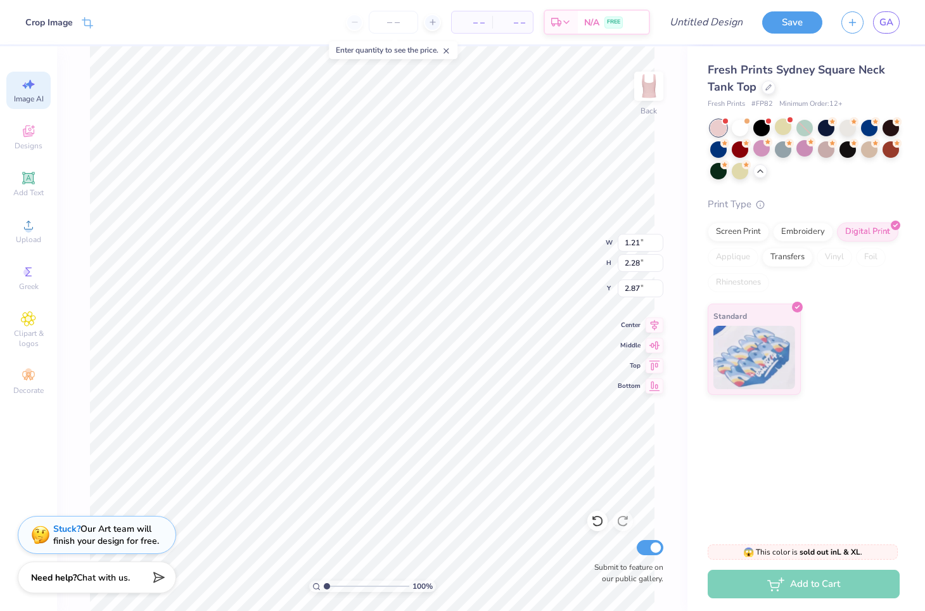
type input "6.40"
type input "11.96"
type input "0.52"
type input "1.40"
type input "2.61"
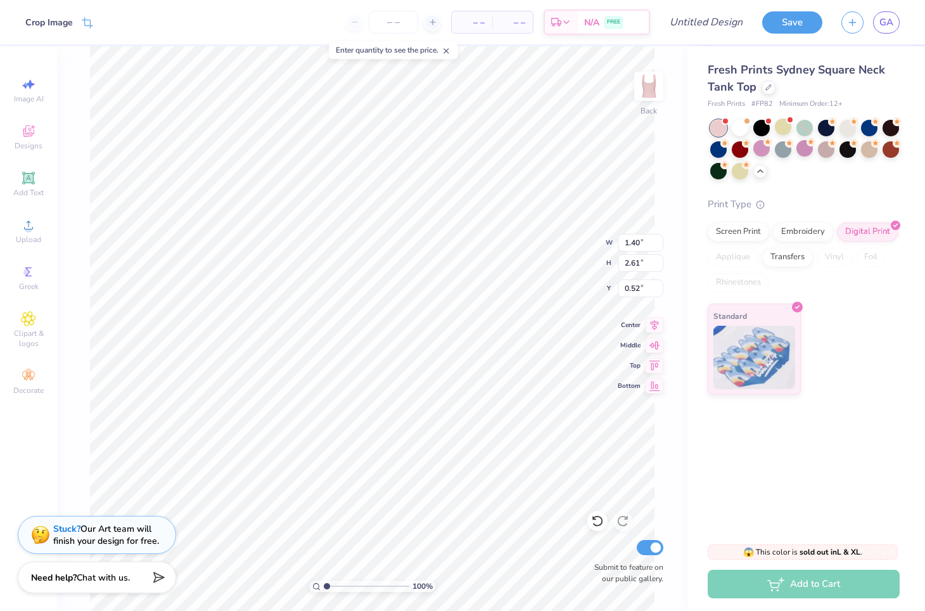
type input "0.64"
click at [58, 23] on div "Crop Image" at bounding box center [49, 23] width 48 height 13
click at [451, 278] on div "Cut Copy Paste Remove Background Duplicate Select All Delete Group Ungroup Brin…" at bounding box center [501, 439] width 100 height 322
click at [29, 380] on icon at bounding box center [28, 375] width 15 height 15
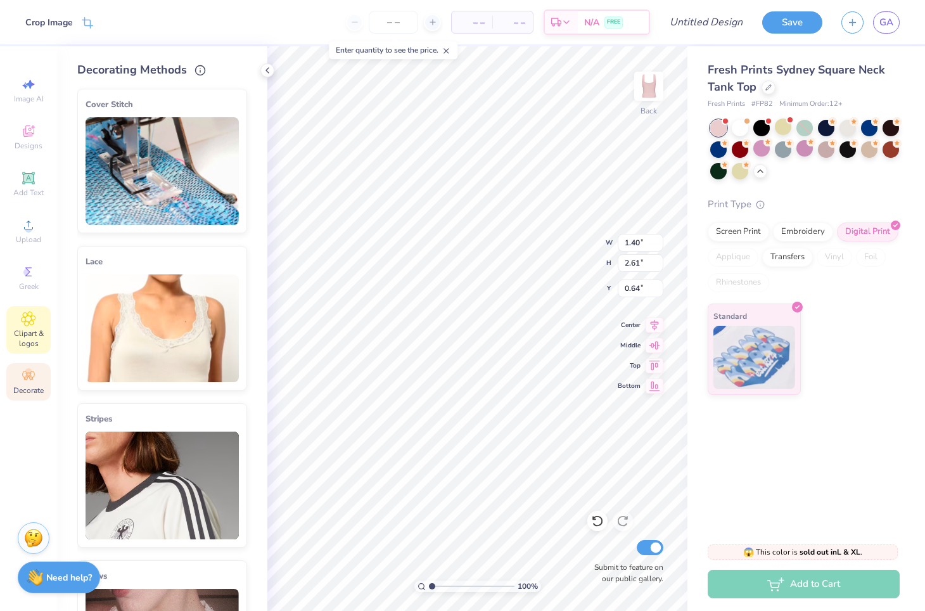
click at [16, 318] on div "Clipart & logos" at bounding box center [28, 330] width 44 height 48
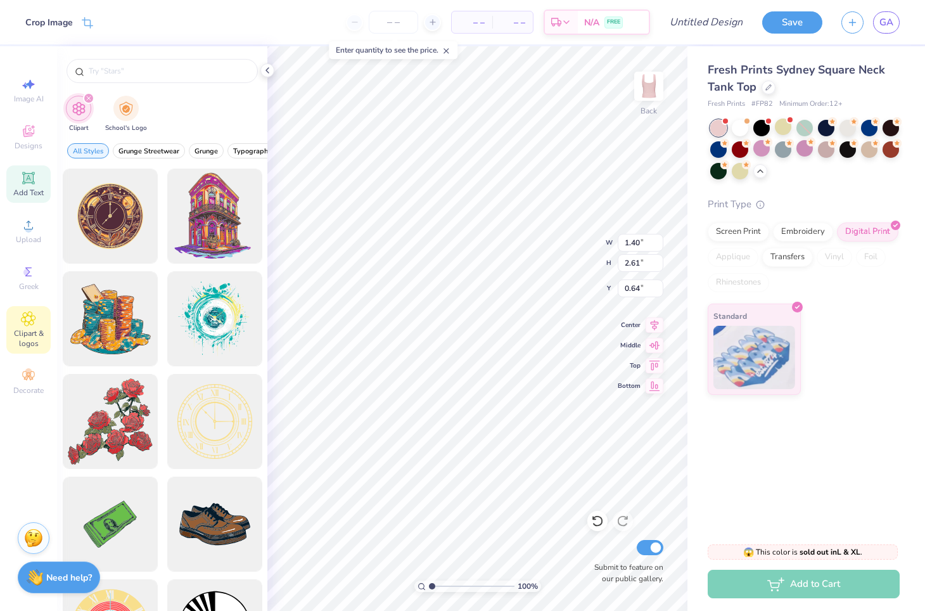
click at [36, 180] on div "Add Text" at bounding box center [28, 183] width 44 height 37
type input "3.79"
type input "1.10"
type input "5.95"
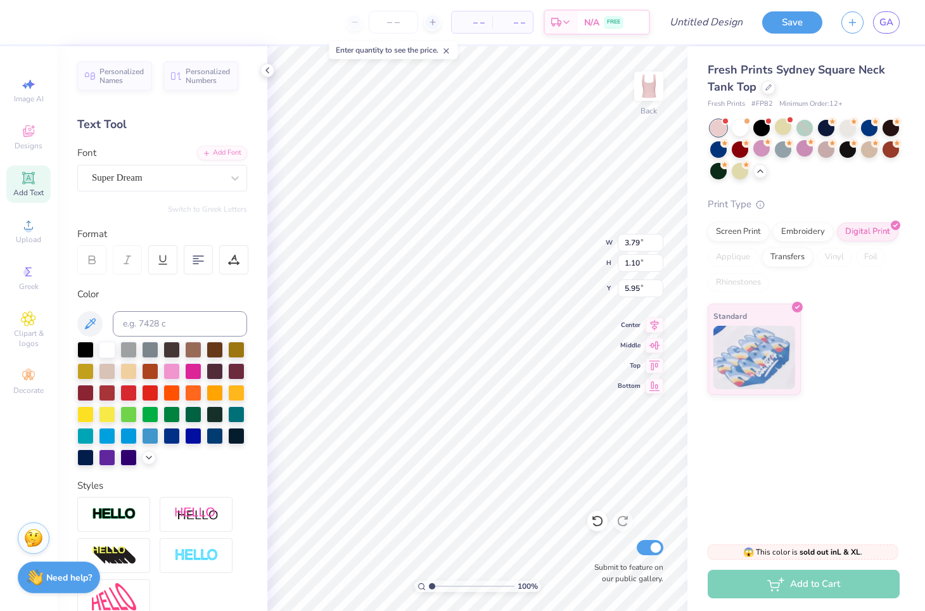
click at [45, 21] on div "– – Per Item – – Total Est. Delivery N/A FREE" at bounding box center [342, 22] width 615 height 44
click at [131, 23] on div "– – Per Item – – Total Est. Delivery N/A FREE" at bounding box center [342, 22] width 615 height 44
type input "2.87"
type input "1.21"
type input "2.28"
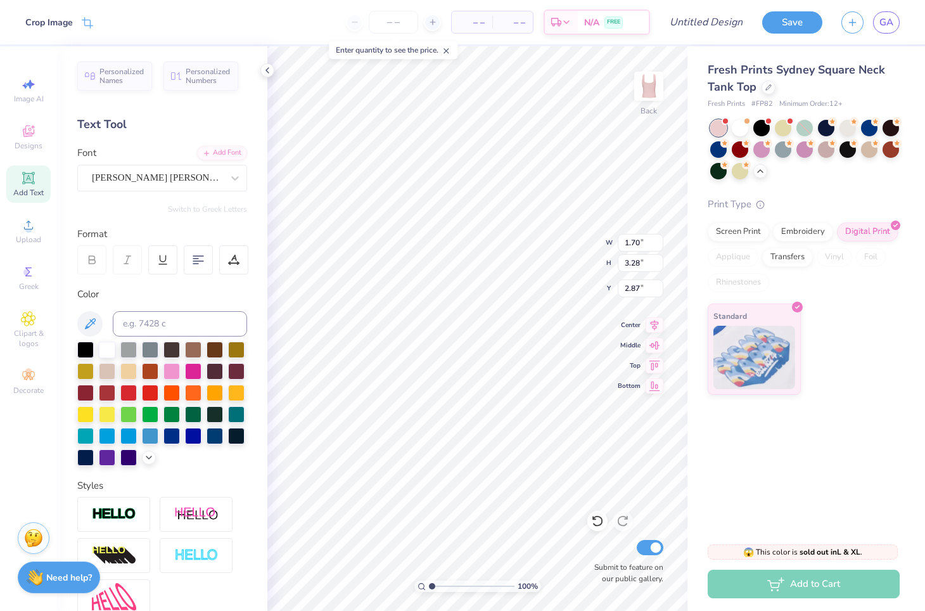
type input "1.81"
type input "4.48"
type input "1.69"
type input "2.75"
click at [653, 322] on icon at bounding box center [655, 323] width 18 height 15
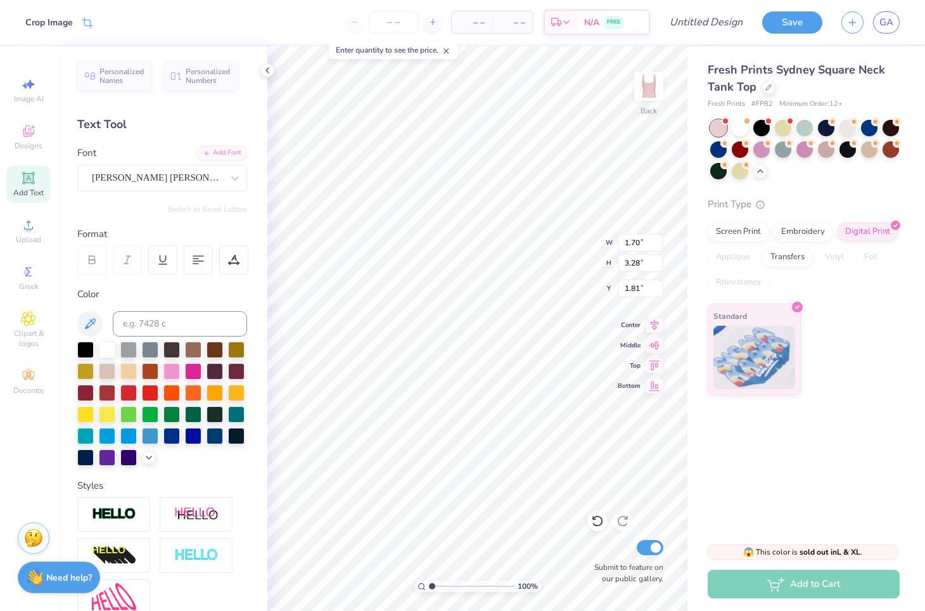
type input "1.36"
click at [29, 385] on span "Decorate" at bounding box center [28, 390] width 30 height 10
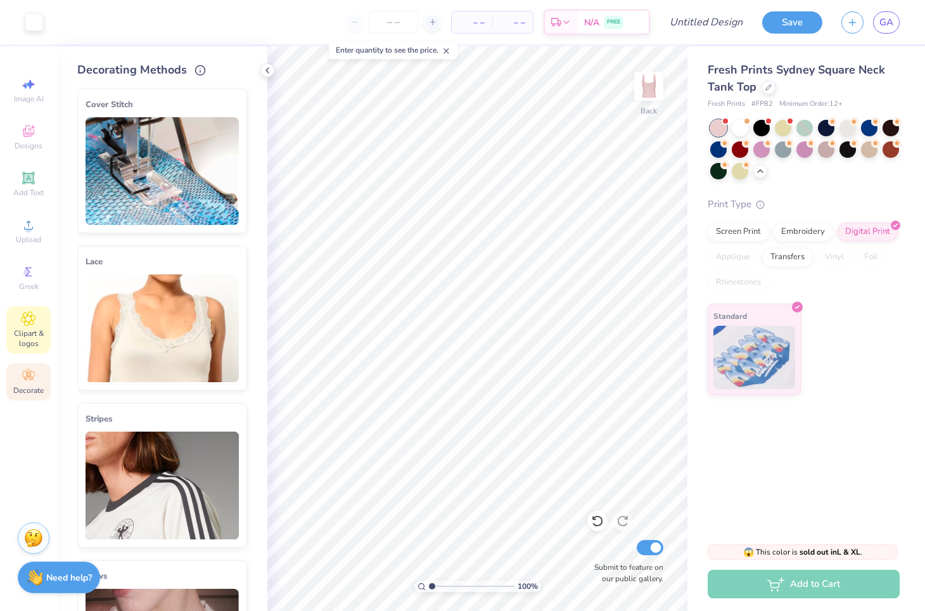
click at [27, 328] on span "Clipart & logos" at bounding box center [28, 338] width 44 height 20
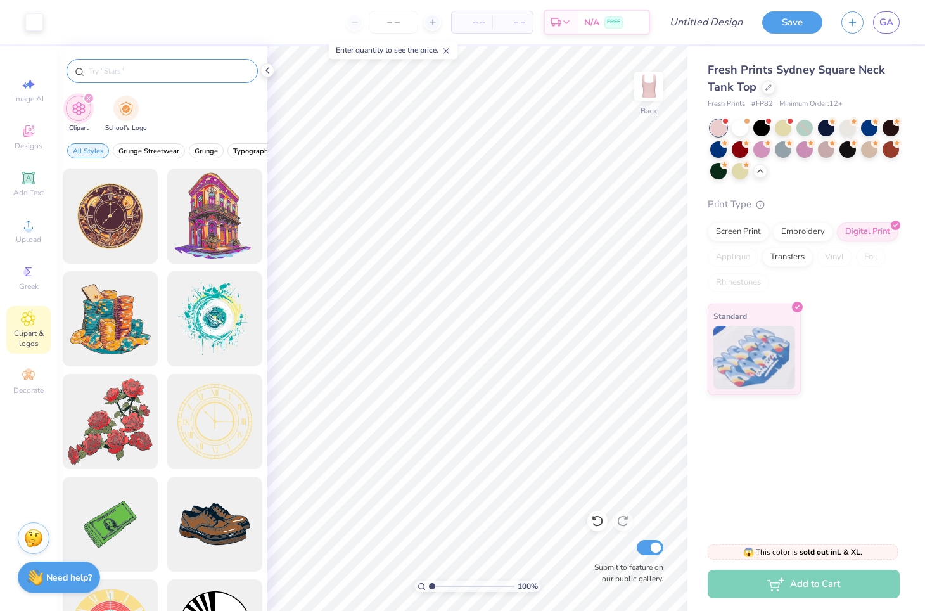
click at [122, 74] on input "text" at bounding box center [168, 71] width 162 height 13
type input "v"
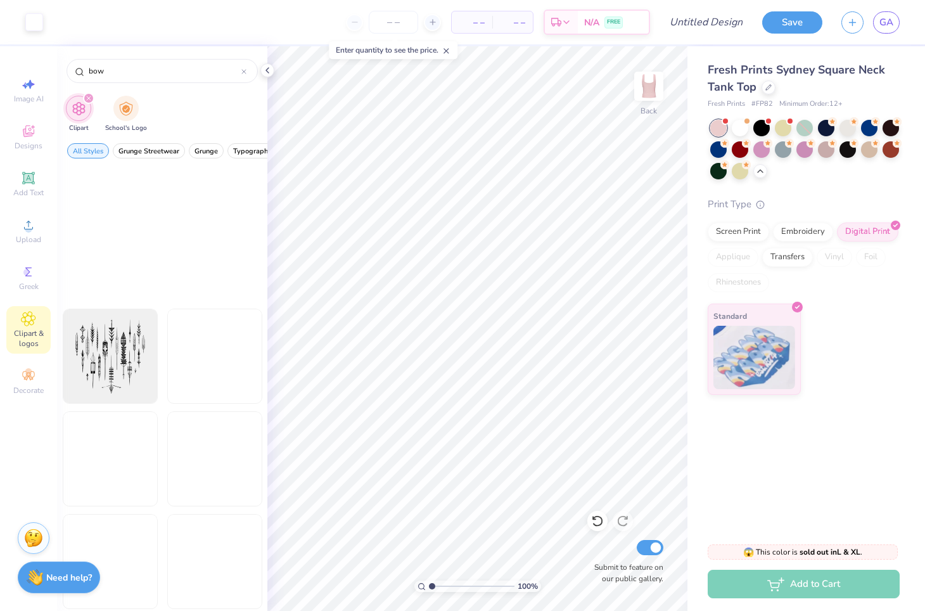
scroll to position [2429, 0]
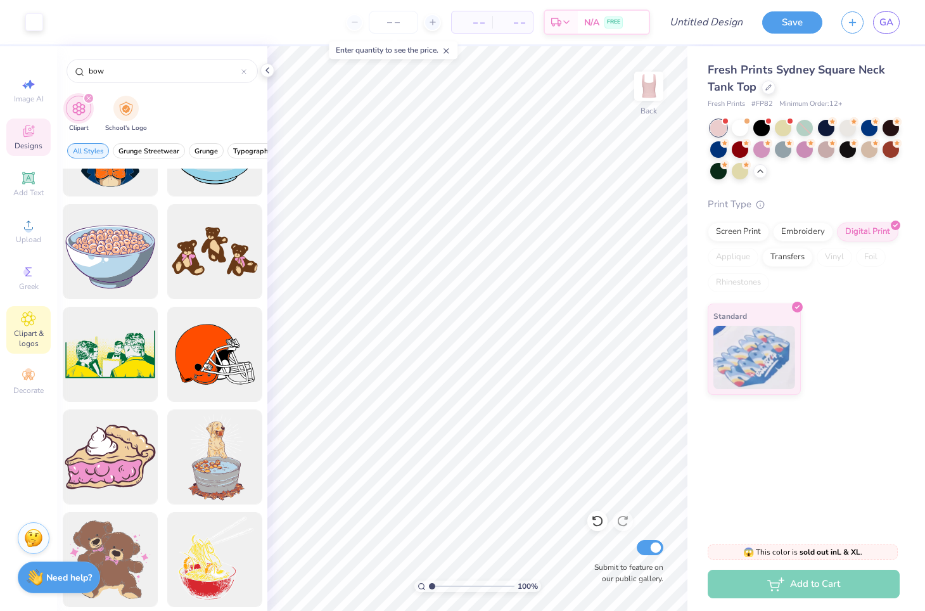
type input "bow"
click at [34, 139] on div "Designs" at bounding box center [28, 137] width 44 height 37
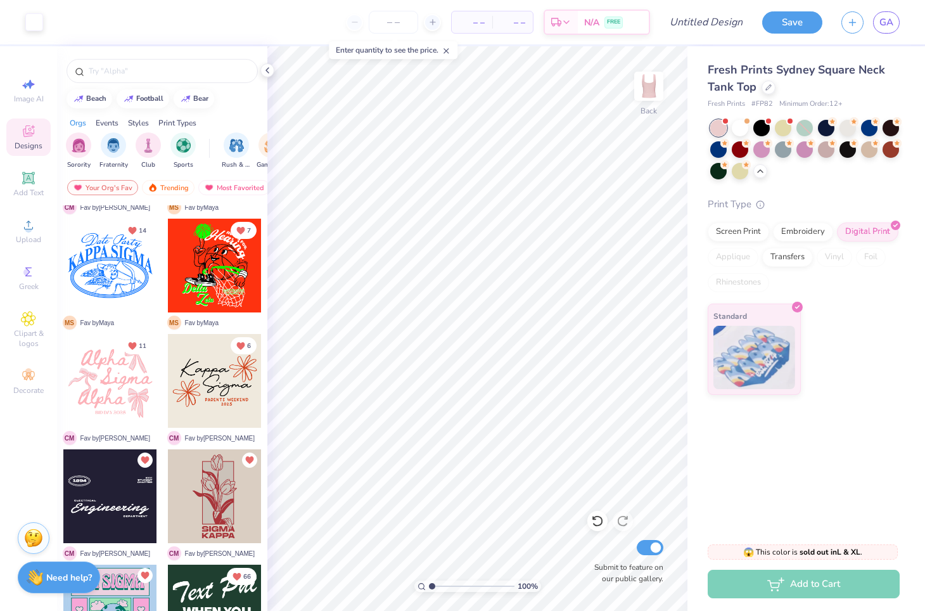
scroll to position [219, 0]
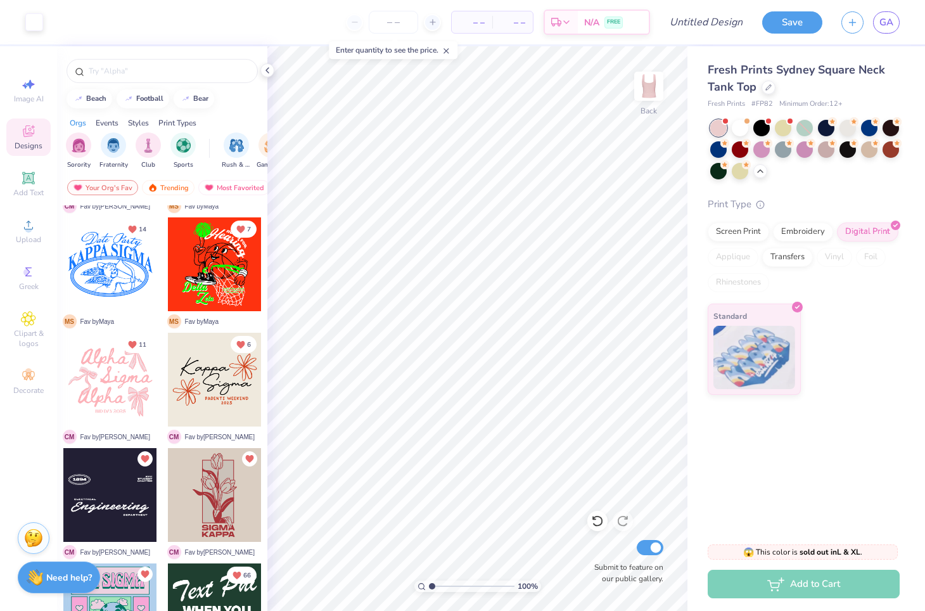
click at [127, 394] on div at bounding box center [110, 380] width 94 height 94
type input "5.74"
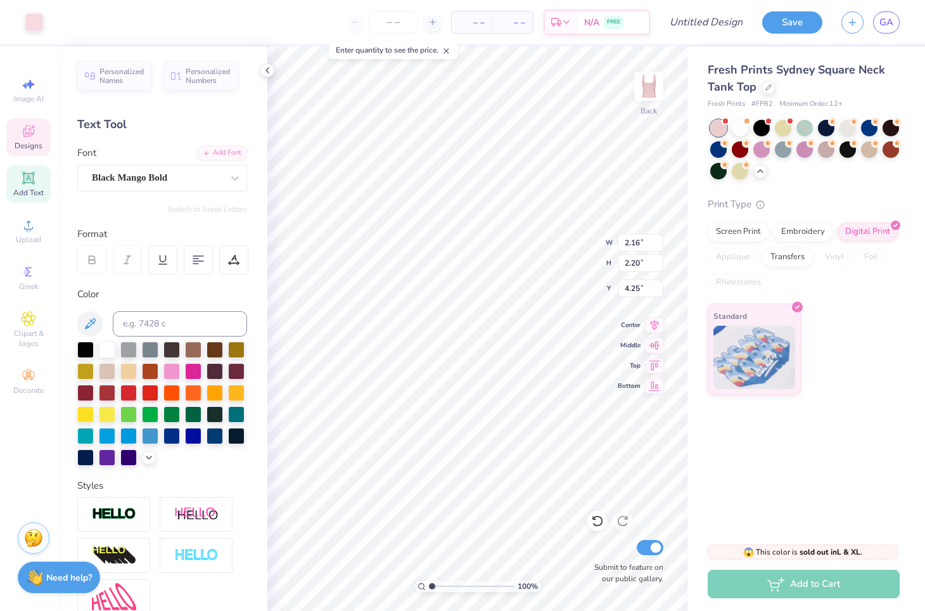
type input "2.16"
type input "2.20"
type input "4.25"
click at [34, 81] on icon at bounding box center [28, 84] width 15 height 15
select select "4"
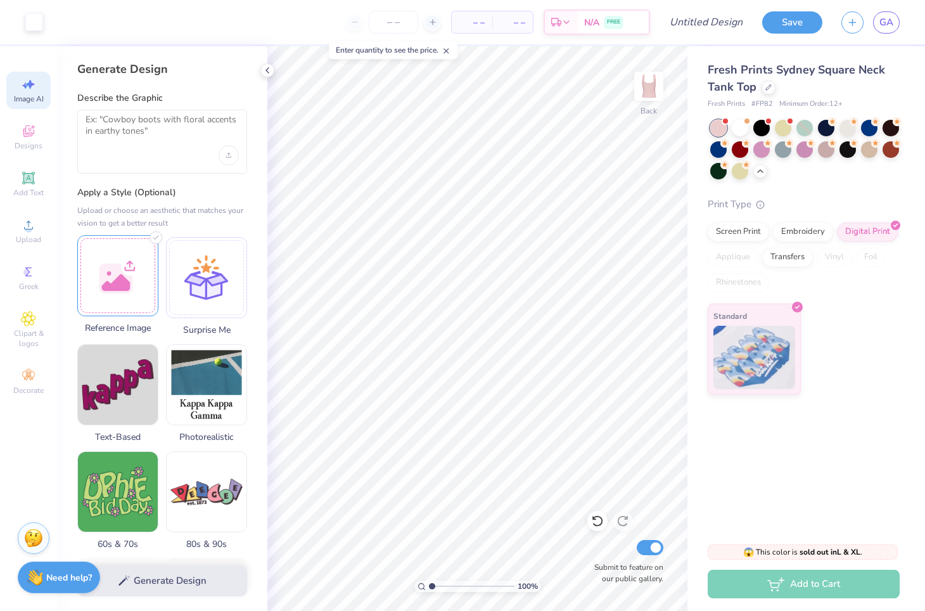
click at [122, 273] on div at bounding box center [117, 275] width 81 height 81
click at [141, 145] on div at bounding box center [162, 142] width 170 height 64
click at [136, 134] on textarea at bounding box center [162, 130] width 153 height 32
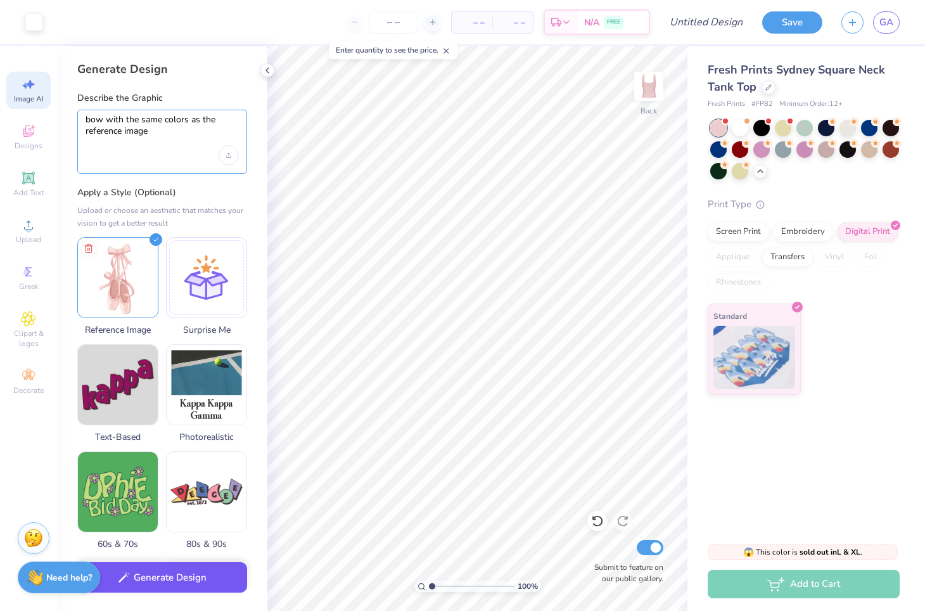
type textarea "bow with the same colors as the reference image"
click at [163, 583] on button "Generate Design" at bounding box center [162, 577] width 170 height 31
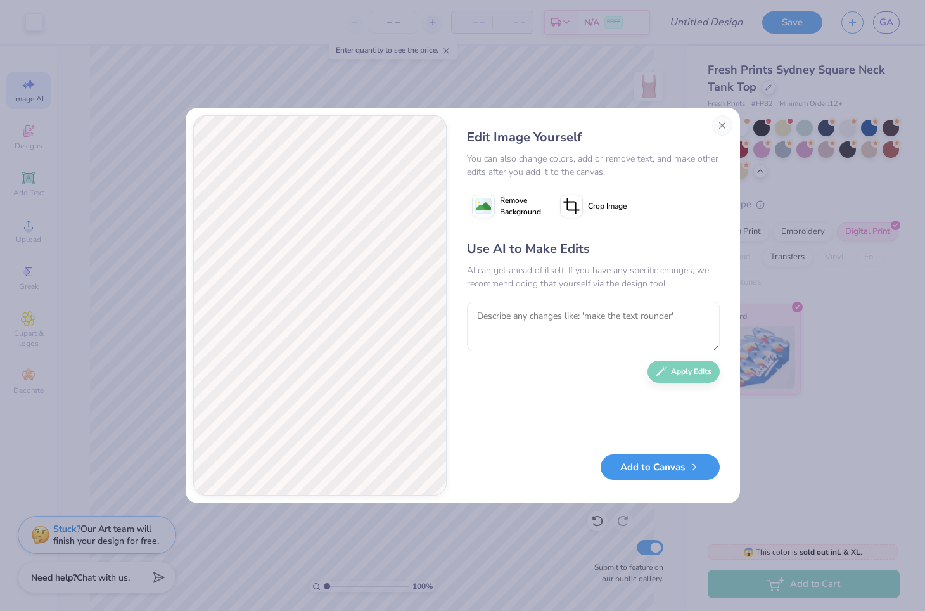
click at [626, 472] on button "Add to Canvas" at bounding box center [660, 467] width 119 height 26
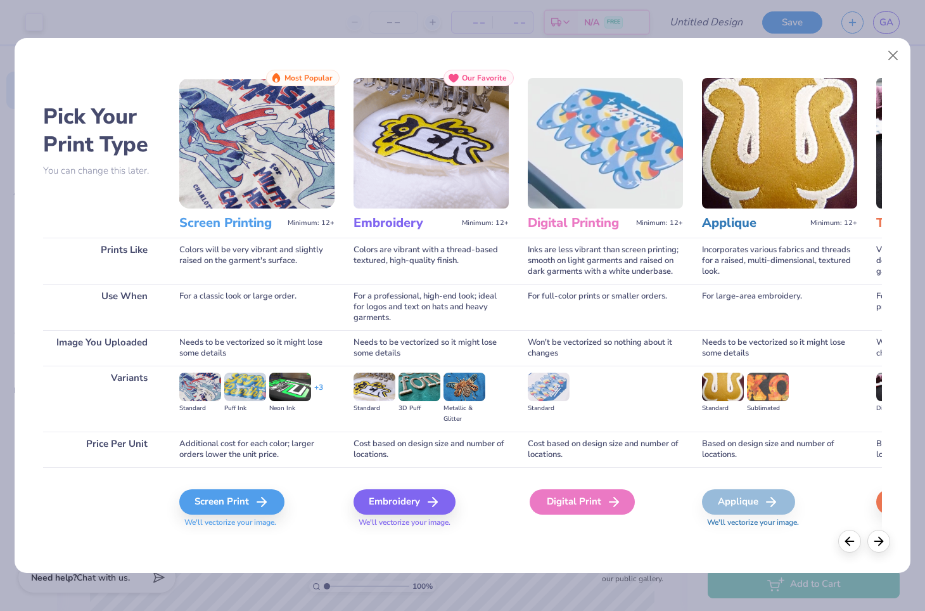
click at [589, 499] on div "Digital Print" at bounding box center [582, 501] width 105 height 25
click at [567, 498] on div "Digital Print" at bounding box center [582, 501] width 105 height 25
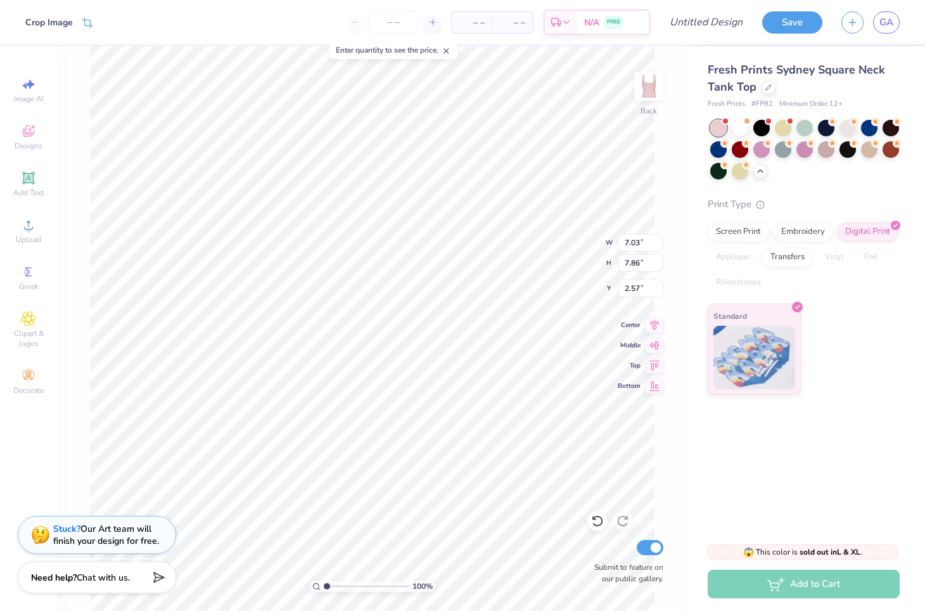
type input "1.86"
type input "2.09"
type input "8.35"
type input "7.03"
type input "7.86"
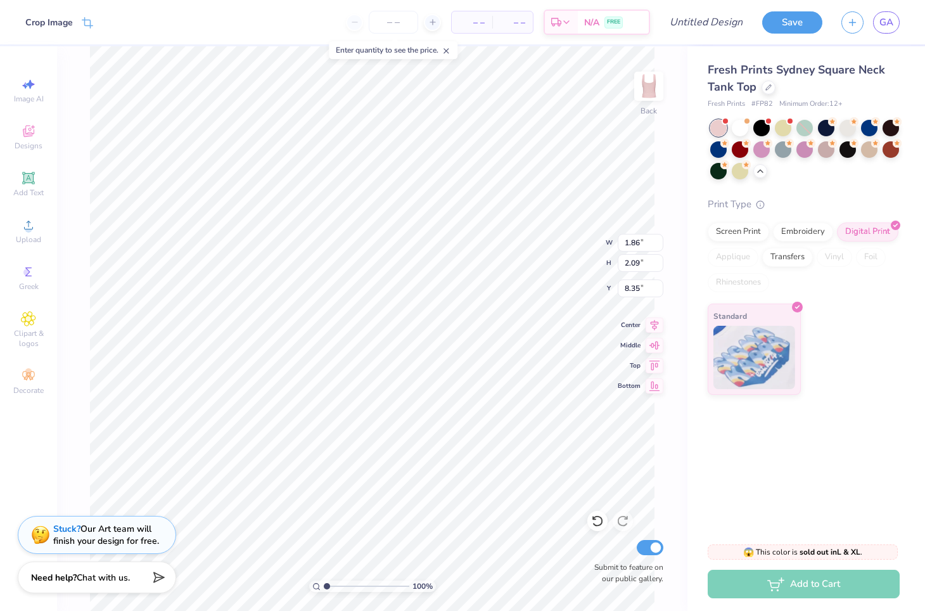
type input "2.57"
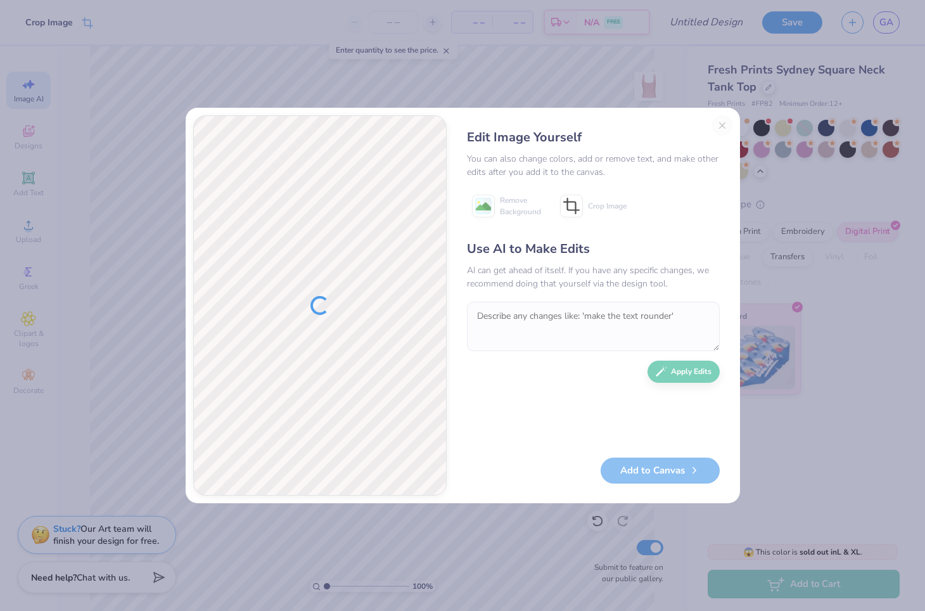
click at [627, 473] on div "Add to Canvas" at bounding box center [593, 471] width 253 height 26
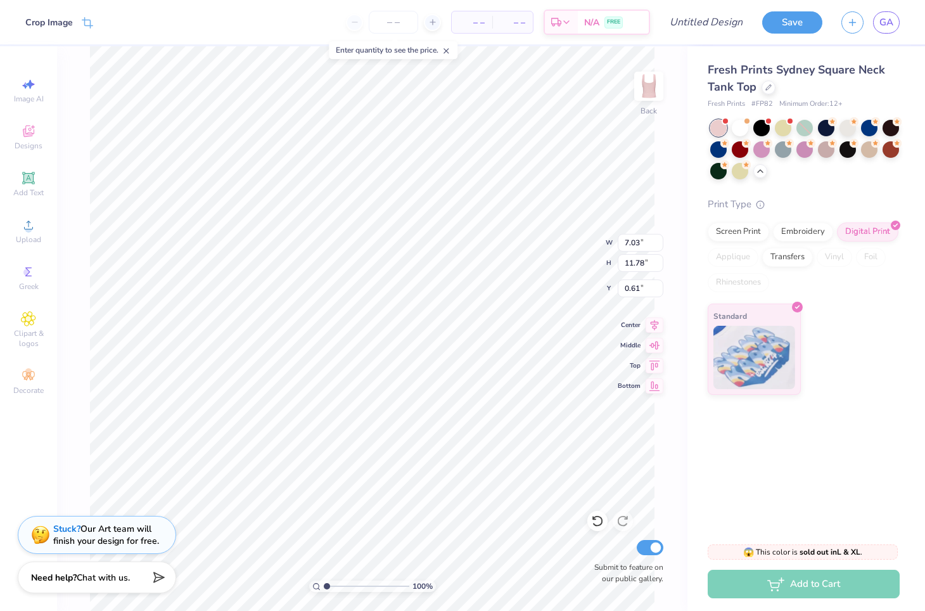
type input "1.79"
type input "3.01"
type input "7.03"
type input "11.78"
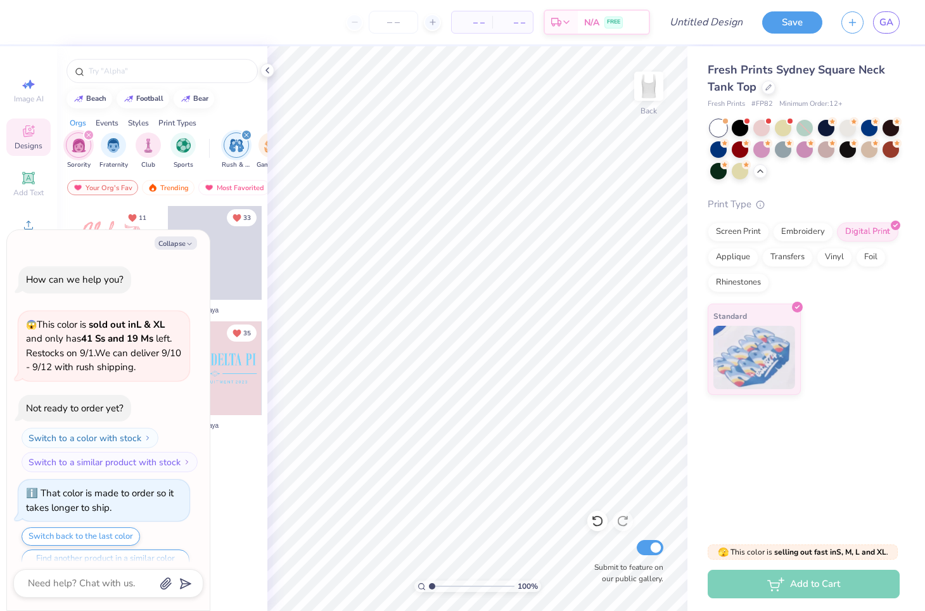
scroll to position [1157, 0]
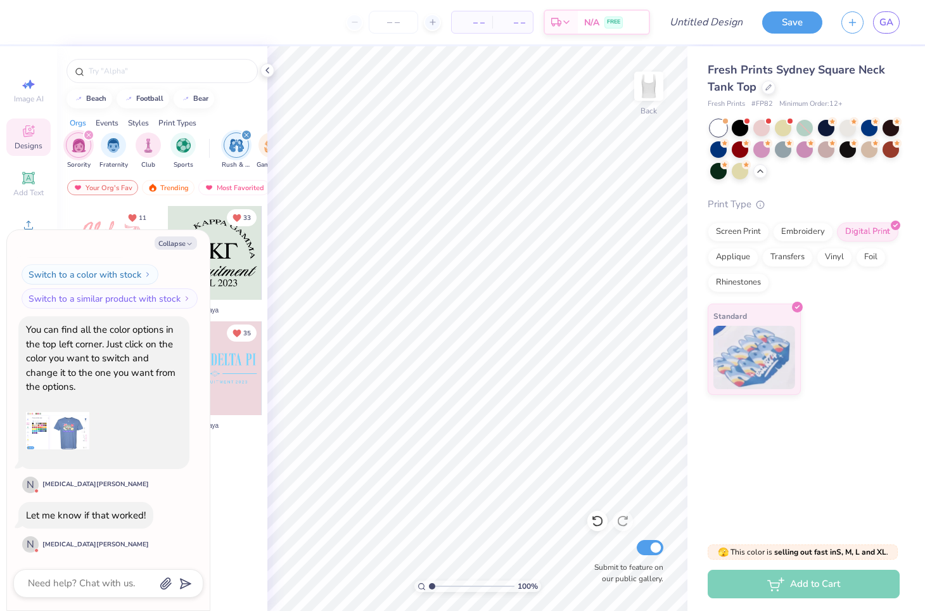
click at [247, 134] on icon "filter for Rush & Bid" at bounding box center [246, 134] width 5 height 5
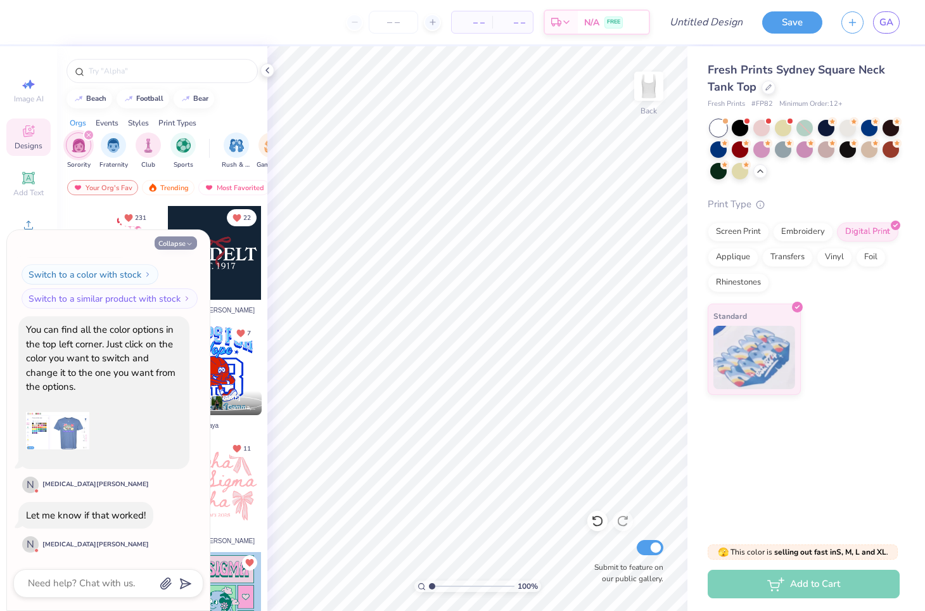
click at [182, 241] on button "Collapse" at bounding box center [176, 242] width 42 height 13
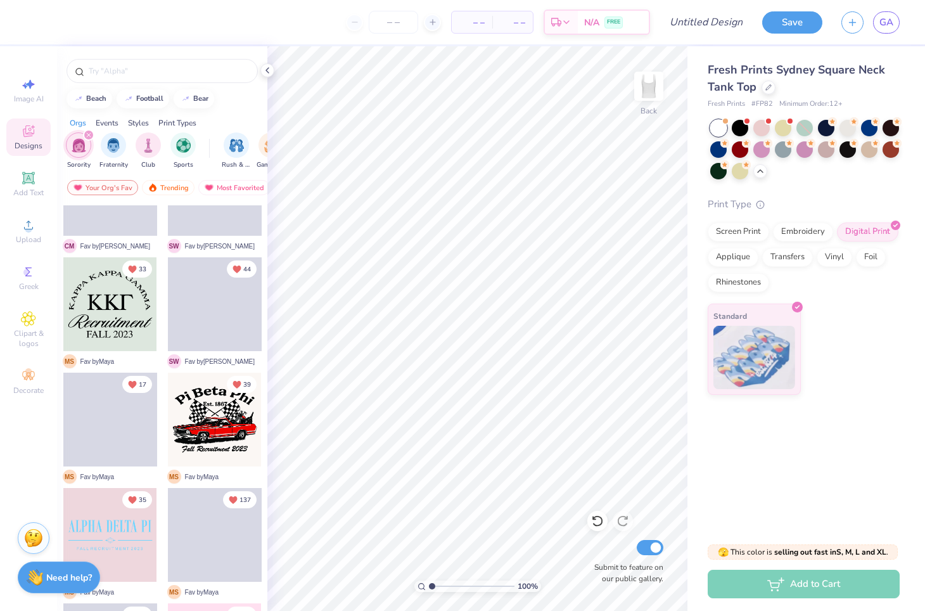
scroll to position [1046, 0]
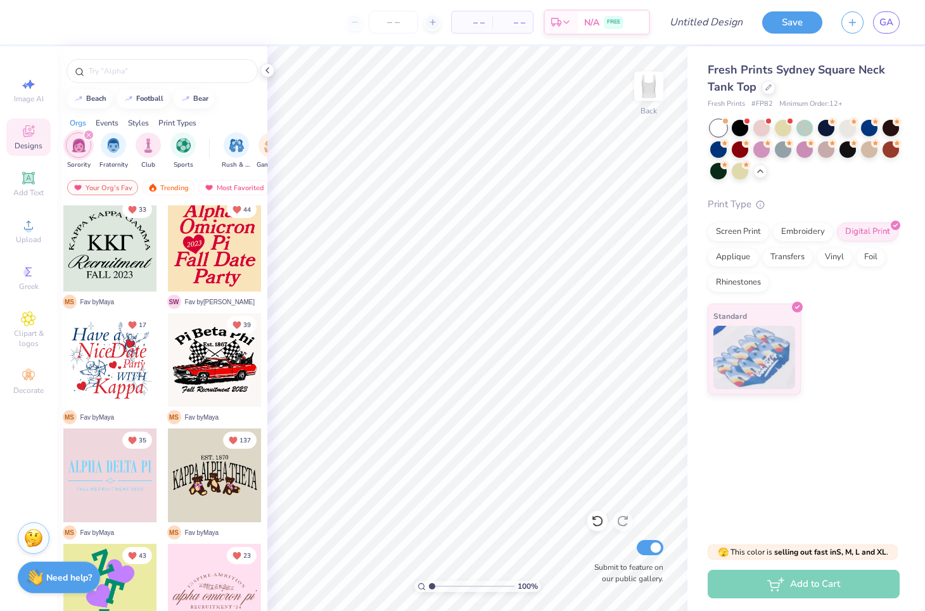
type textarea "x"
